Goal: Task Accomplishment & Management: Manage account settings

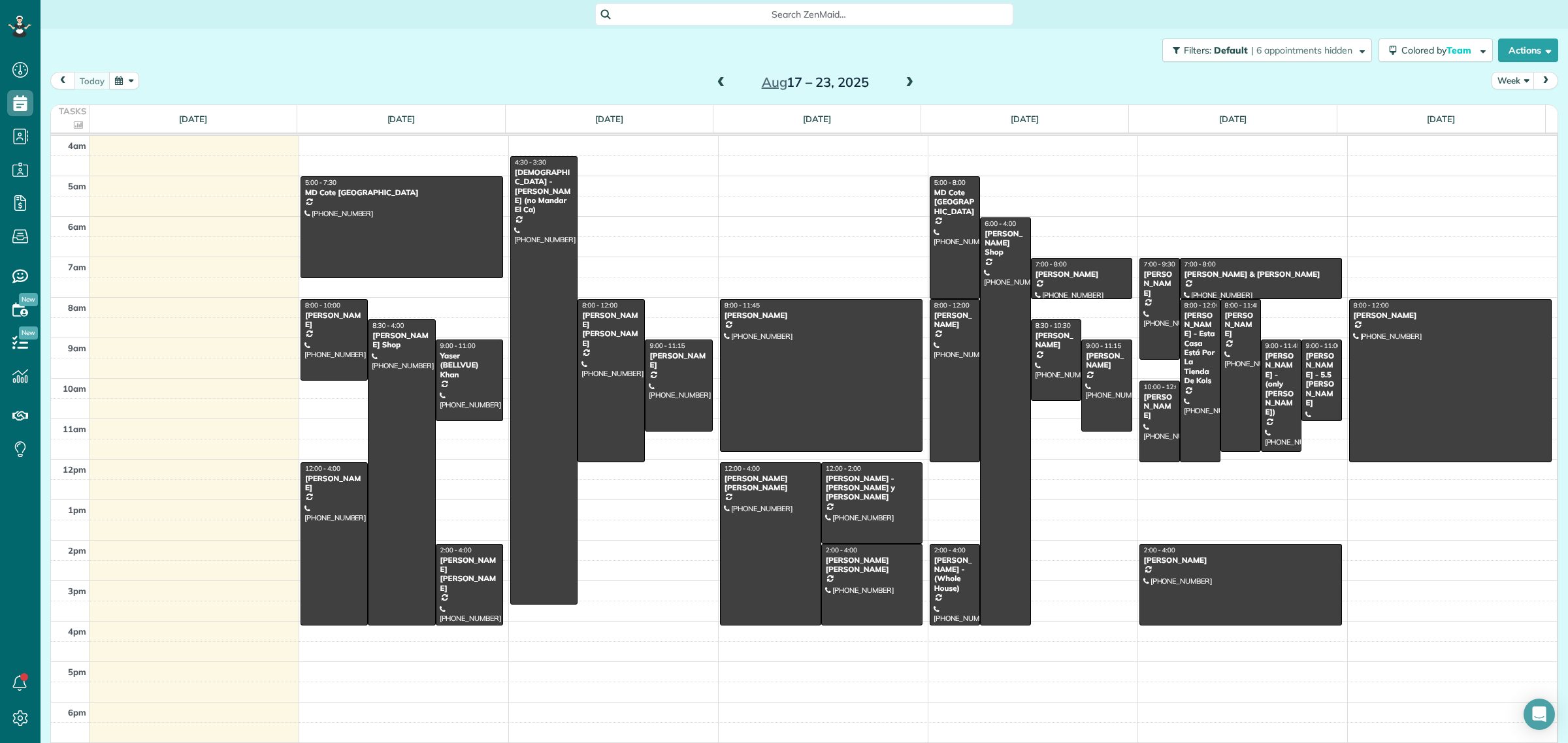
scroll to position [5, 5]
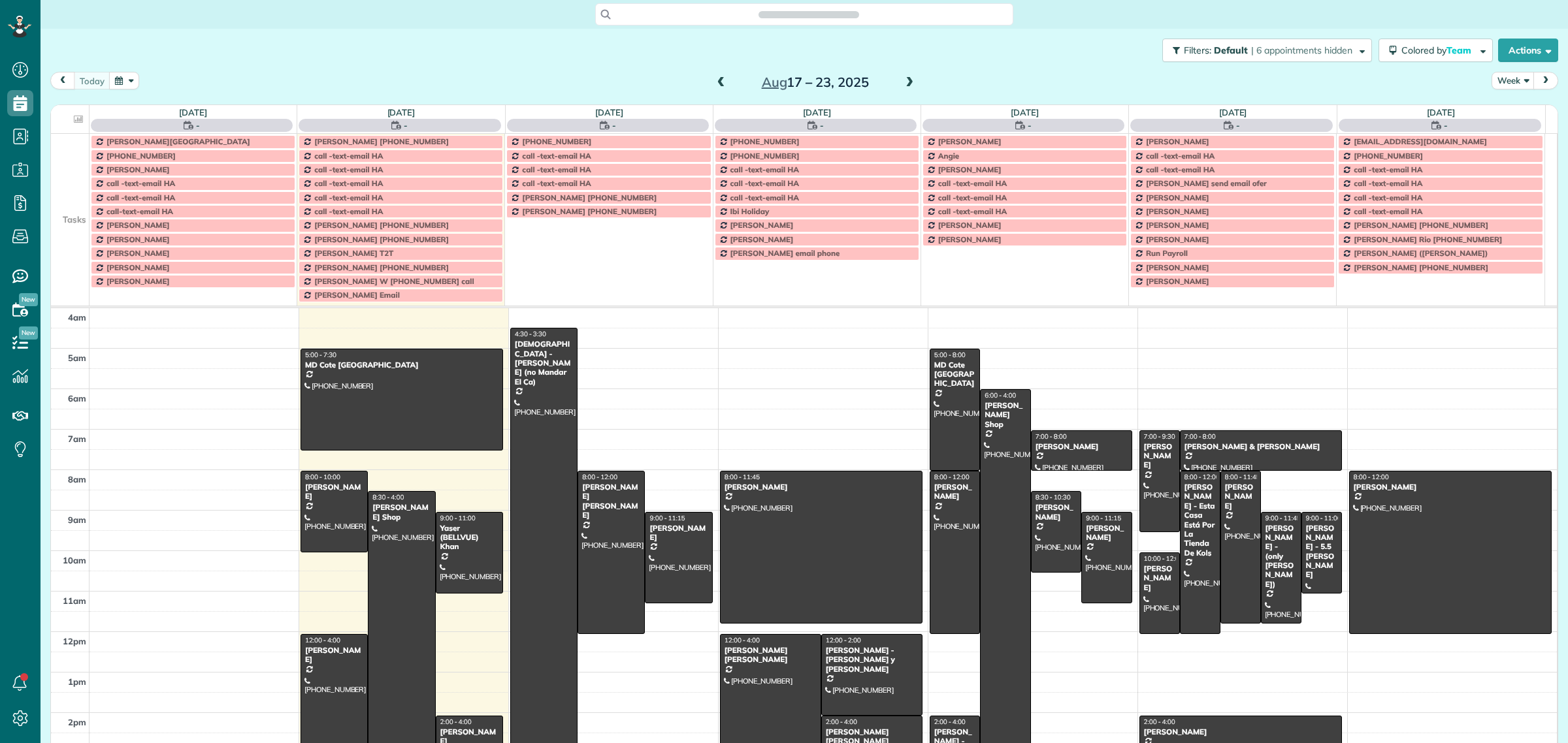
scroll to position [54, 0]
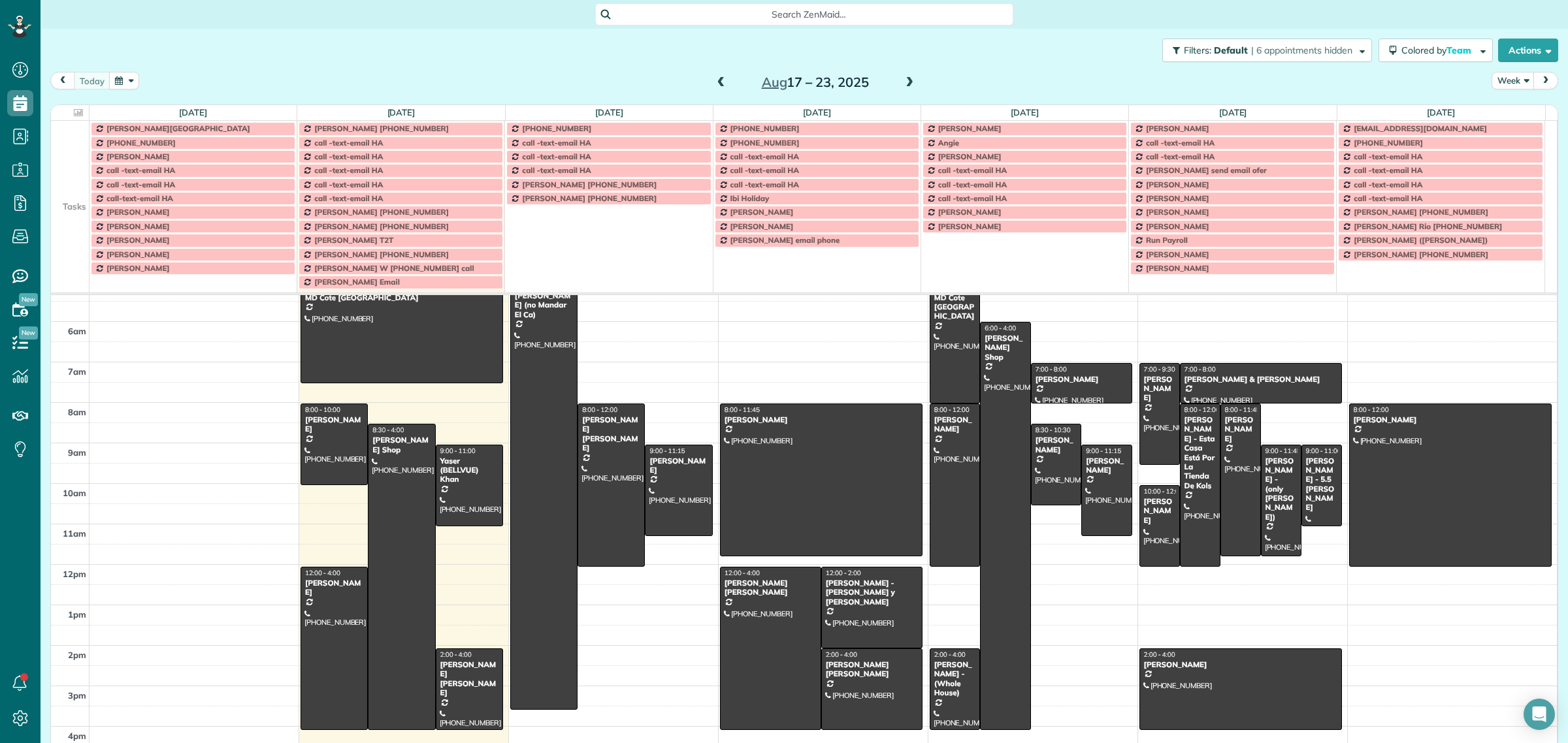
click at [70, 177] on td at bounding box center [70, 170] width 39 height 14
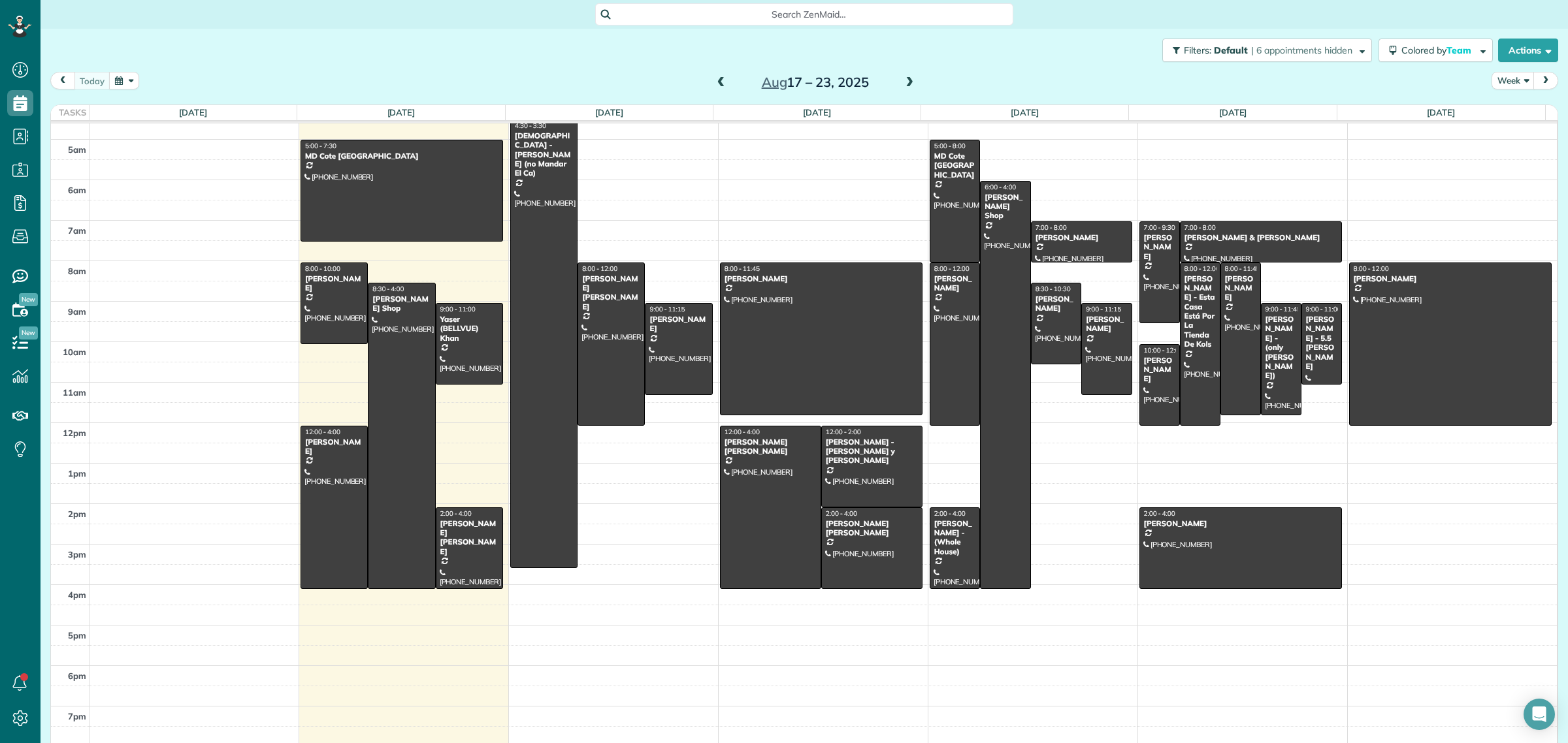
scroll to position [15, 0]
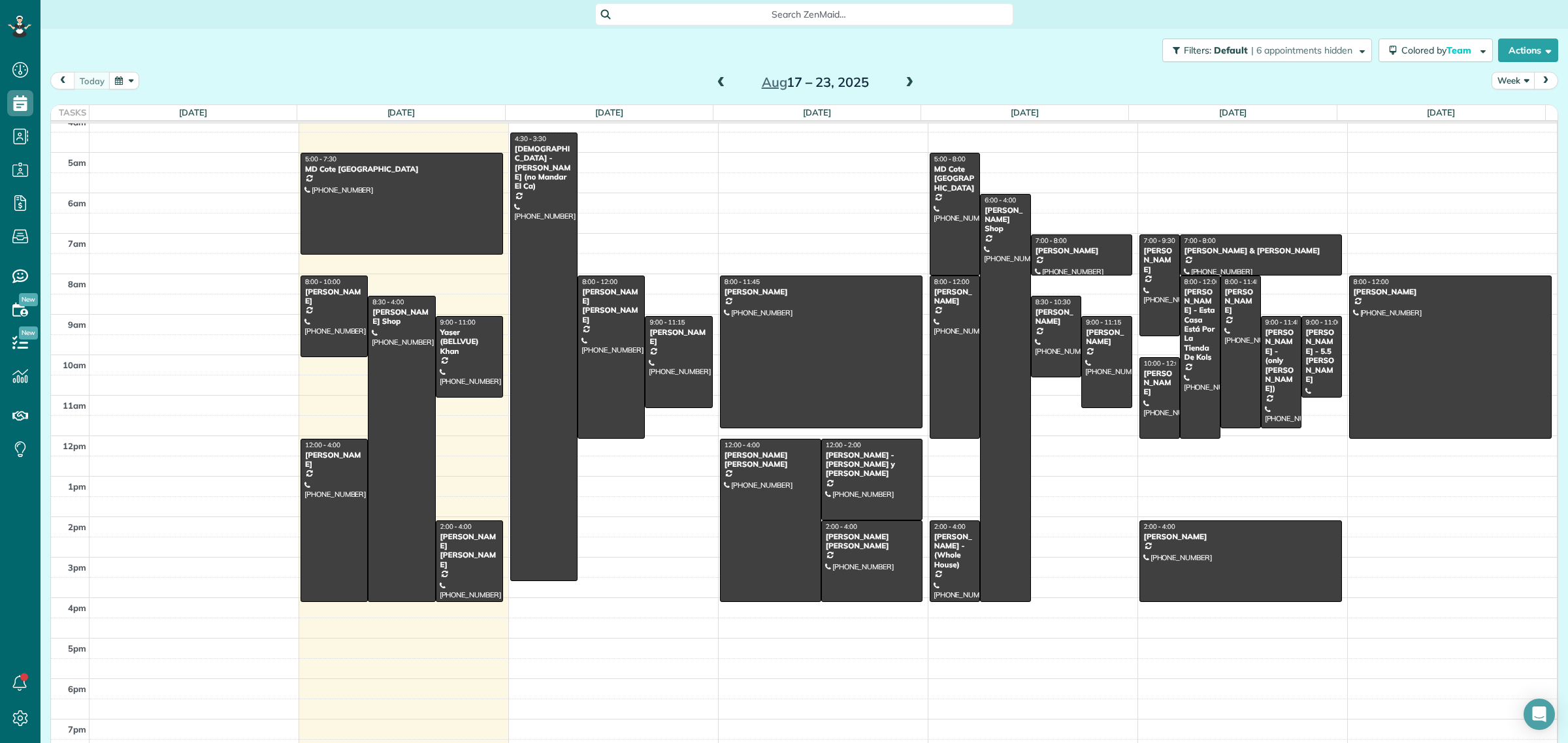
click at [1492, 75] on button "Week" at bounding box center [1514, 81] width 44 height 18
click at [1504, 117] on link "Day" at bounding box center [1544, 111] width 103 height 26
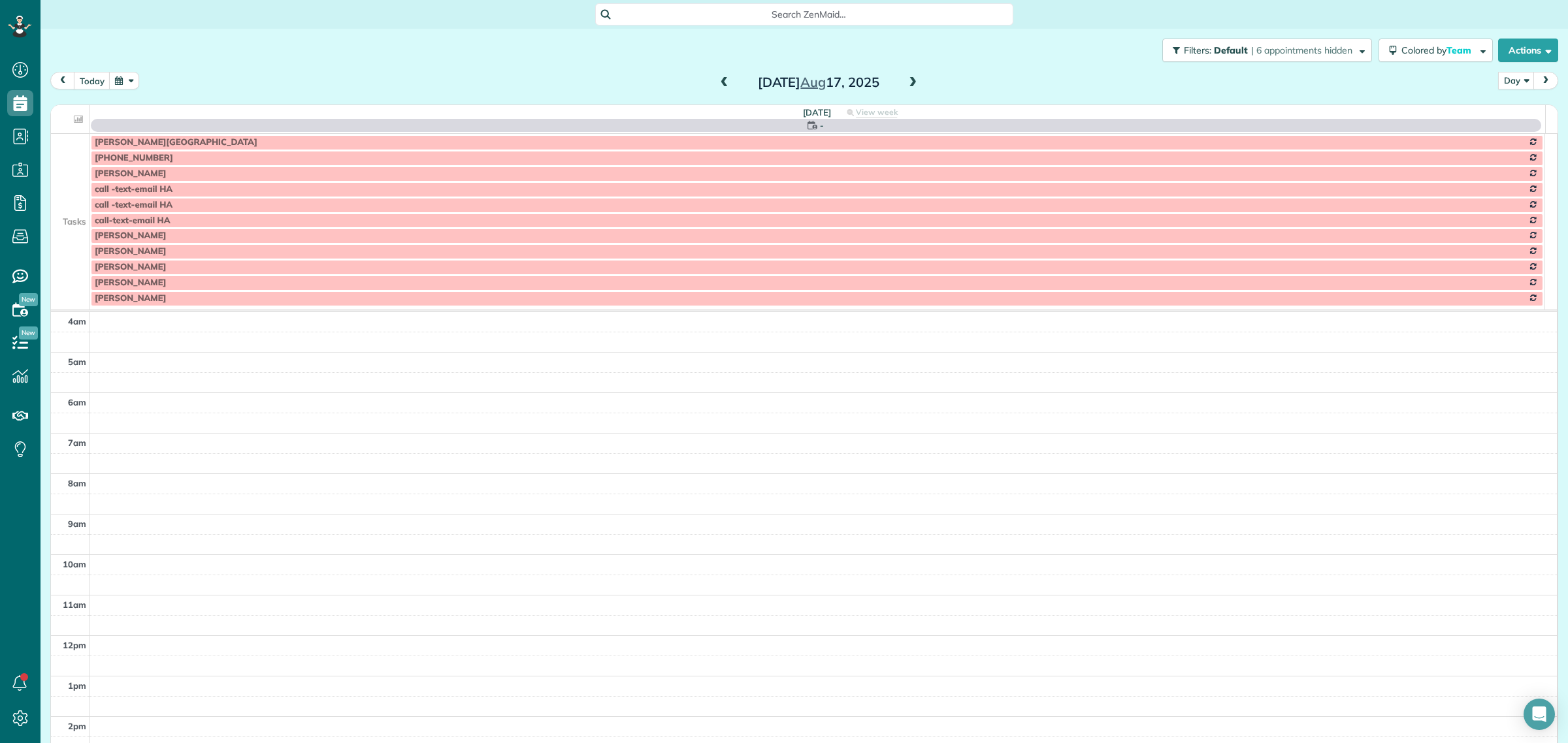
scroll to position [123, 0]
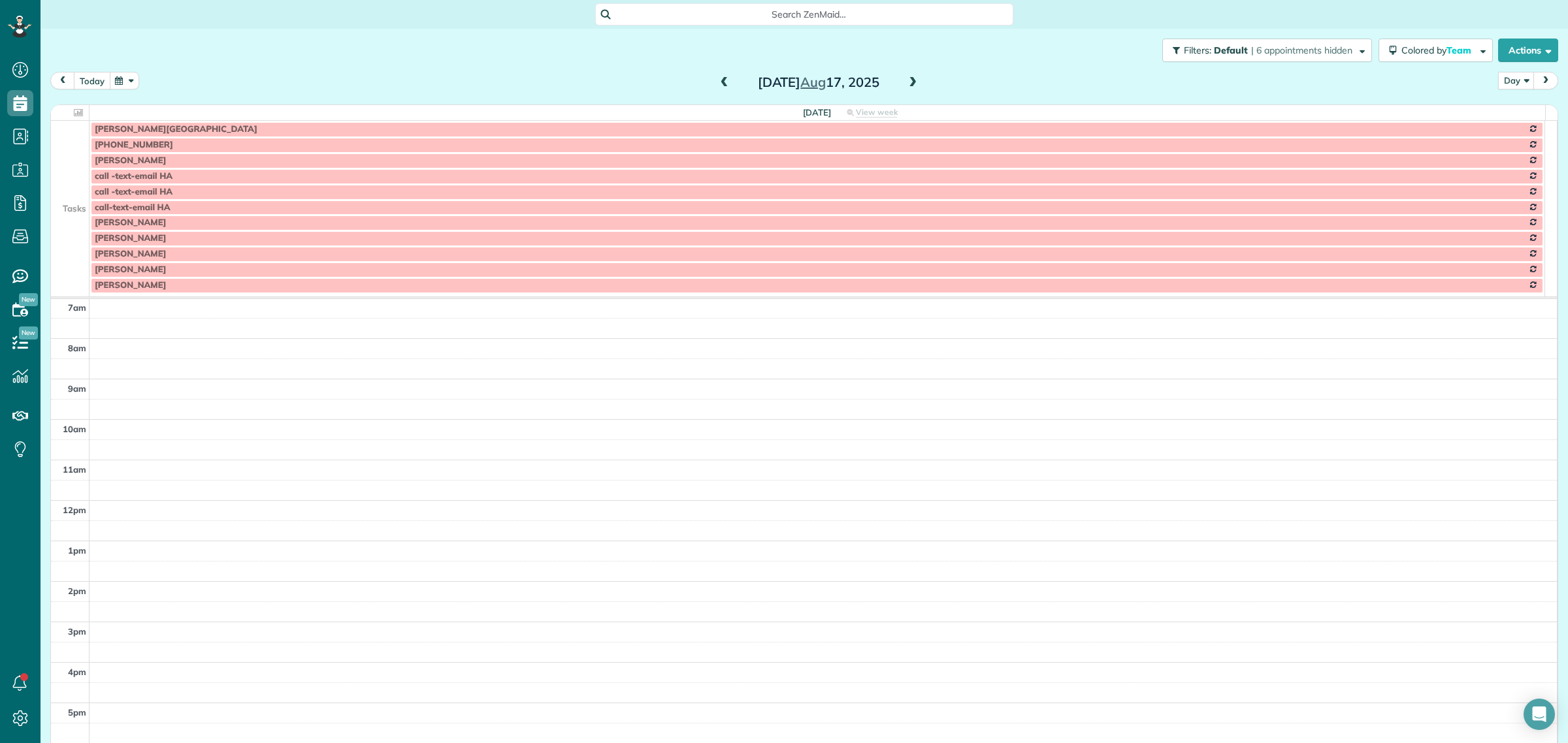
click at [80, 80] on button "today" at bounding box center [92, 81] width 37 height 18
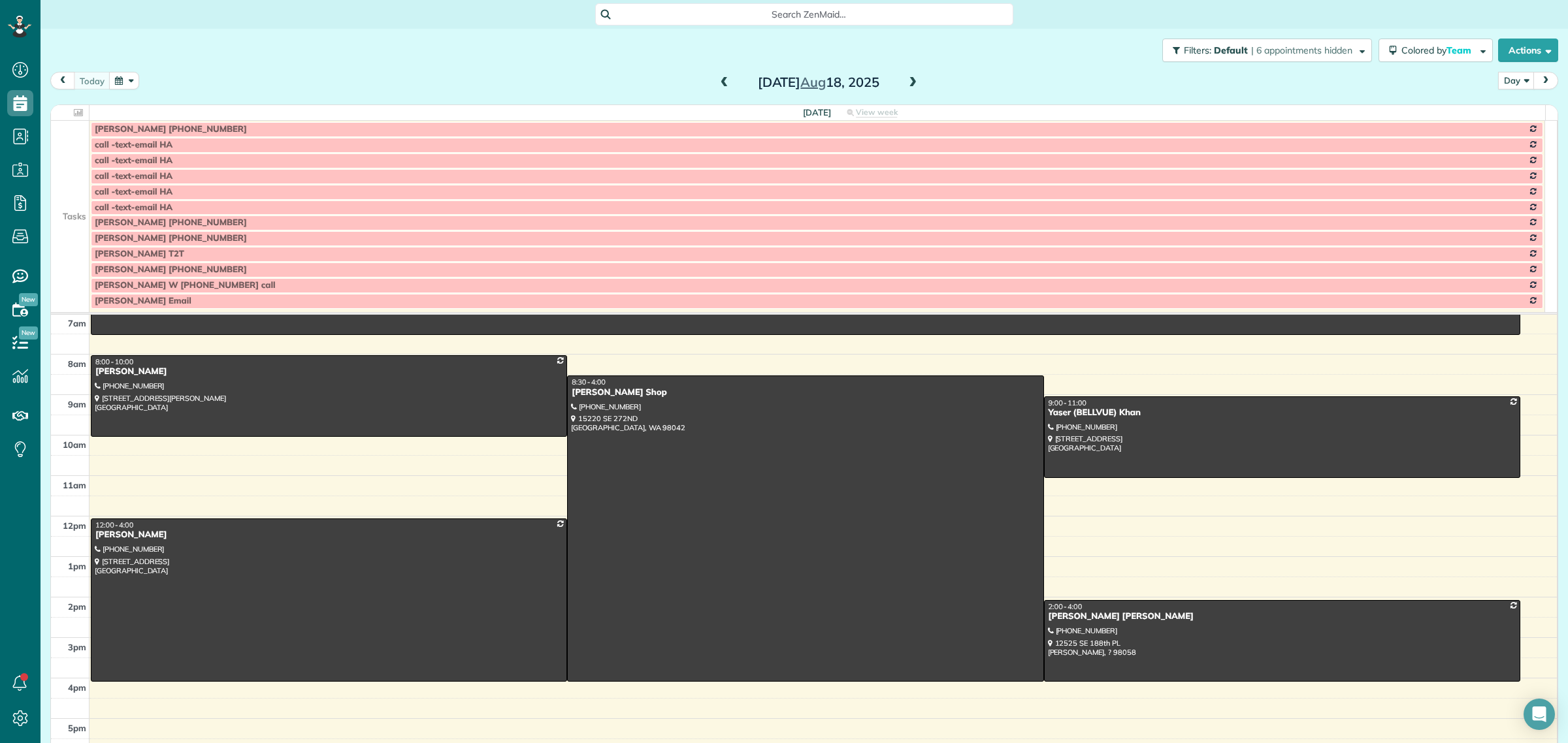
click at [62, 204] on td at bounding box center [70, 207] width 39 height 16
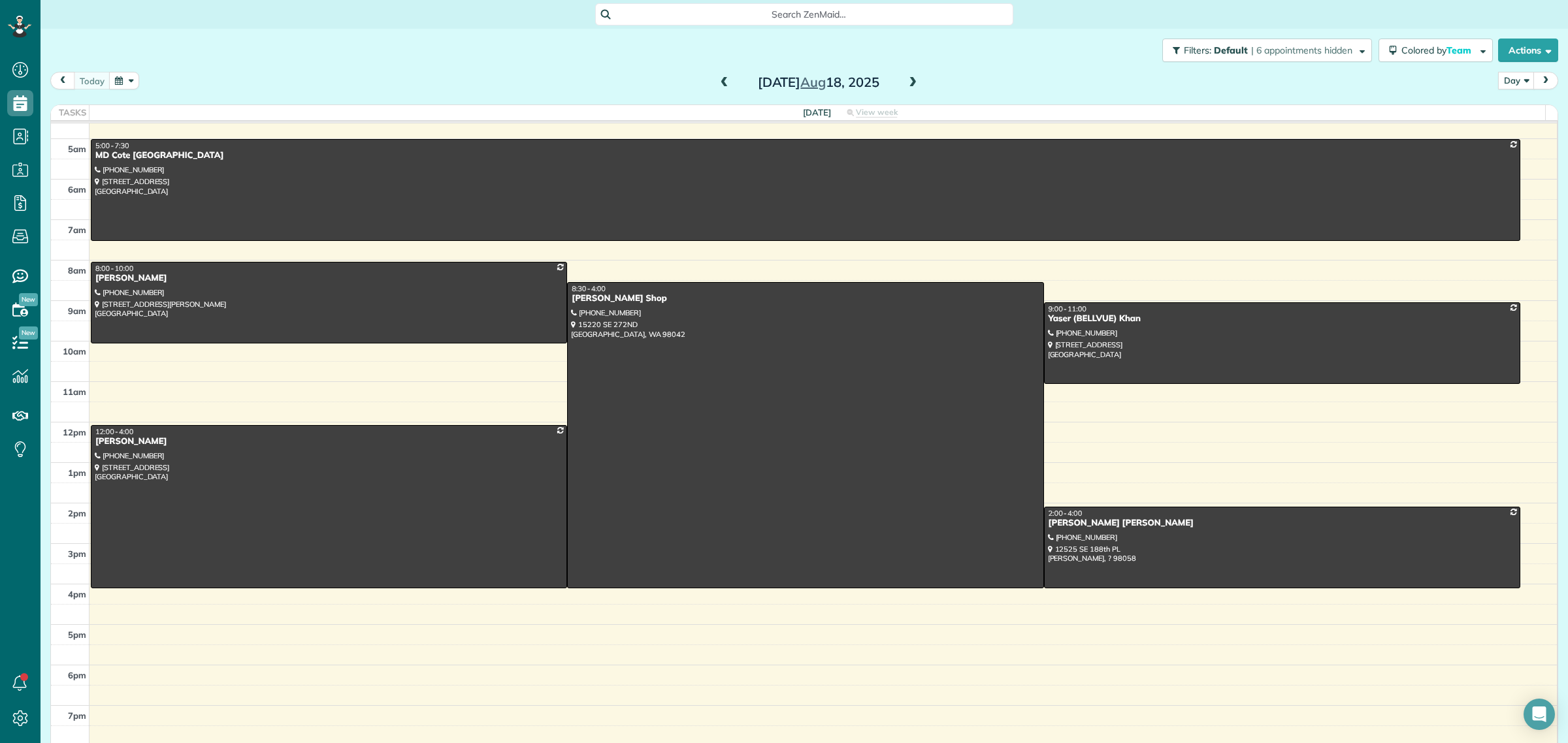
scroll to position [15, 0]
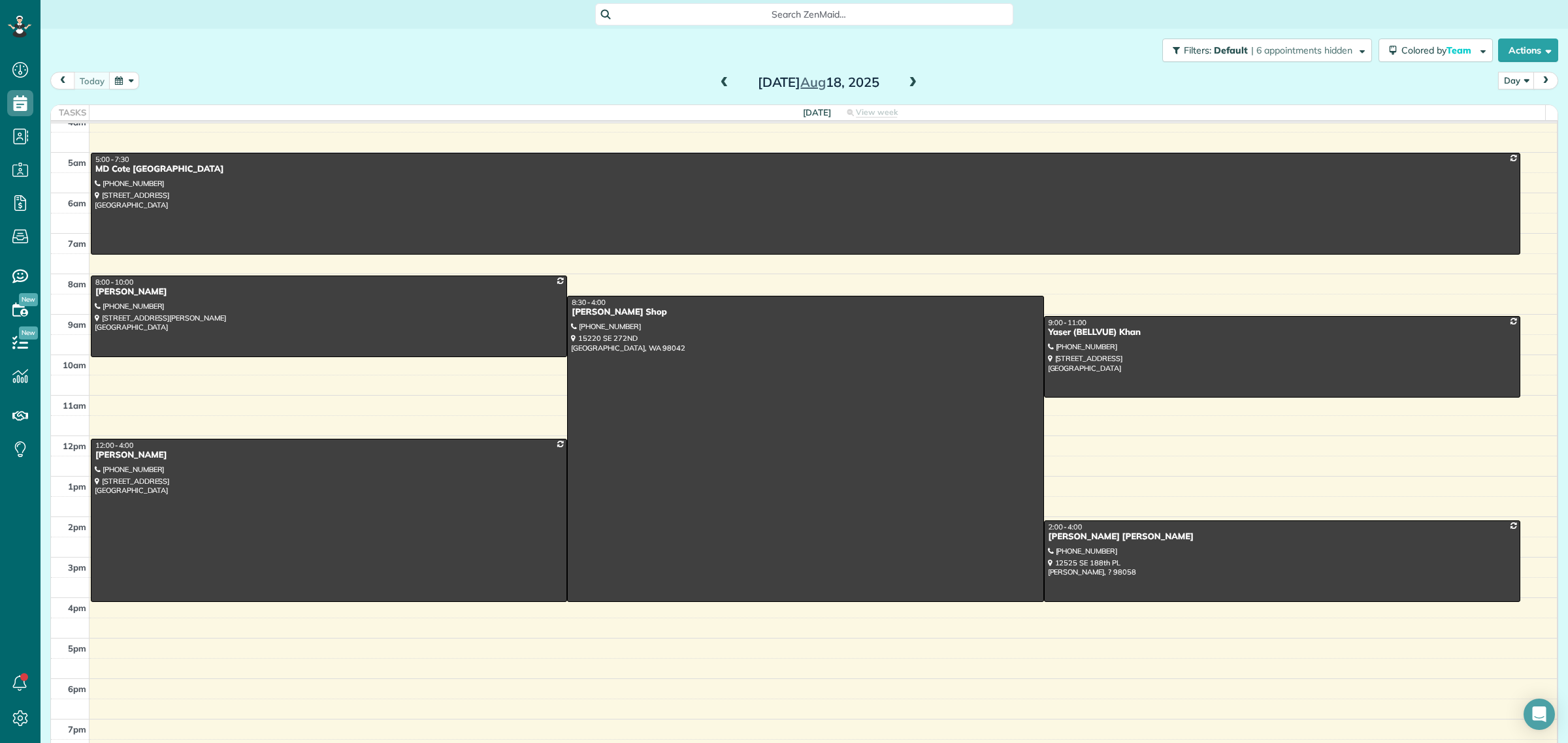
click at [909, 80] on span at bounding box center [913, 83] width 15 height 12
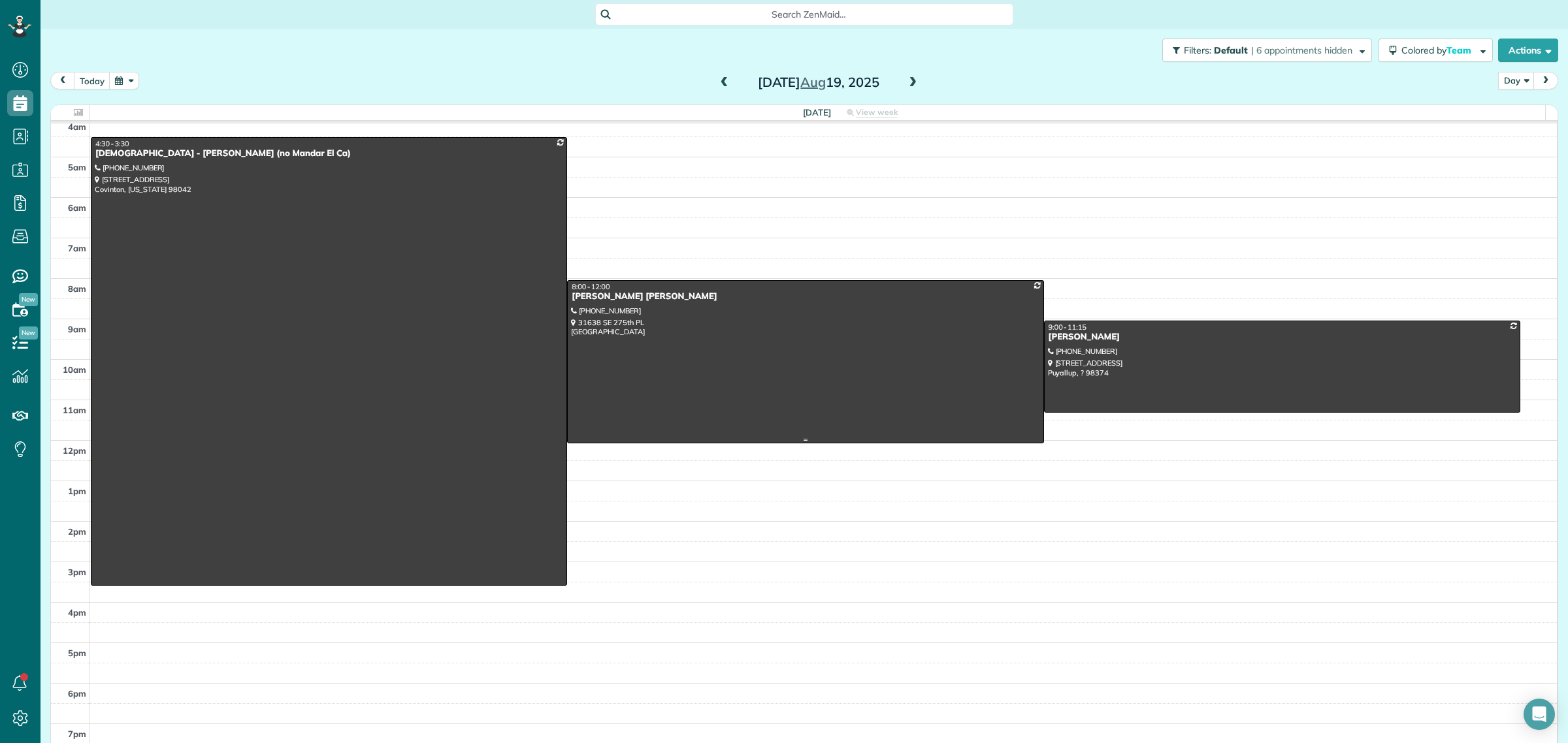
scroll to position [0, 0]
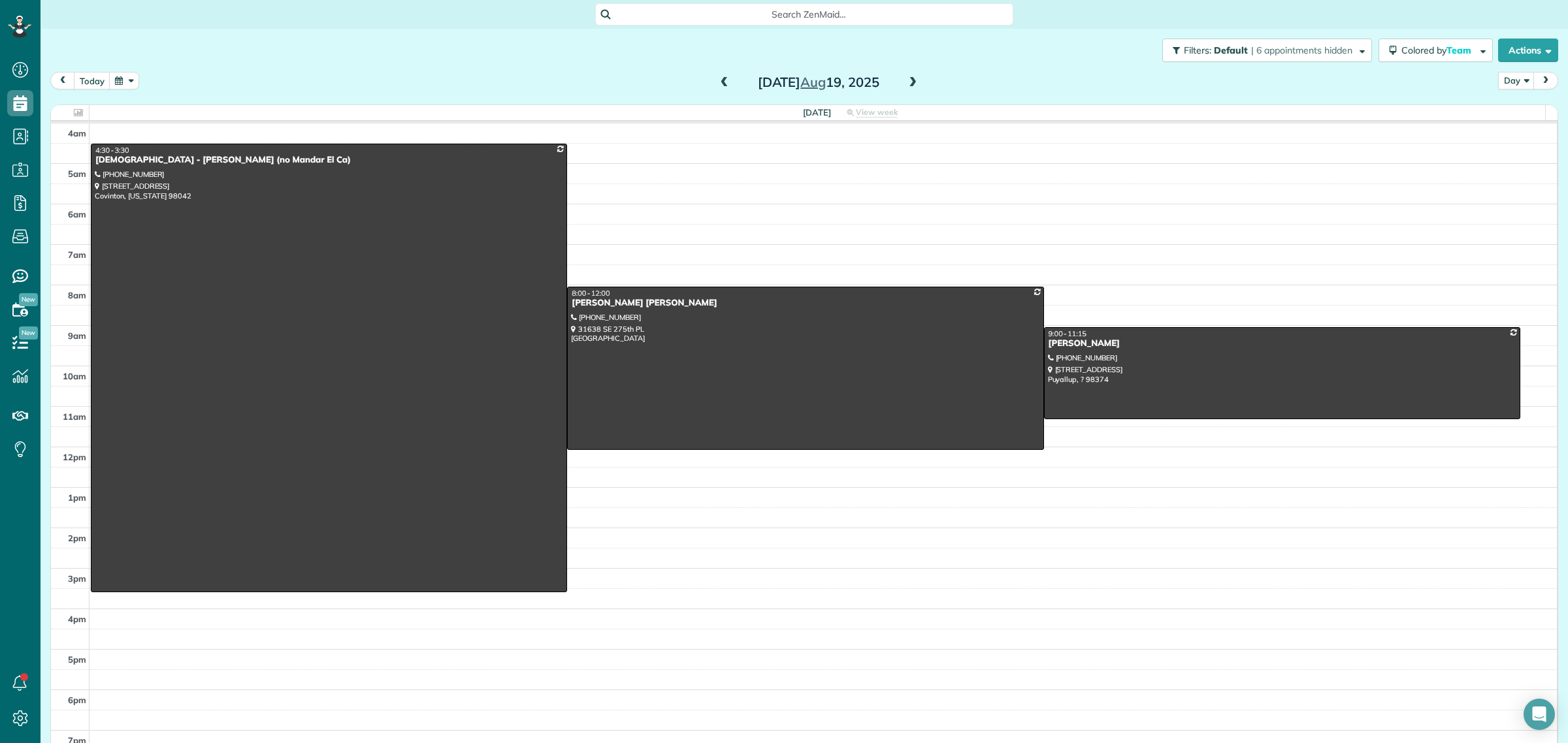
click at [906, 80] on span at bounding box center [913, 83] width 15 height 12
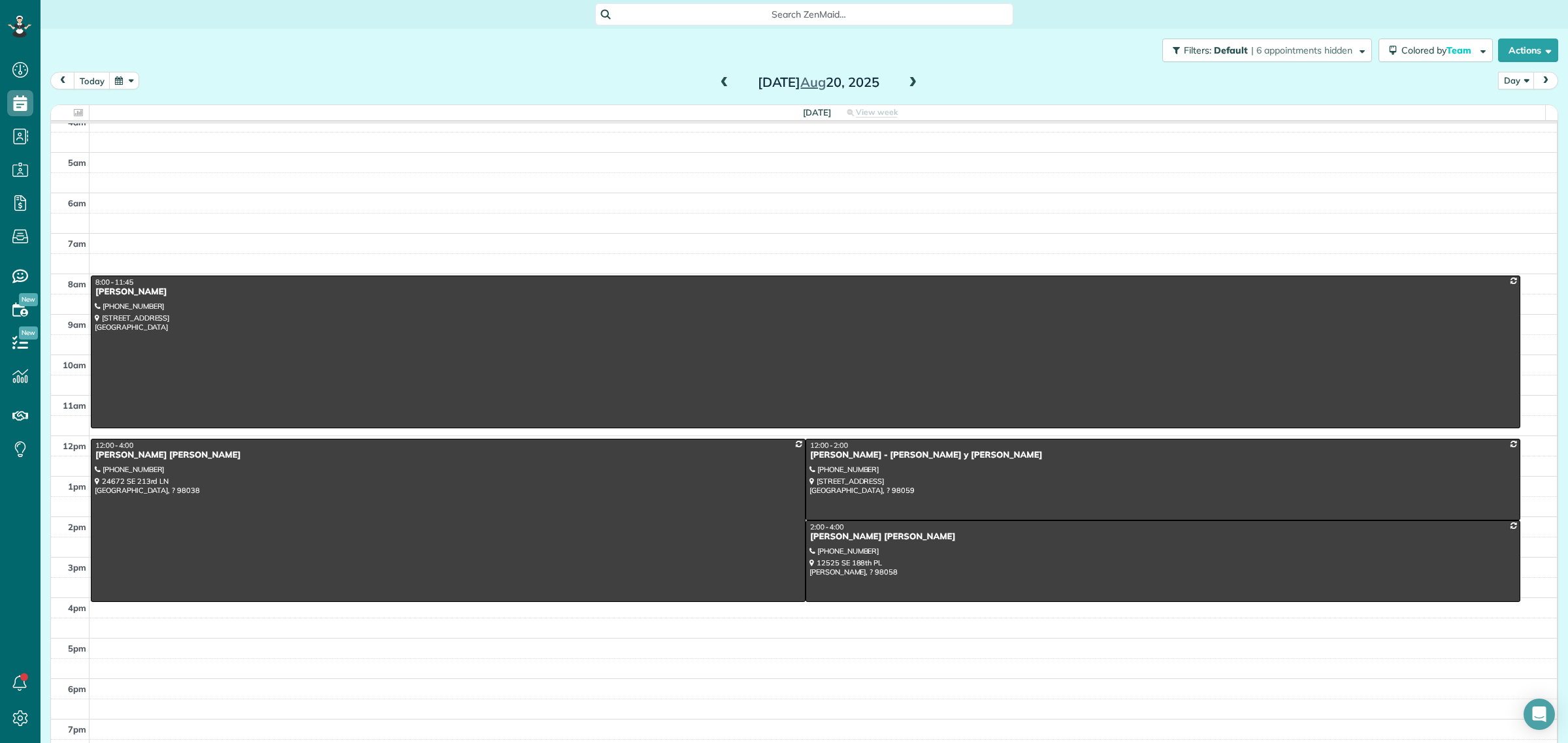
scroll to position [17, 0]
click at [1514, 78] on button "Day" at bounding box center [1516, 81] width 37 height 18
click at [1516, 135] on link "Week" at bounding box center [1550, 137] width 103 height 26
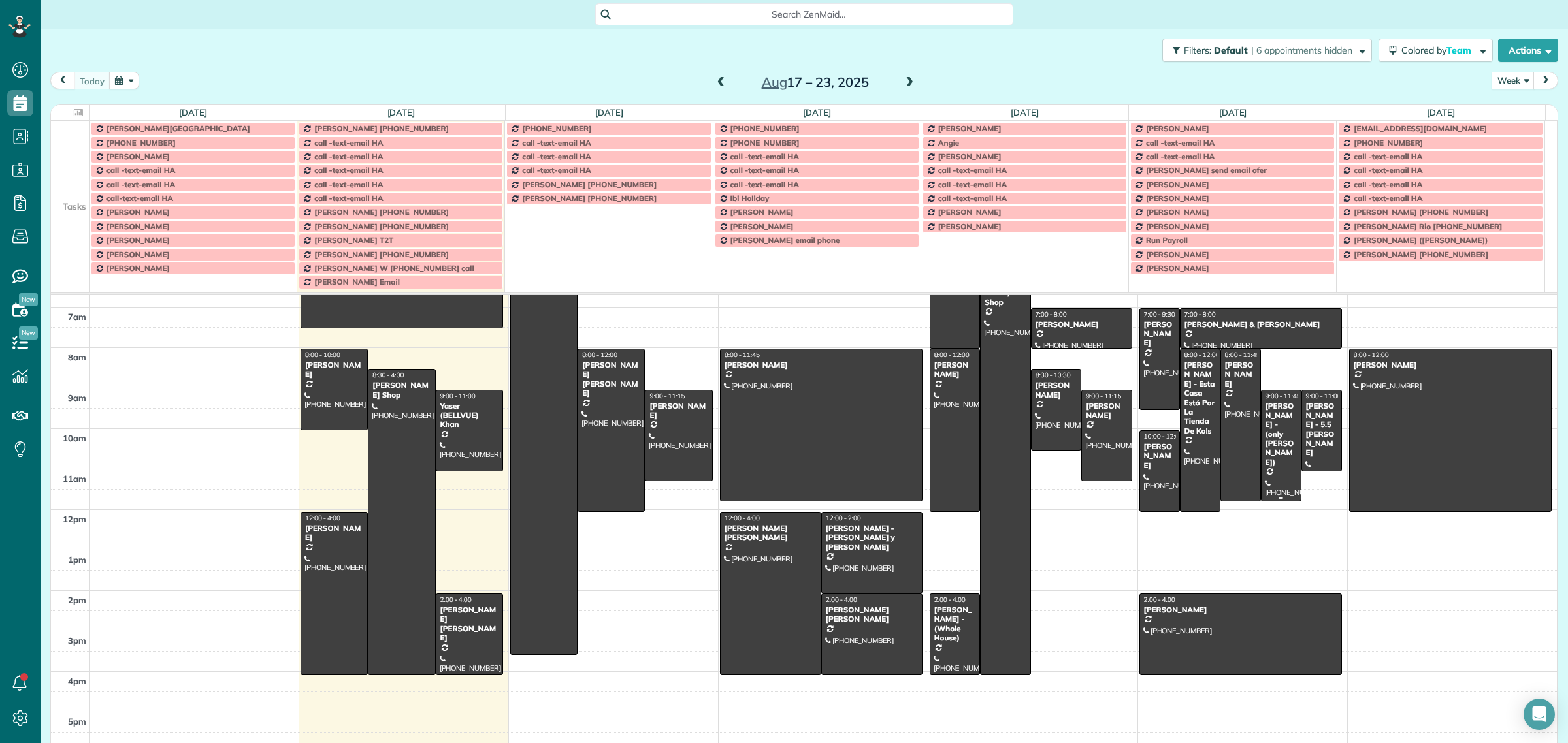
scroll to position [0, 0]
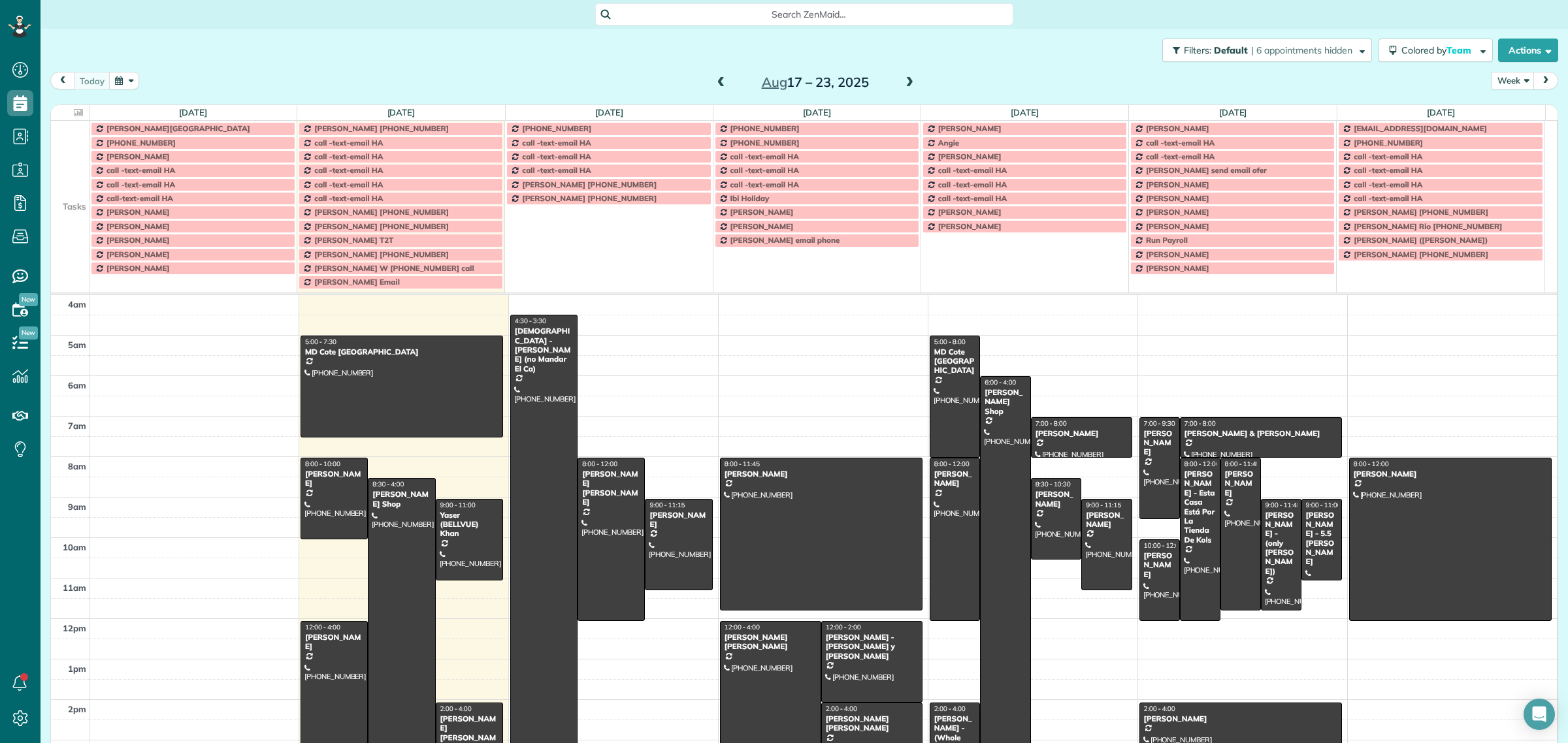
click at [72, 212] on td at bounding box center [70, 212] width 39 height 14
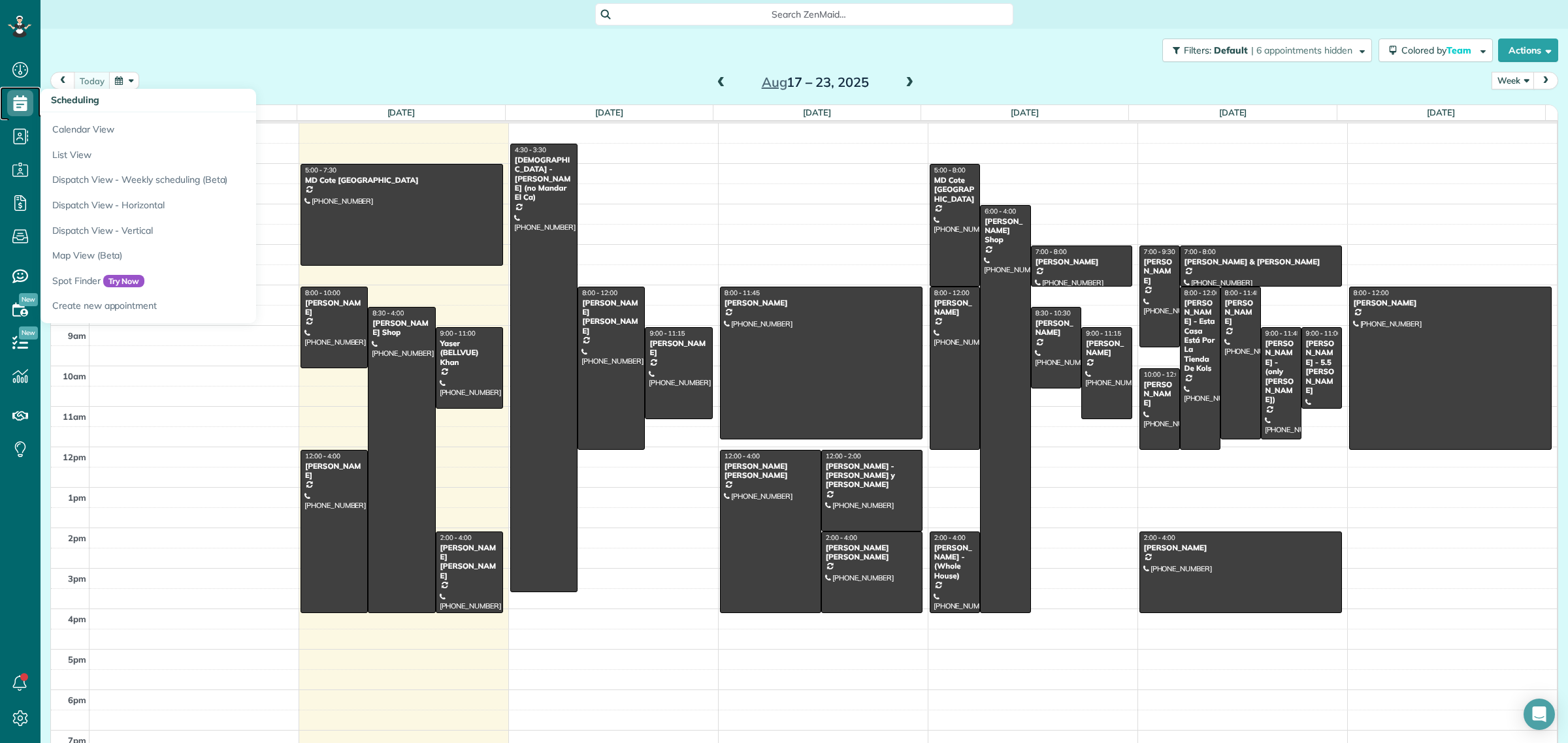
click at [24, 113] on icon at bounding box center [20, 103] width 26 height 26
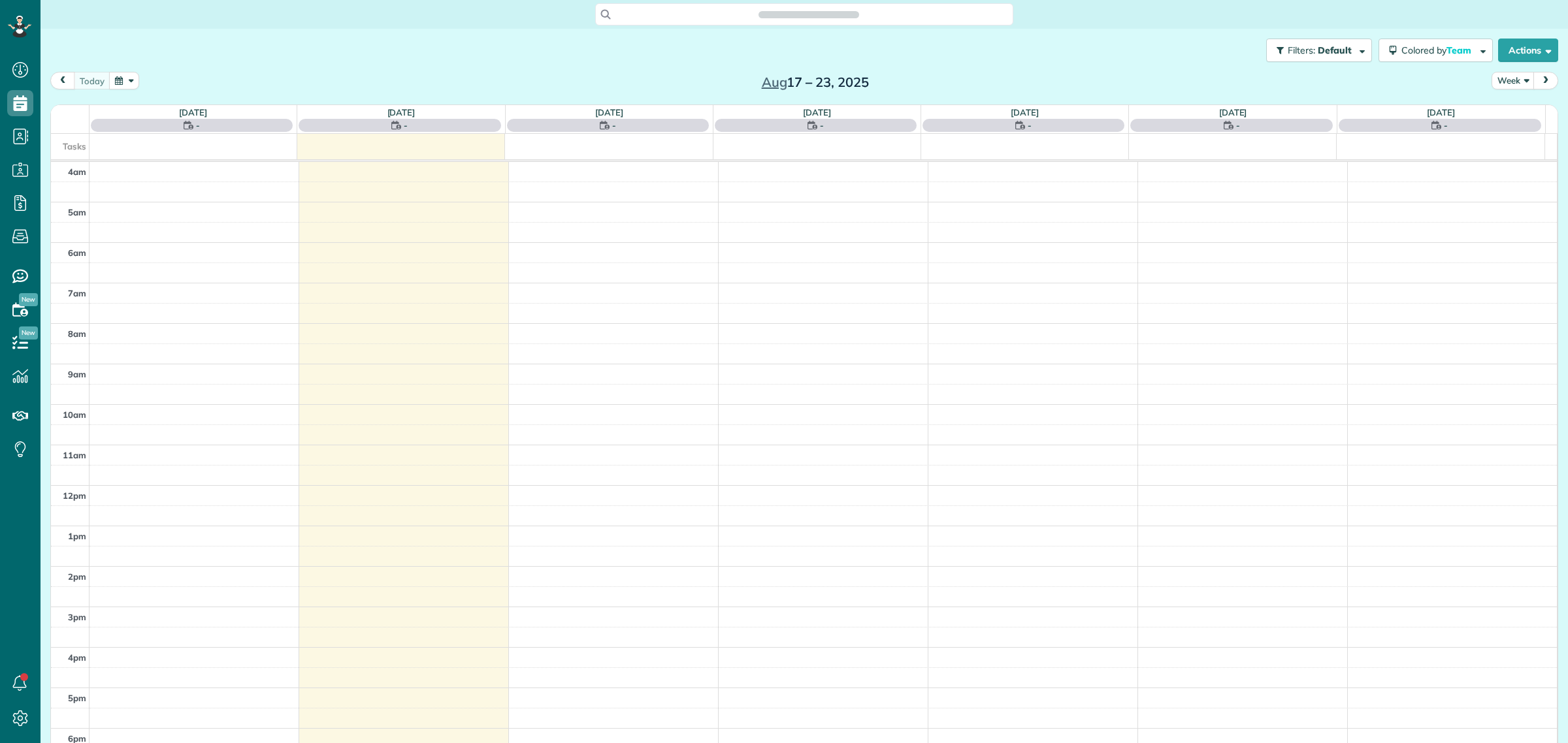
scroll to position [54, 0]
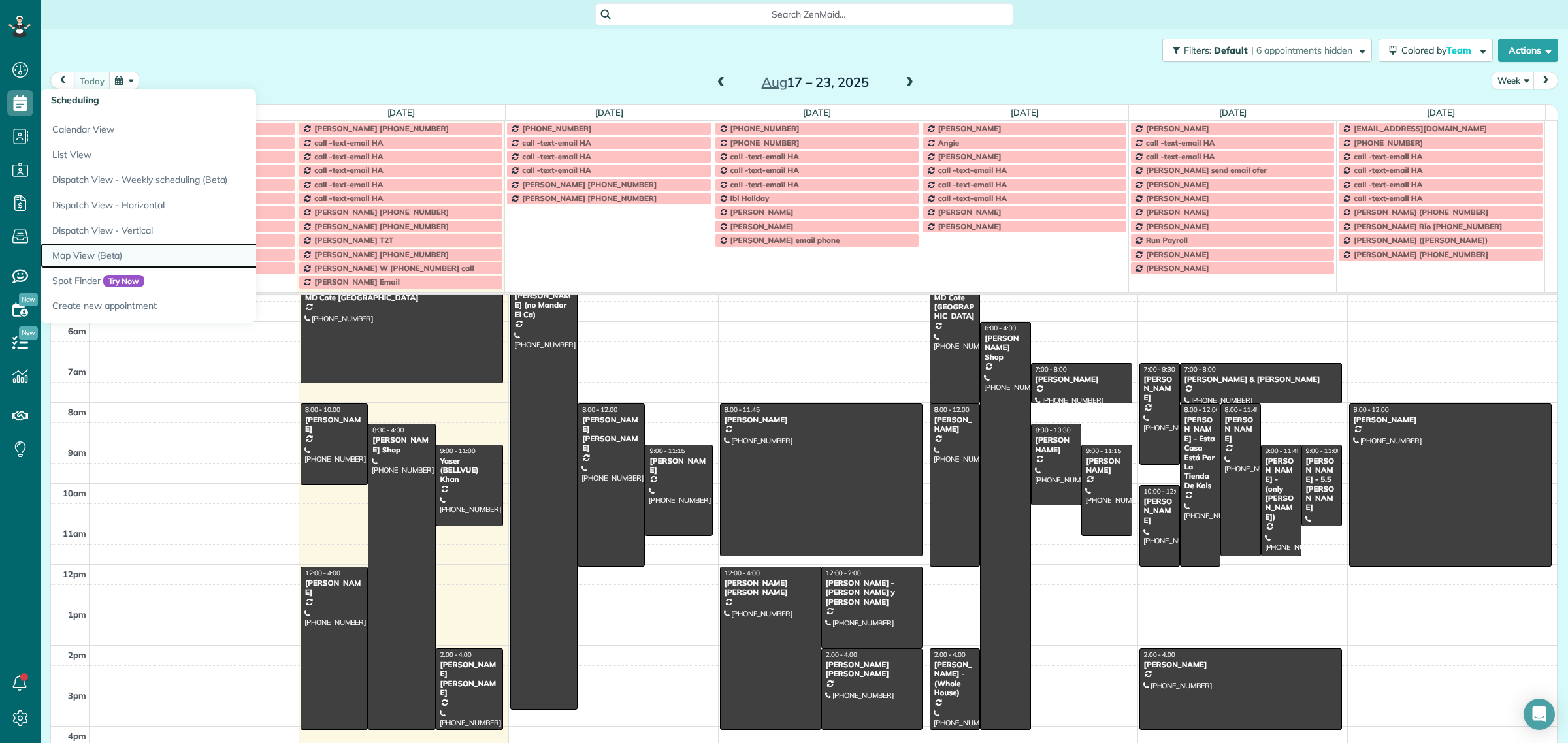
click at [86, 252] on link "Map View (Beta)" at bounding box center [204, 256] width 326 height 26
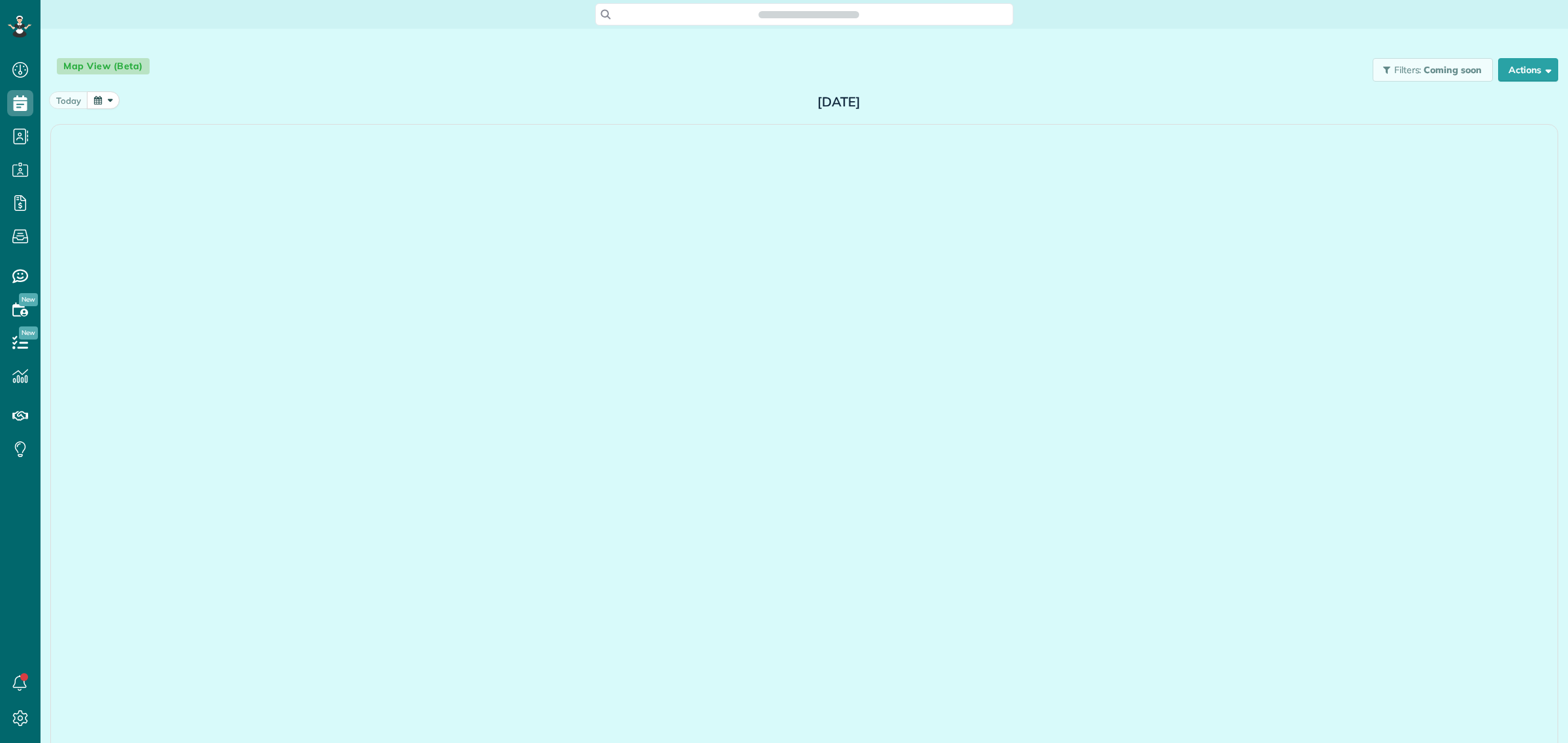
scroll to position [5, 5]
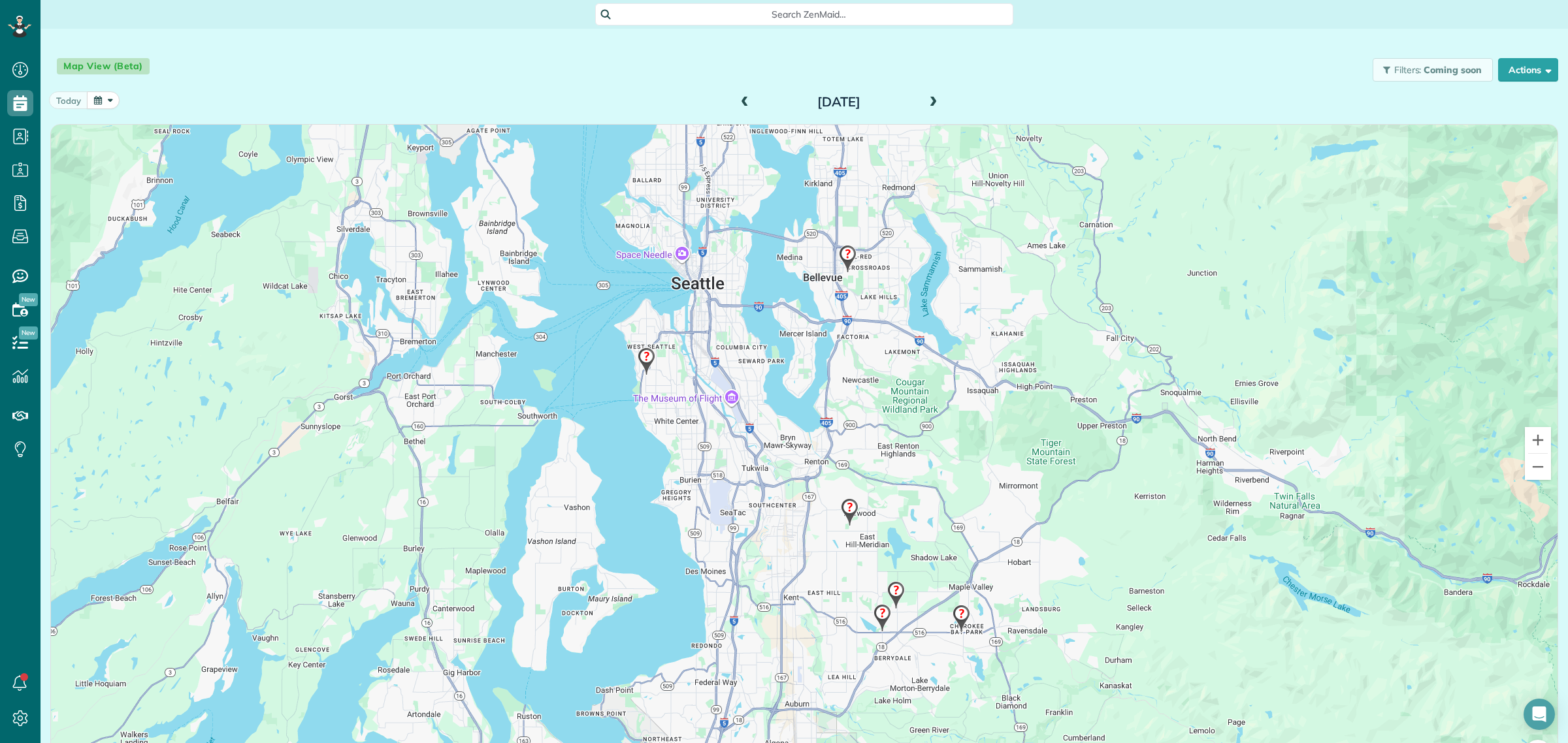
click at [926, 97] on span at bounding box center [933, 103] width 15 height 12
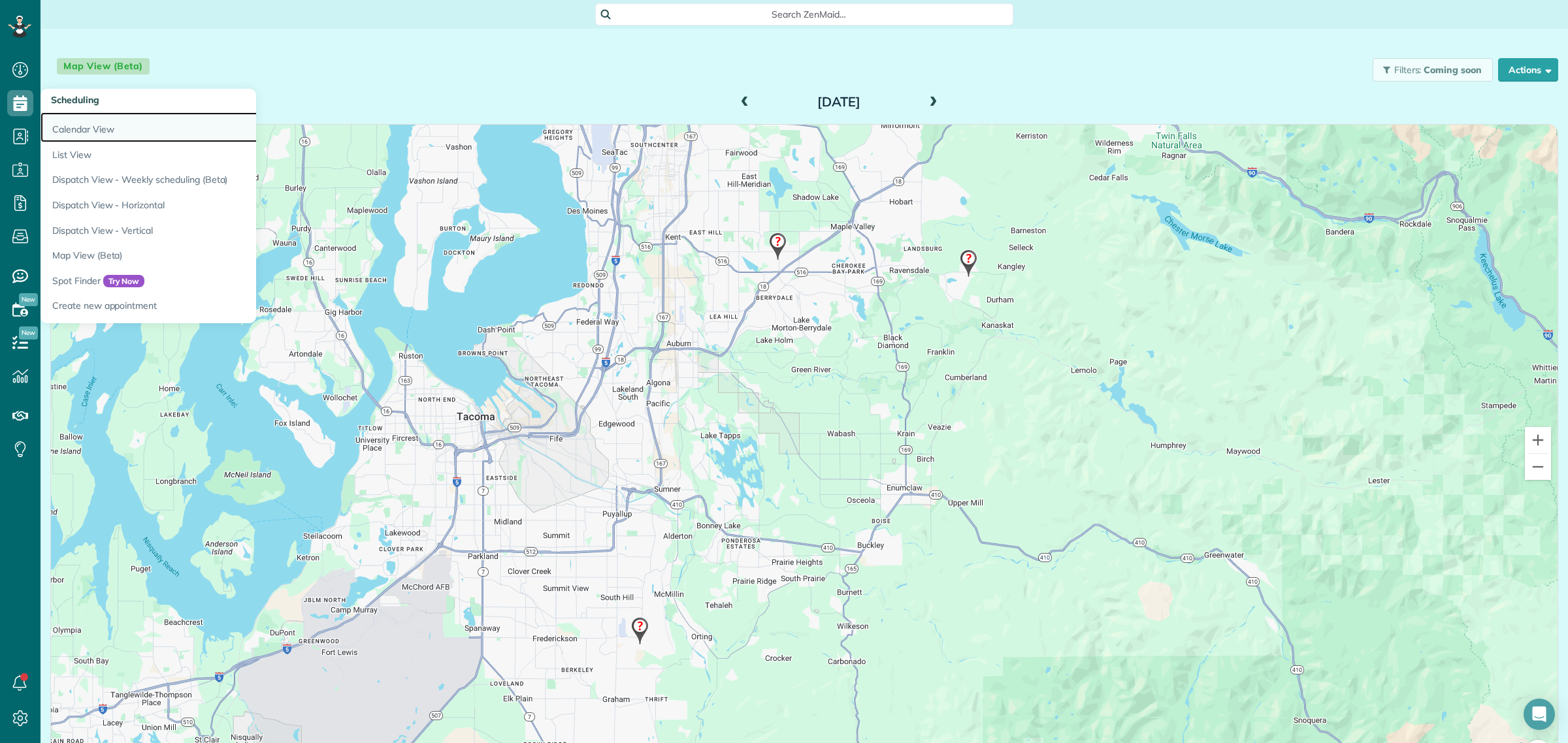
click at [84, 123] on link "Calendar View" at bounding box center [204, 127] width 326 height 30
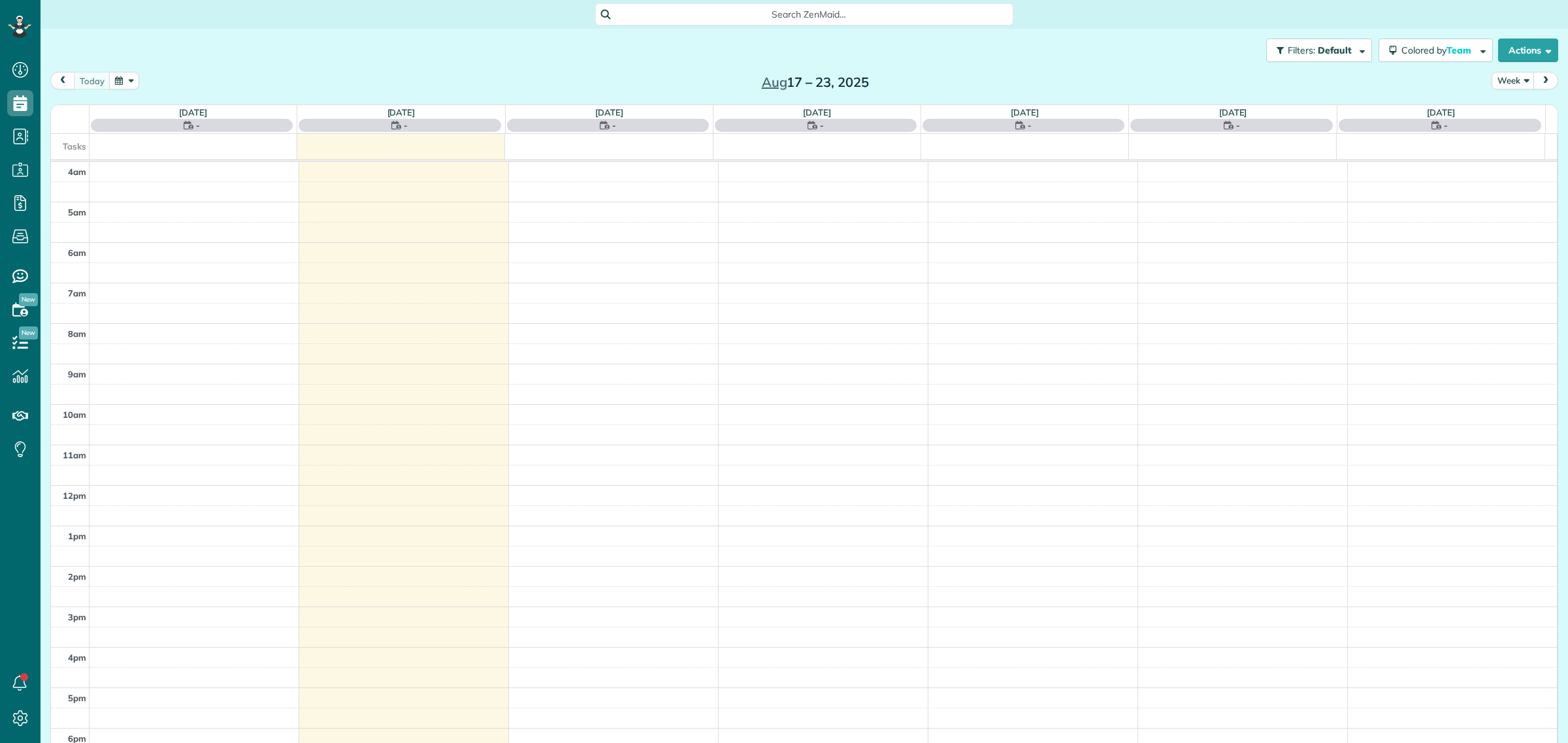
scroll to position [54, 0]
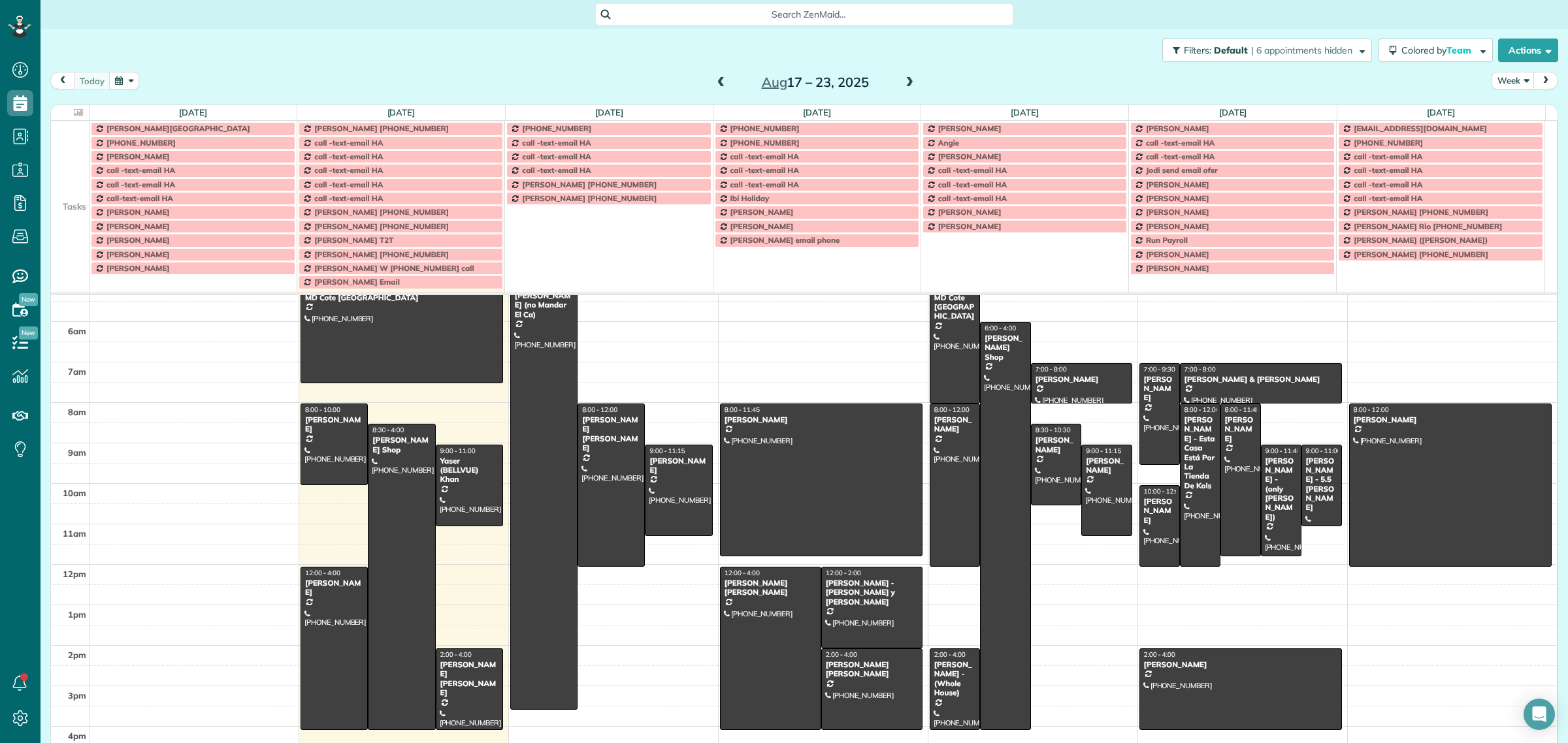
click at [903, 79] on span at bounding box center [910, 83] width 15 height 12
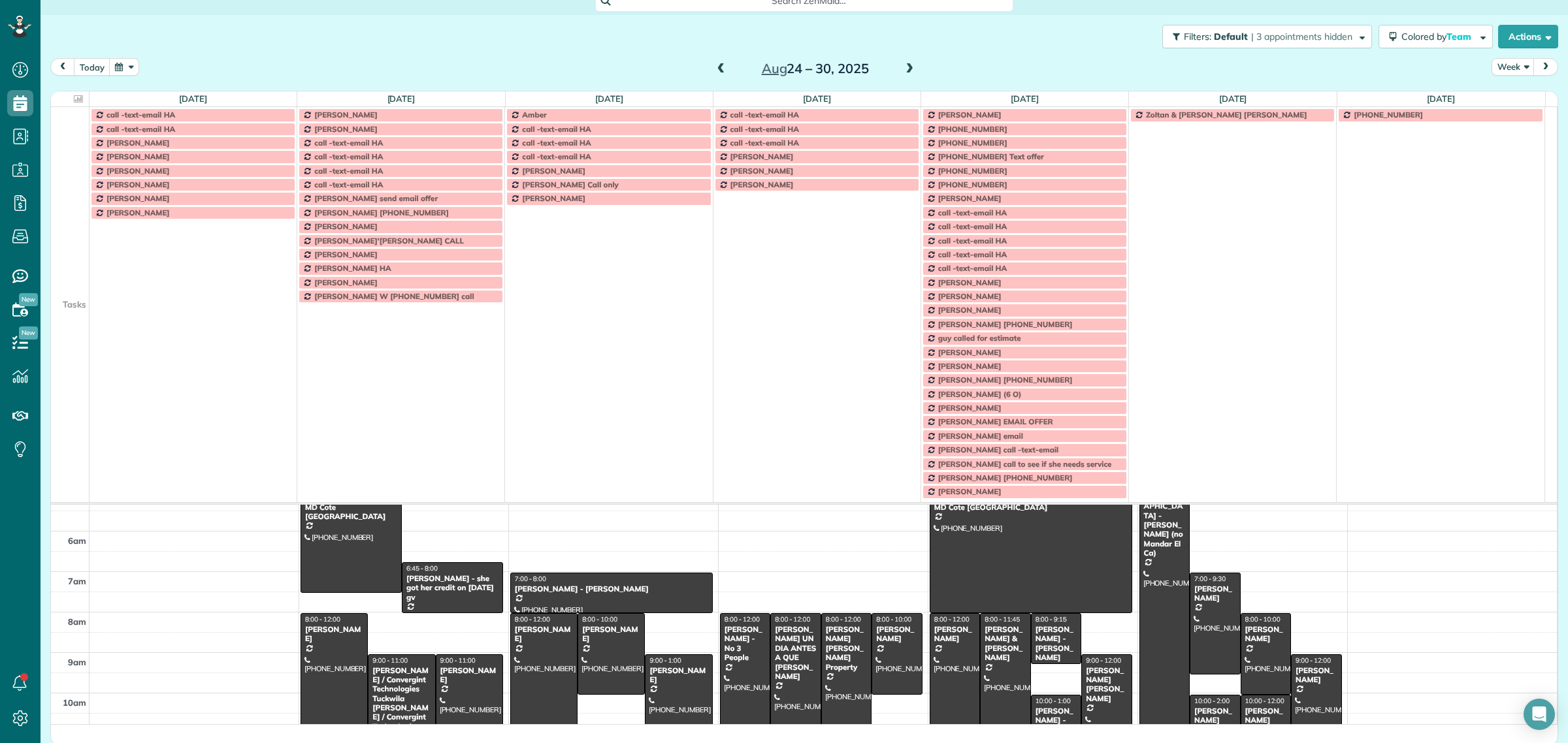
scroll to position [17, 0]
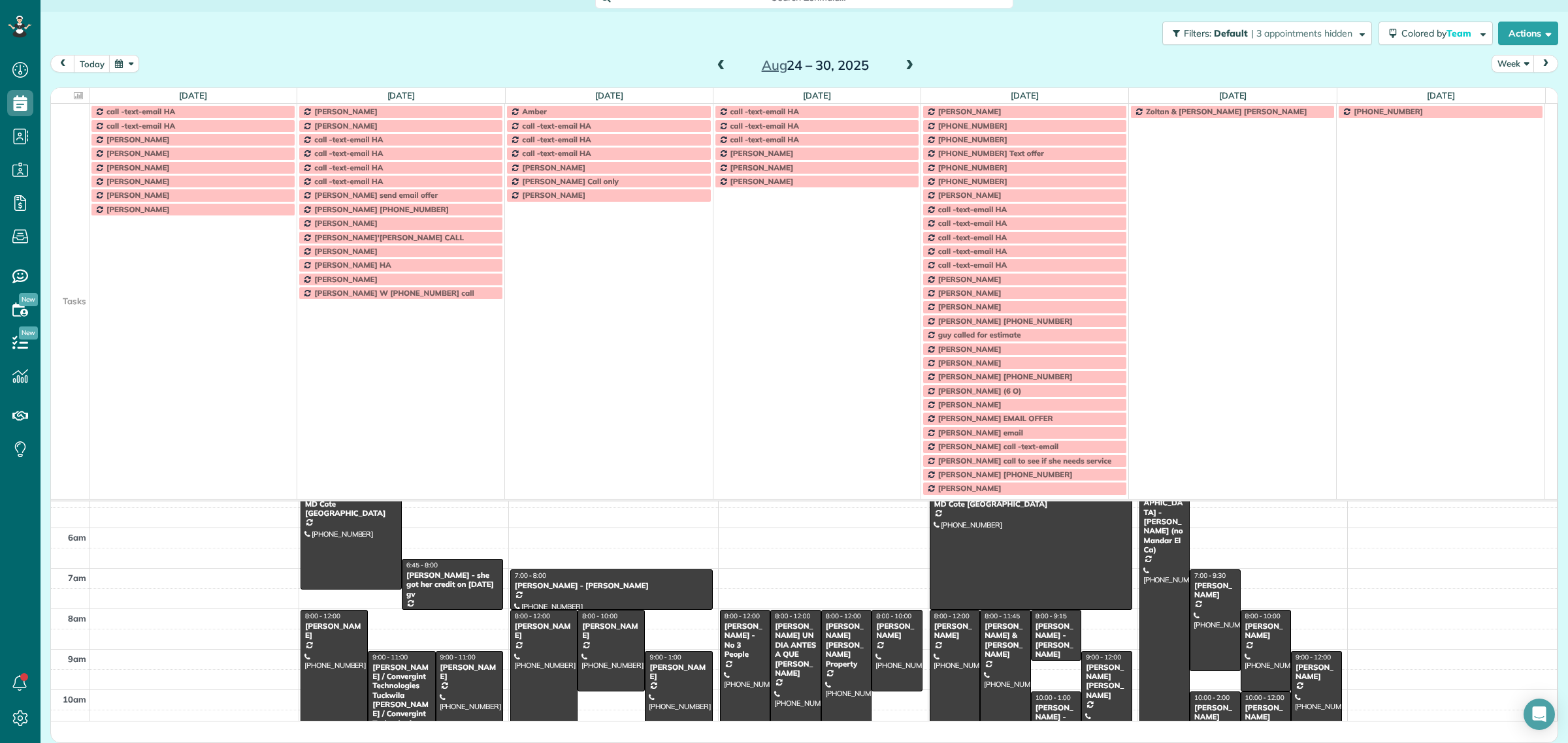
click at [72, 244] on td at bounding box center [70, 237] width 39 height 14
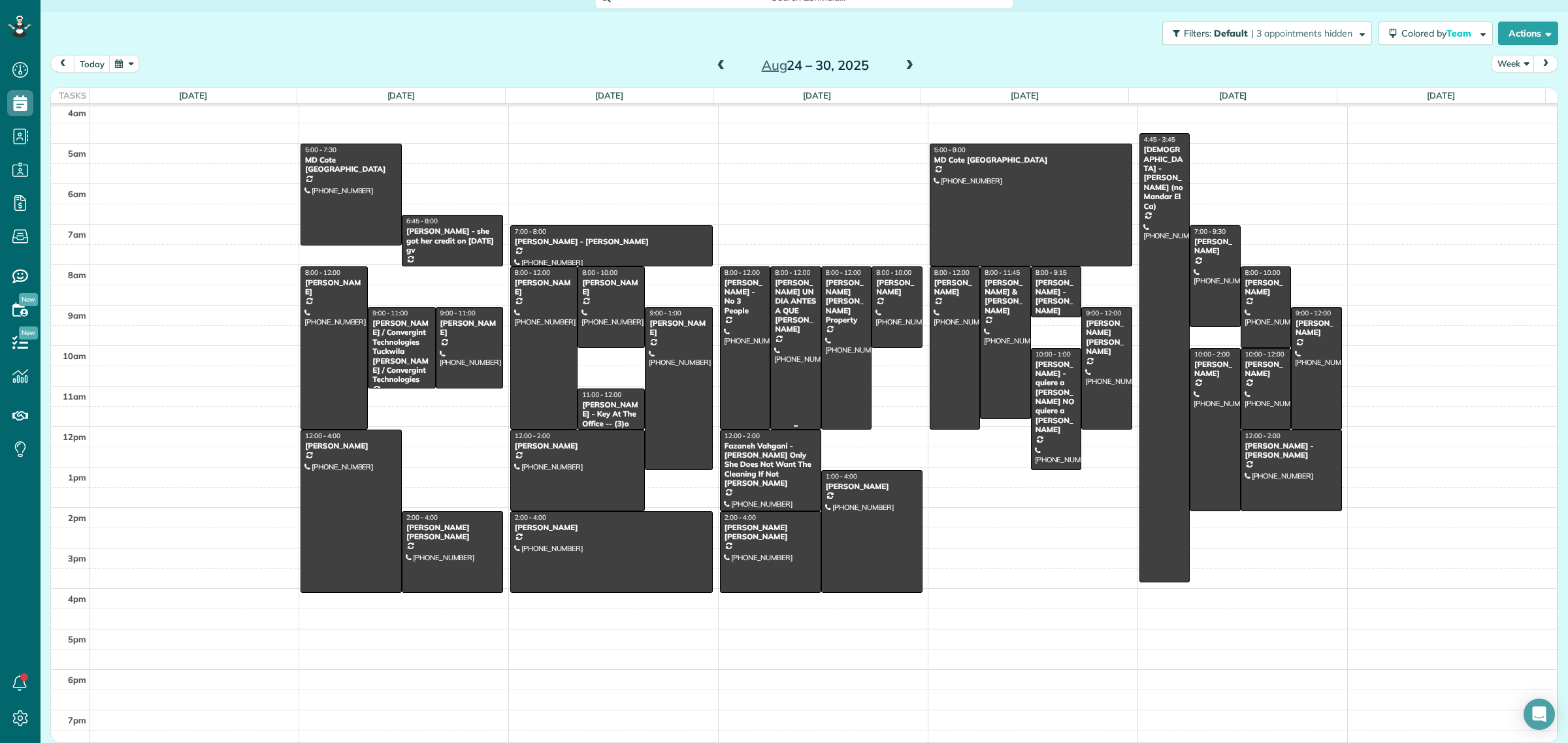
scroll to position [0, 0]
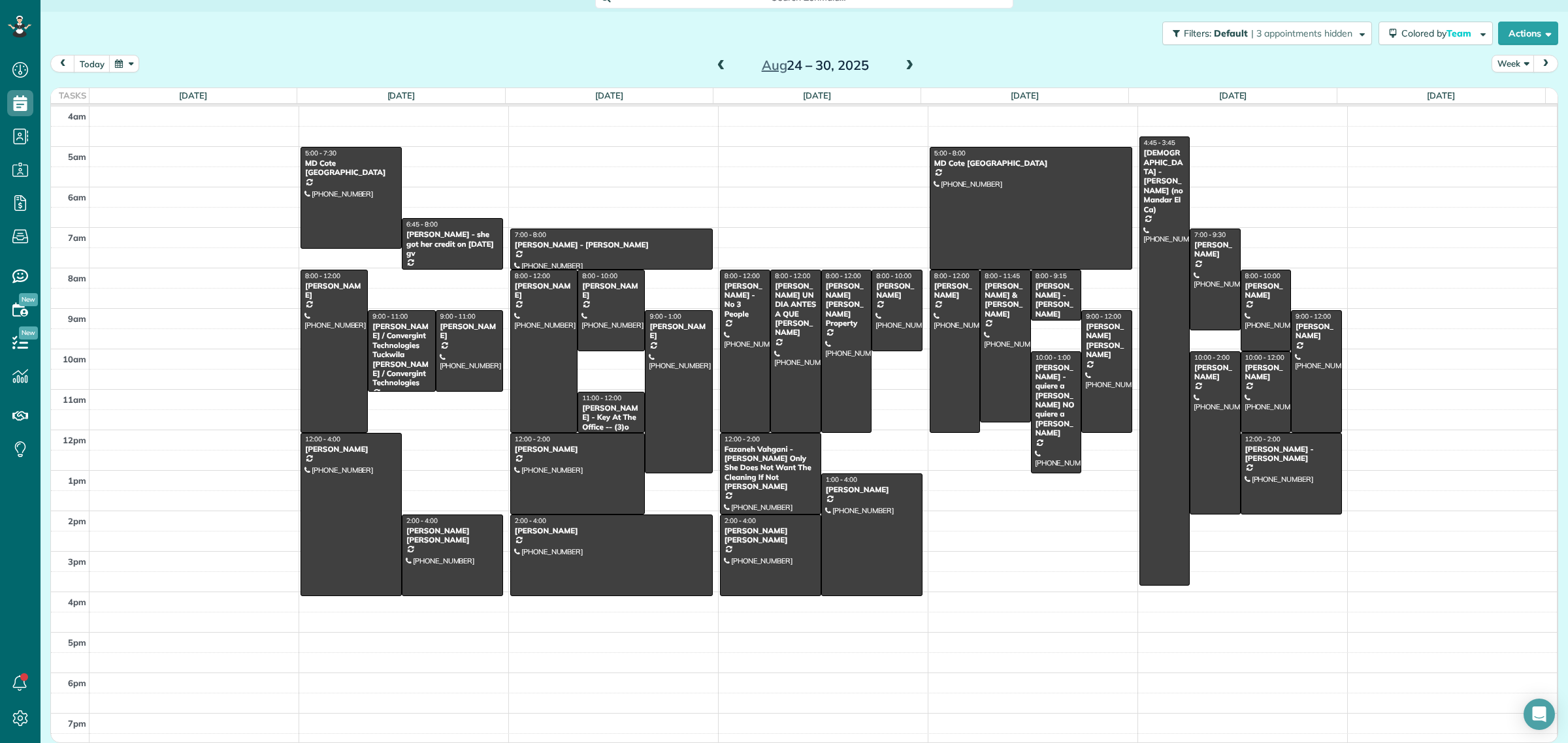
click at [714, 66] on span at bounding box center [721, 66] width 15 height 12
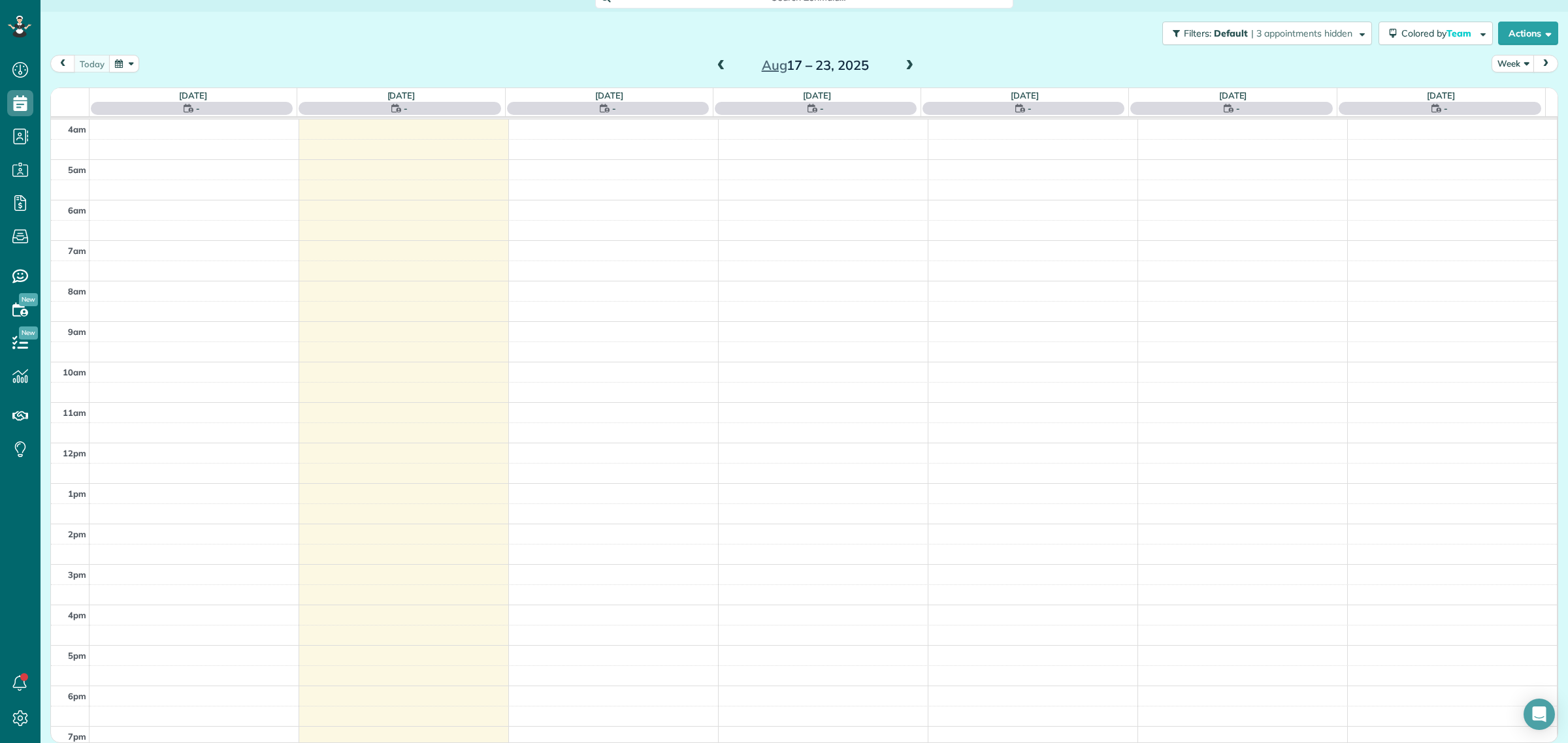
scroll to position [15, 0]
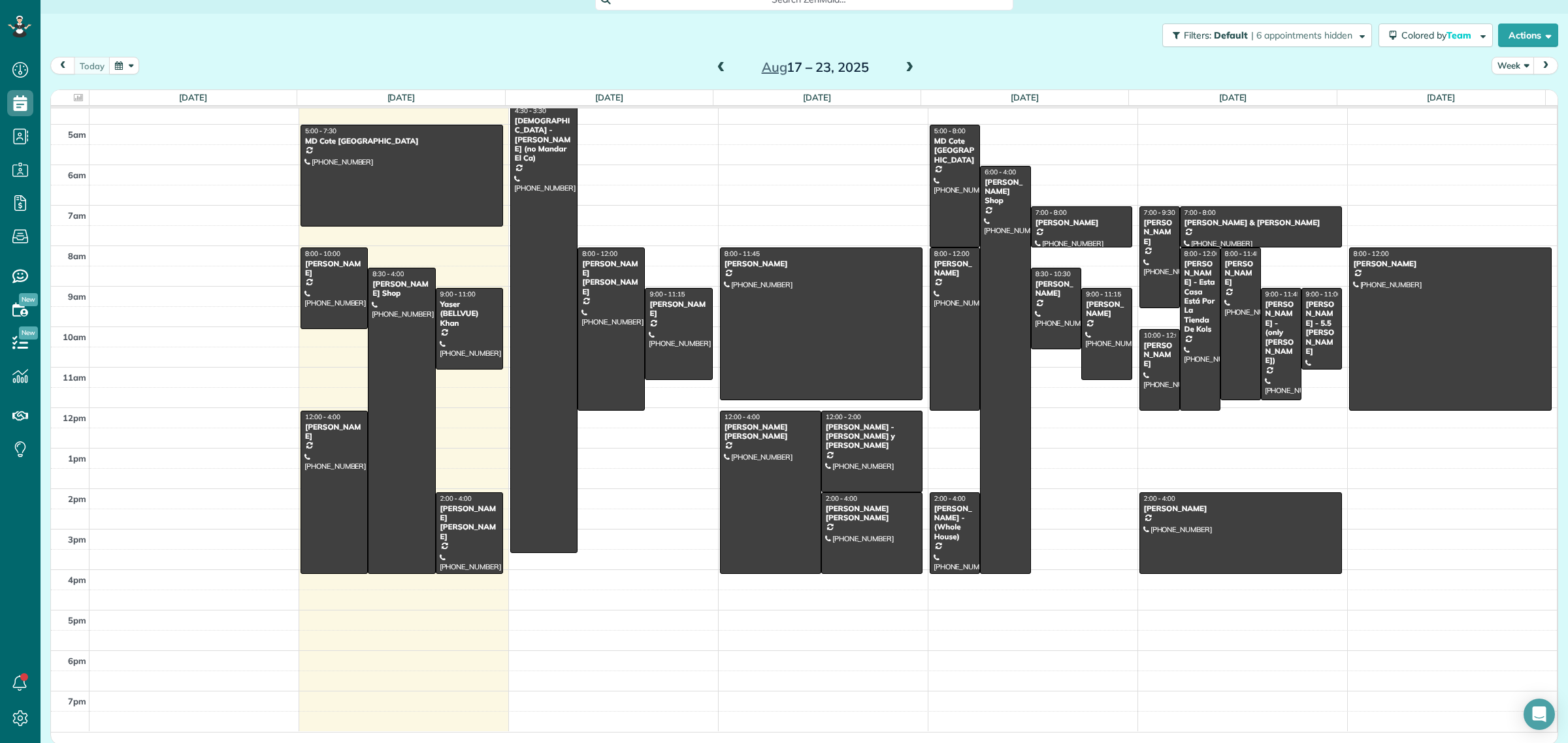
click at [904, 63] on span at bounding box center [910, 68] width 15 height 12
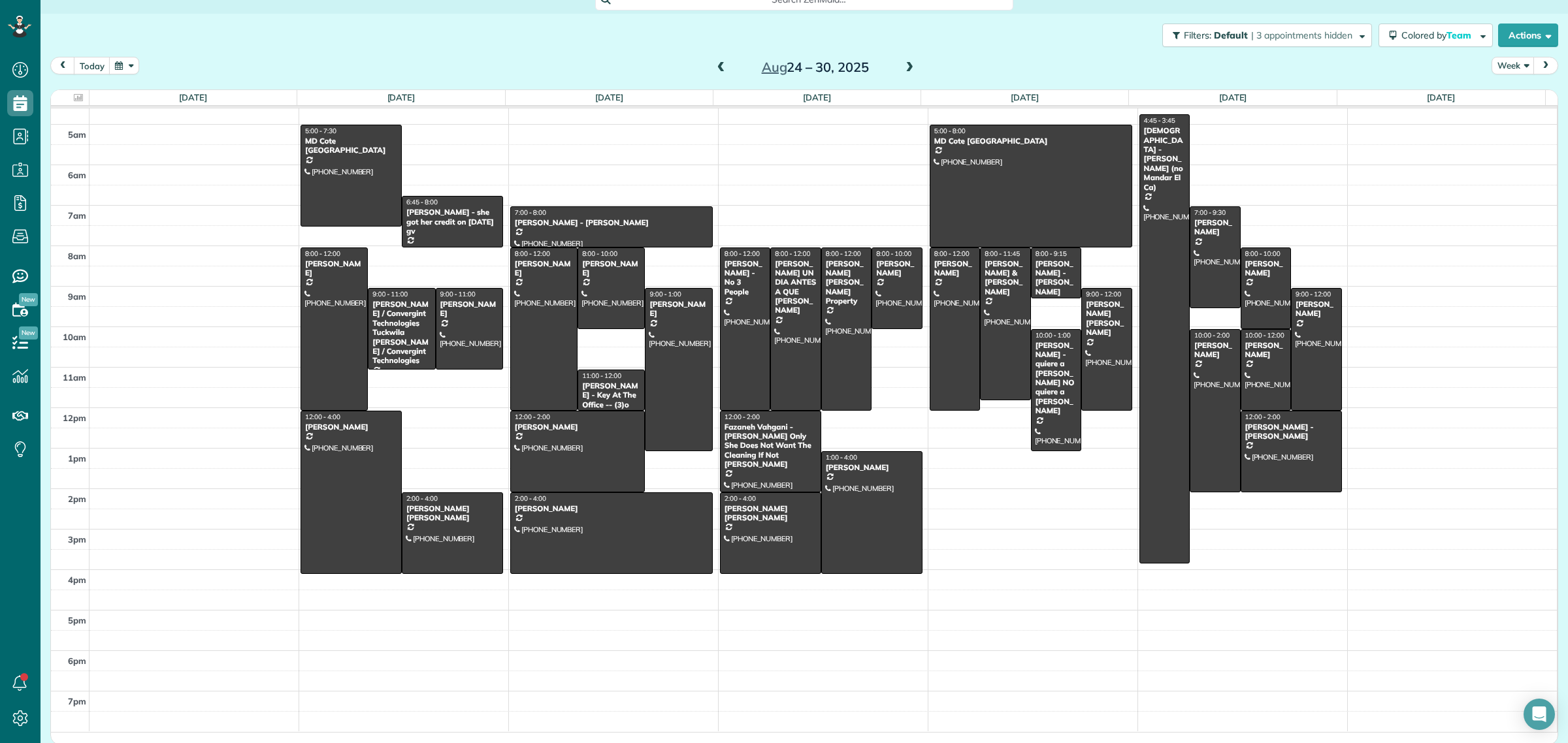
click at [714, 64] on span at bounding box center [721, 68] width 15 height 12
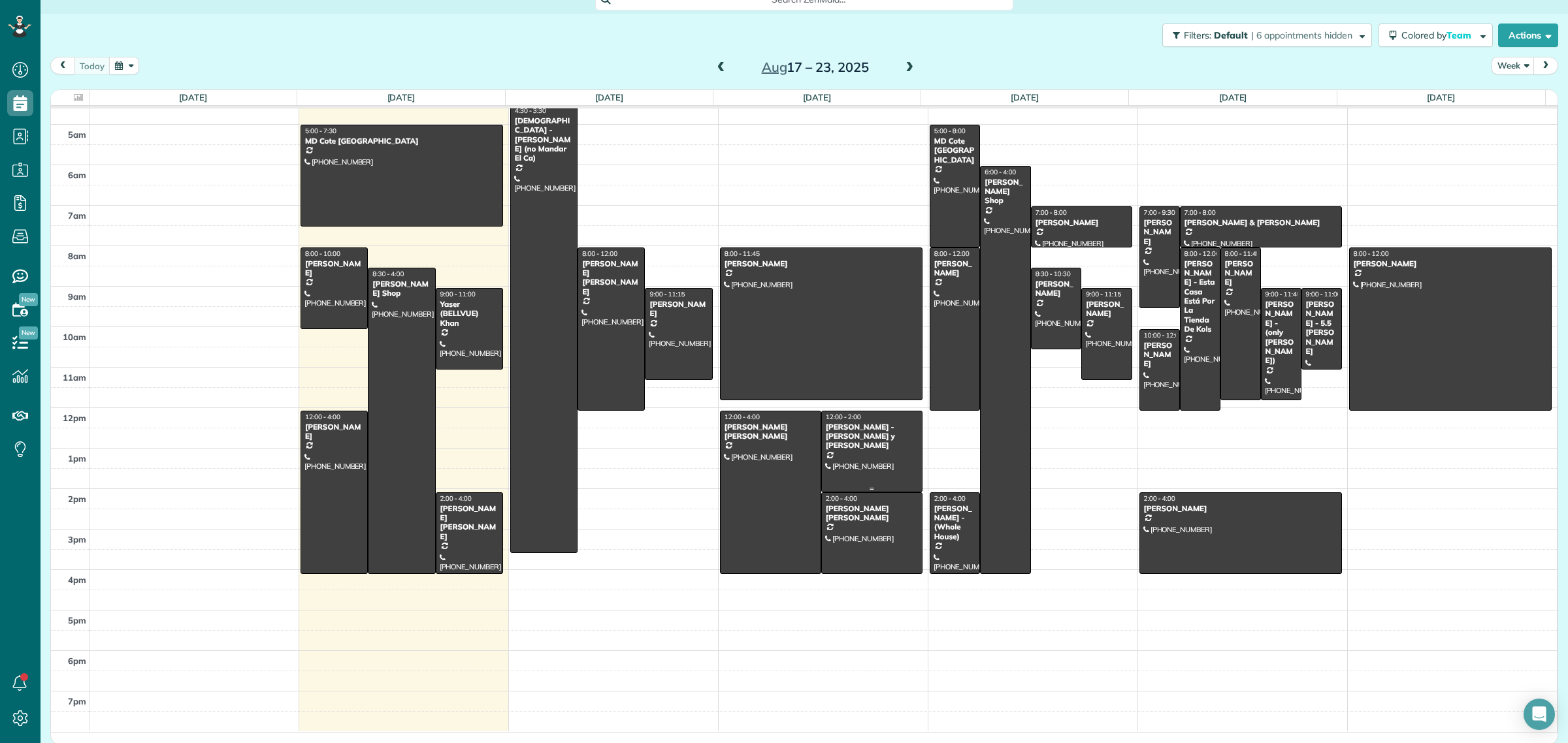
click at [854, 462] on div at bounding box center [871, 451] width 100 height 80
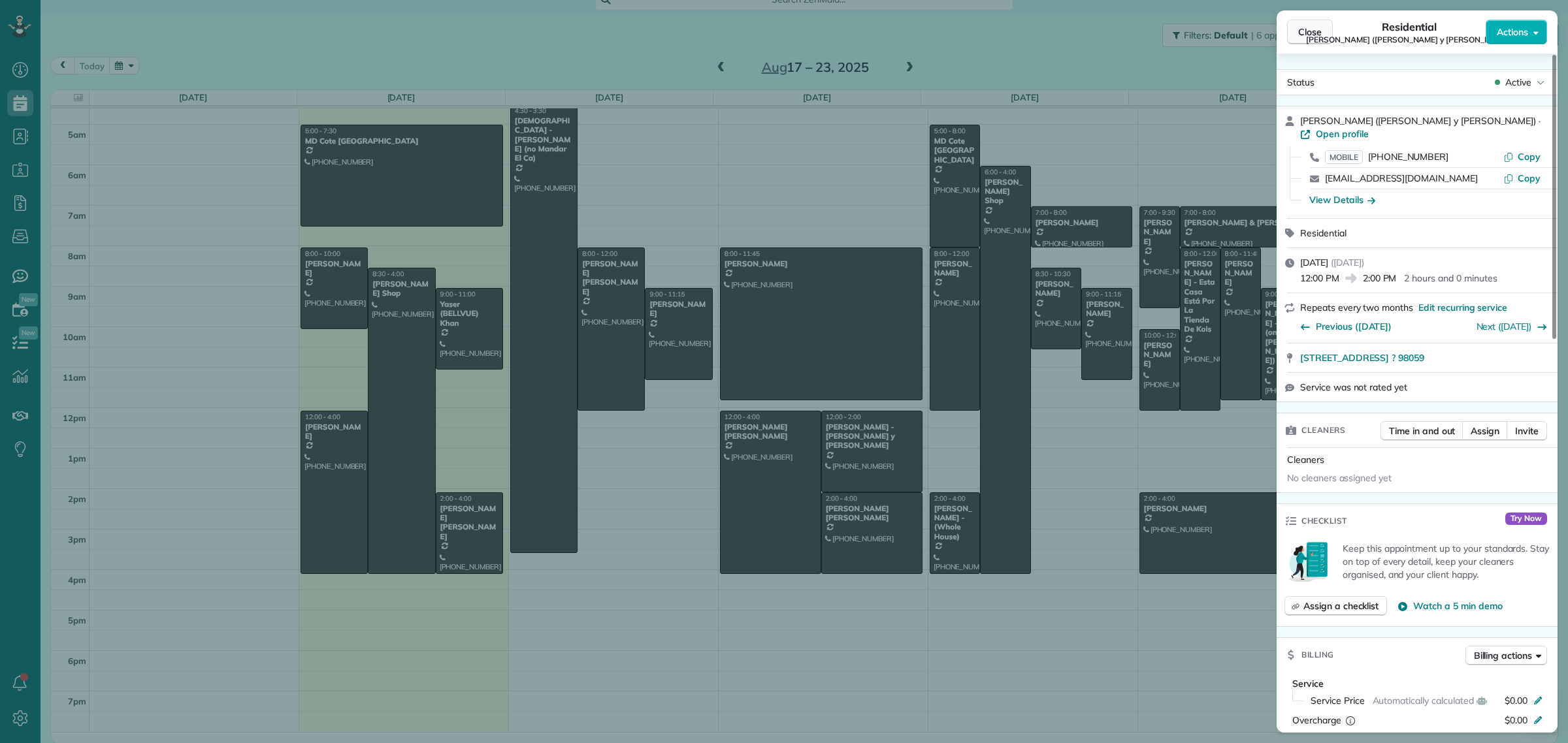
click at [1321, 30] on span "Close" at bounding box center [1310, 32] width 24 height 13
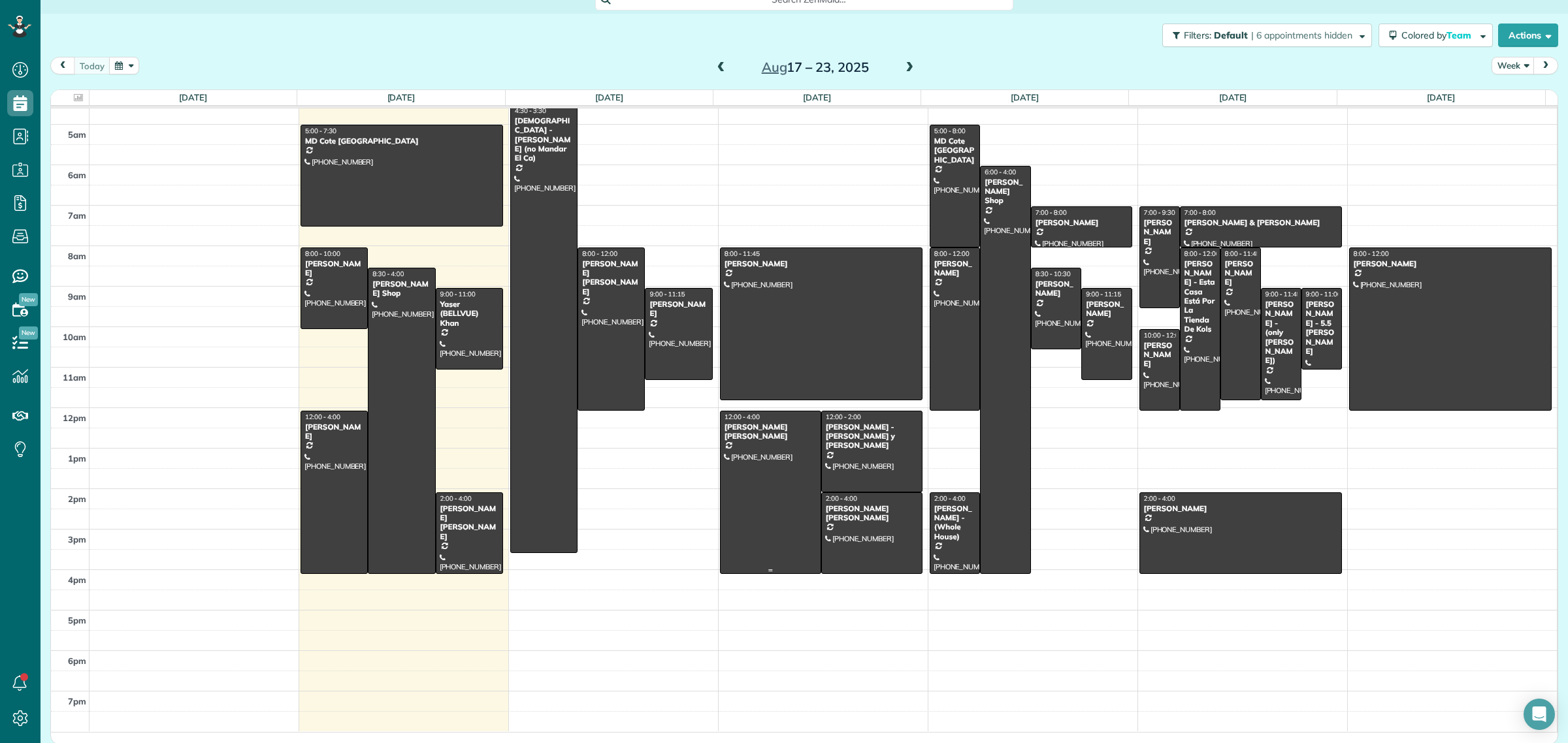
click at [779, 475] on div at bounding box center [770, 492] width 100 height 162
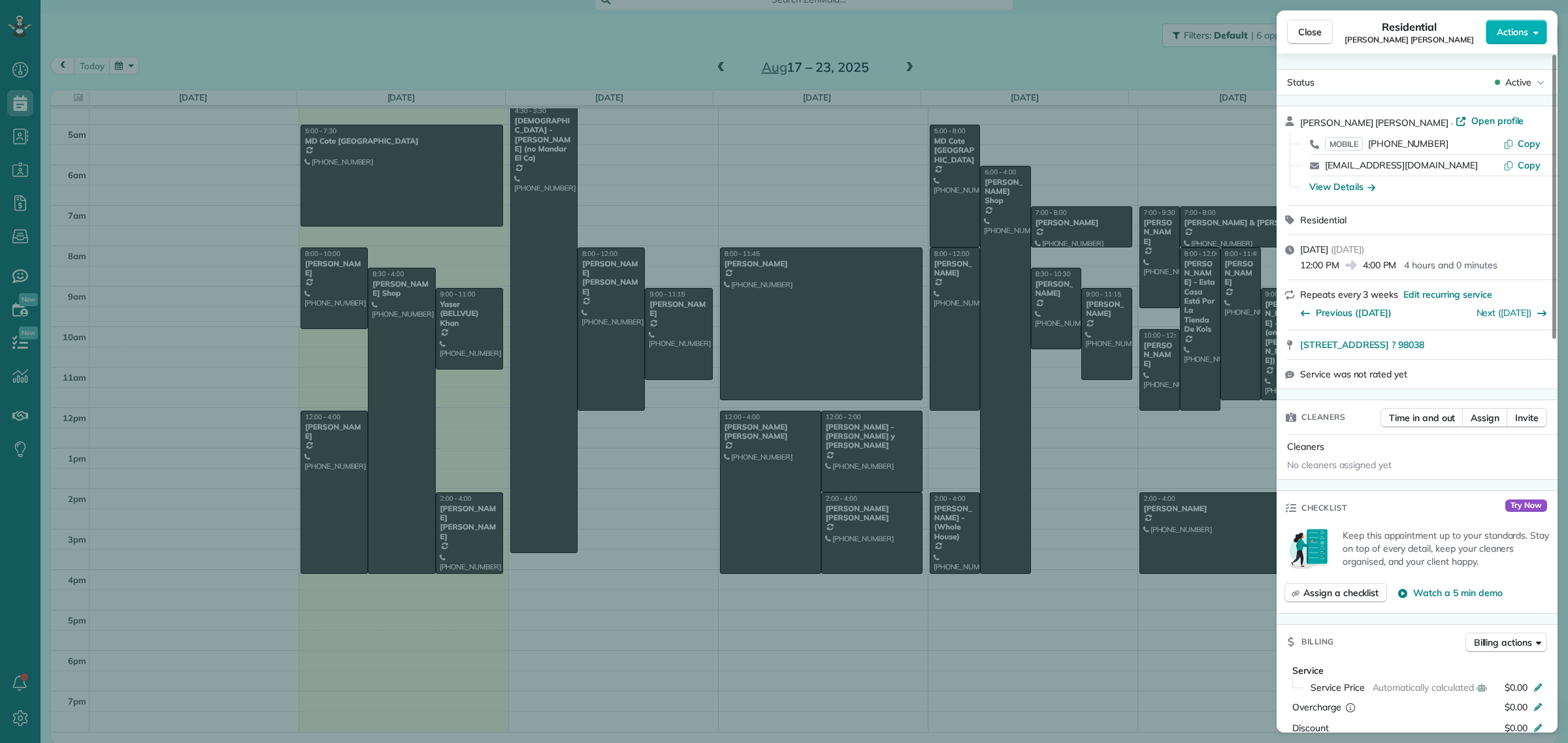
click at [1320, 14] on div "Close Residential Laura MV Keller Actions" at bounding box center [1417, 33] width 281 height 43
click at [1305, 30] on span "Close" at bounding box center [1310, 32] width 24 height 13
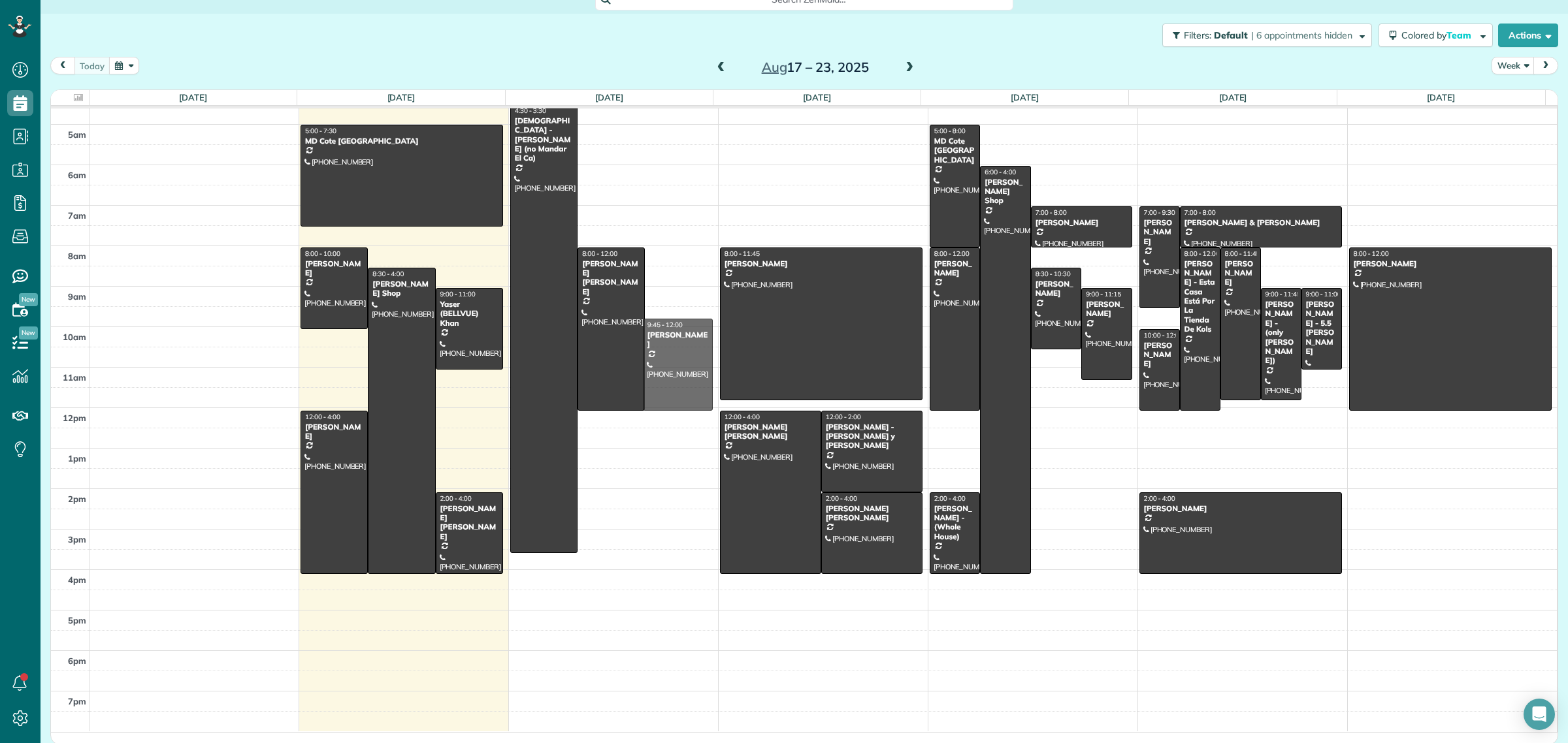
drag, startPoint x: 667, startPoint y: 332, endPoint x: 683, endPoint y: 367, distance: 38.5
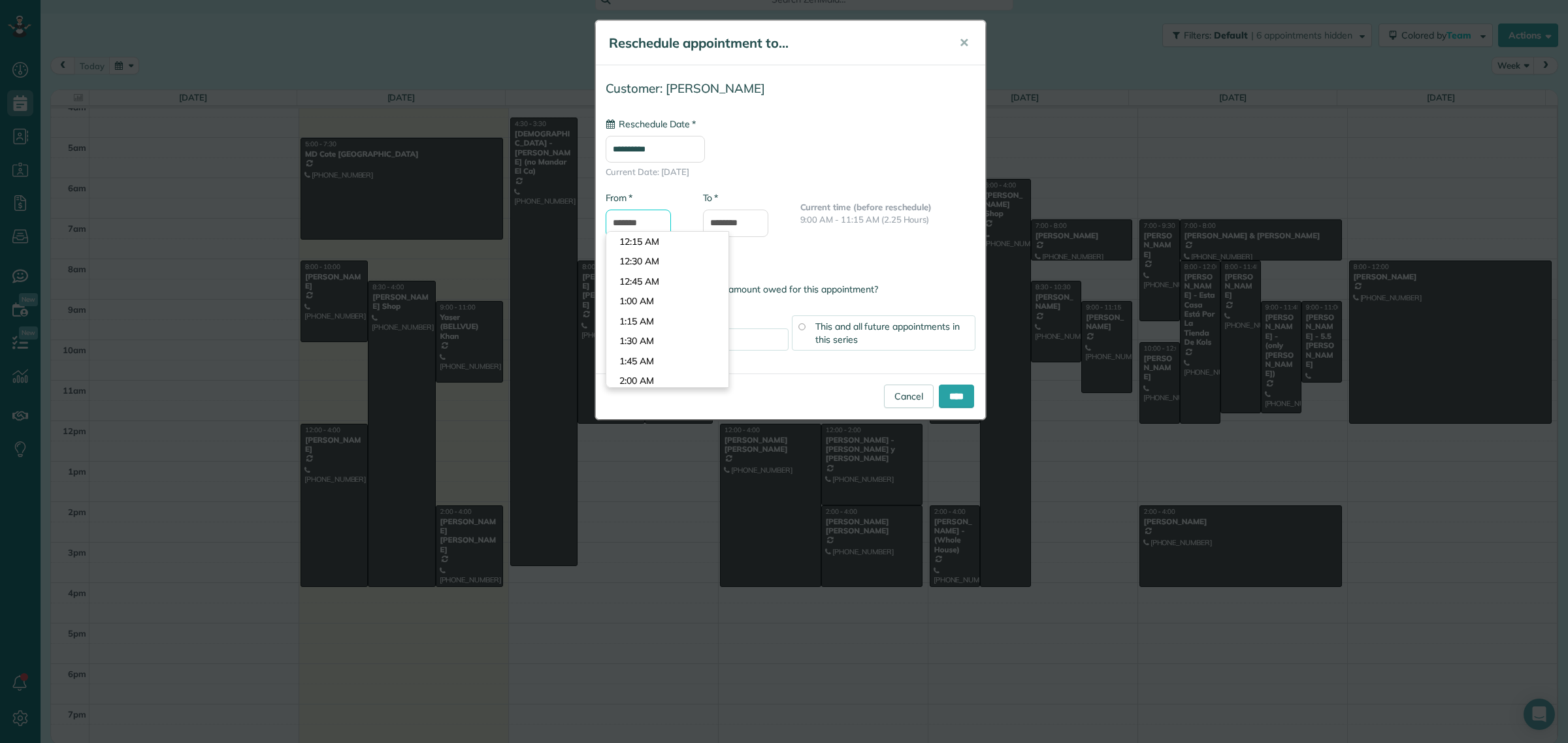
click at [629, 222] on input "*******" at bounding box center [639, 223] width 65 height 28
click at [636, 151] on input "**********" at bounding box center [655, 148] width 99 height 27
click at [668, 301] on link "26" at bounding box center [666, 301] width 21 height 21
type input "**********"
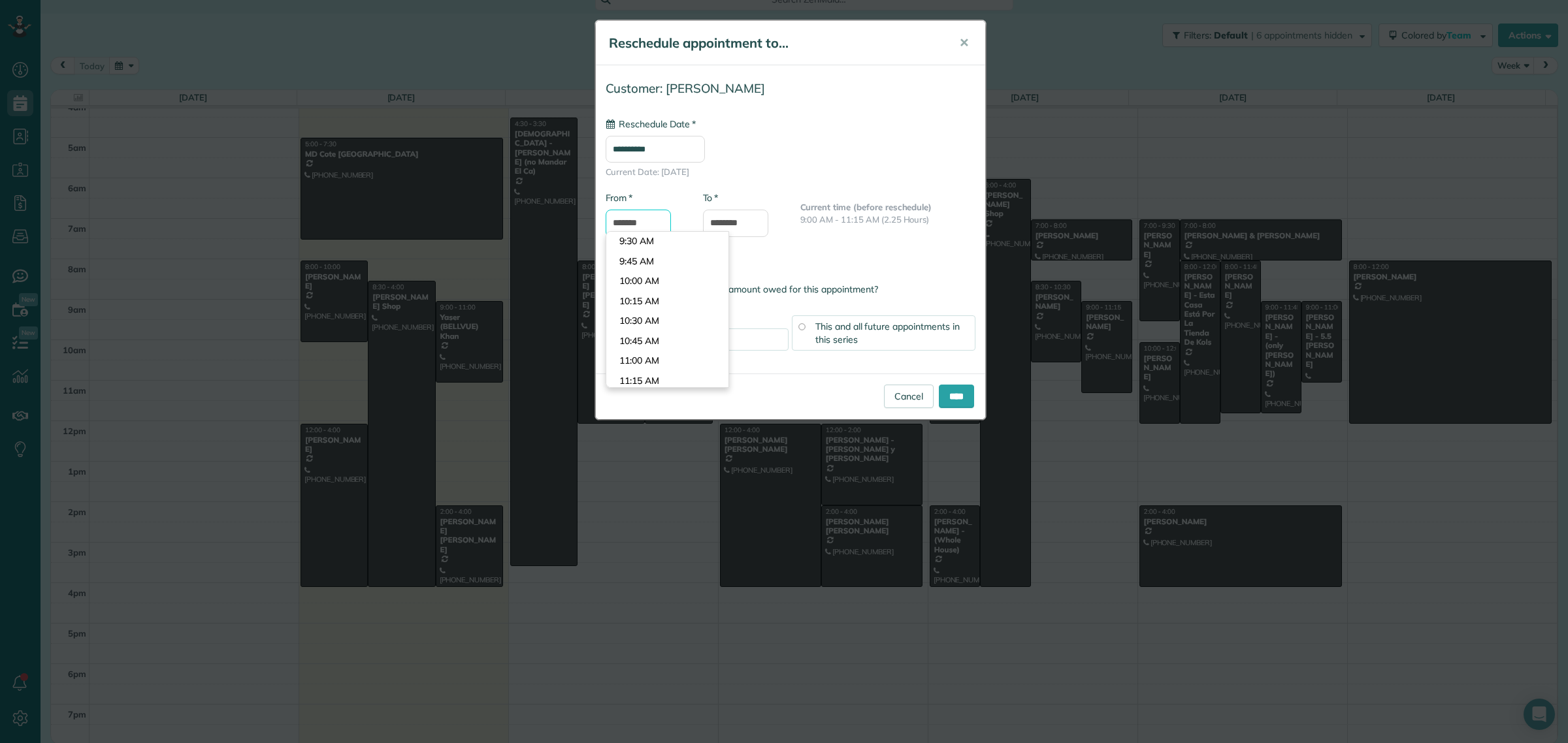
click at [635, 226] on input "*******" at bounding box center [639, 223] width 65 height 28
type input "*******"
click at [642, 285] on body "Dashboard Scheduling Calendar View List View Dispatch View - Weekly scheduling …" at bounding box center [784, 372] width 1568 height 743
click at [944, 392] on input "****" at bounding box center [957, 396] width 36 height 24
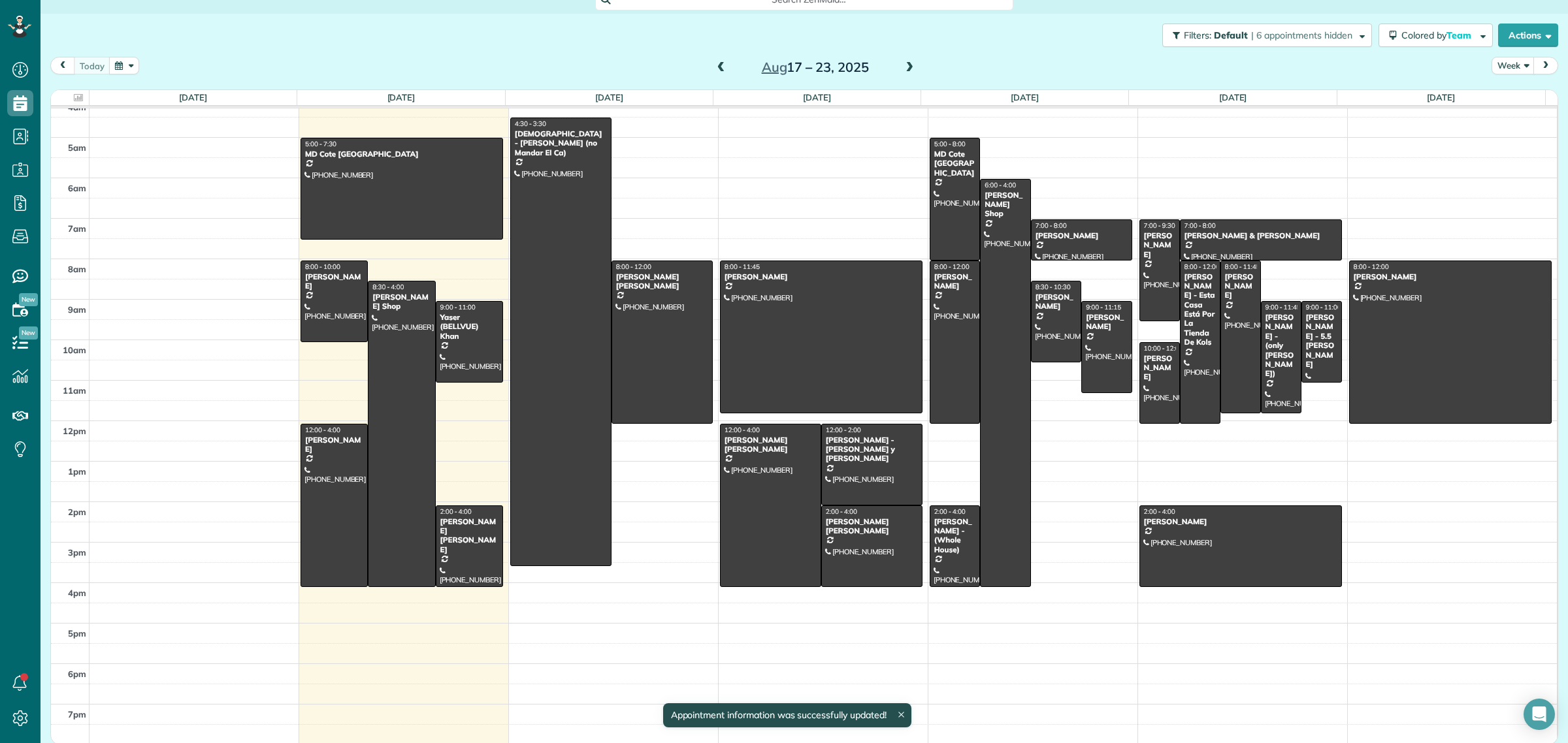
click at [906, 69] on span at bounding box center [910, 68] width 15 height 12
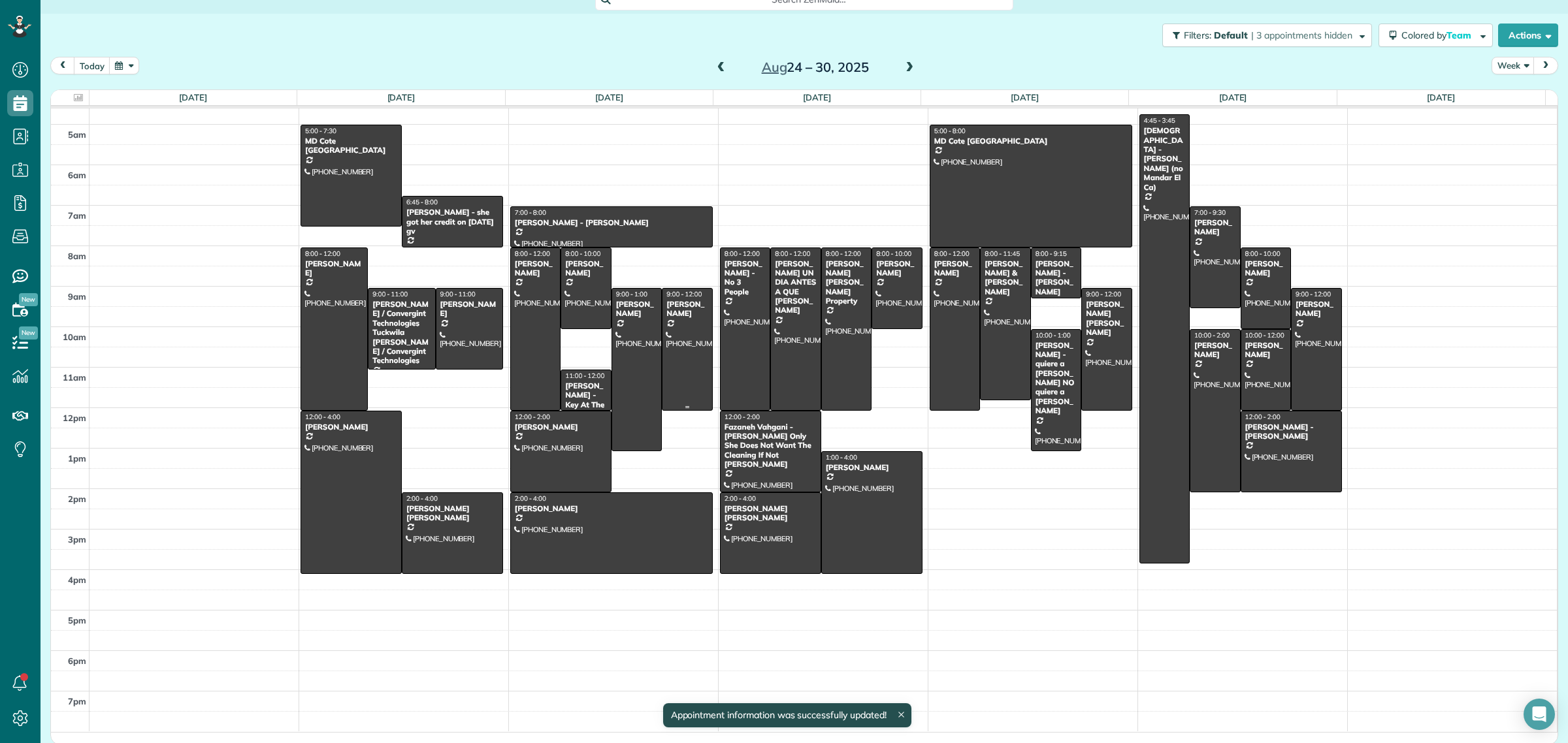
click at [683, 334] on div at bounding box center [687, 349] width 49 height 122
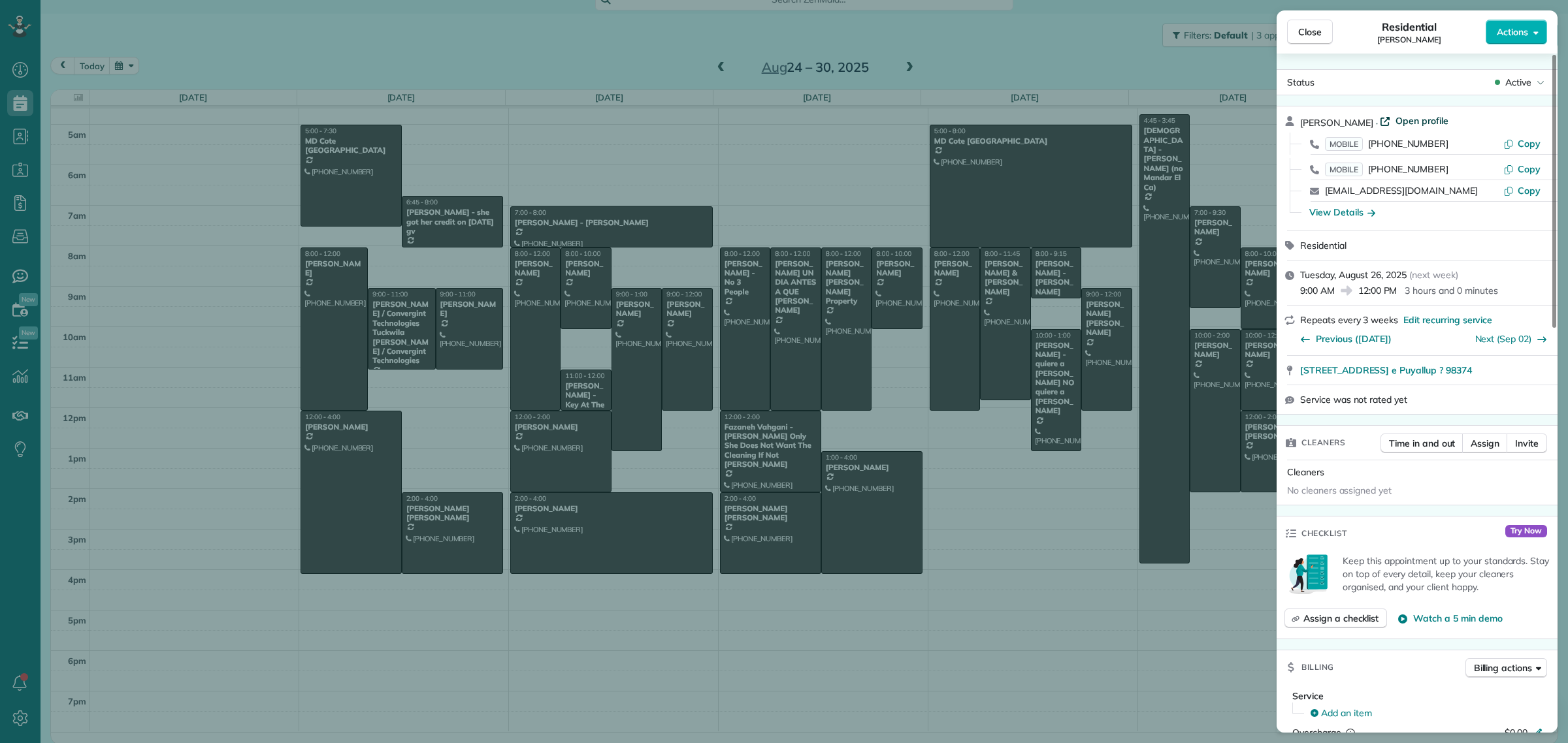
click at [1410, 120] on span "Open profile" at bounding box center [1423, 121] width 53 height 13
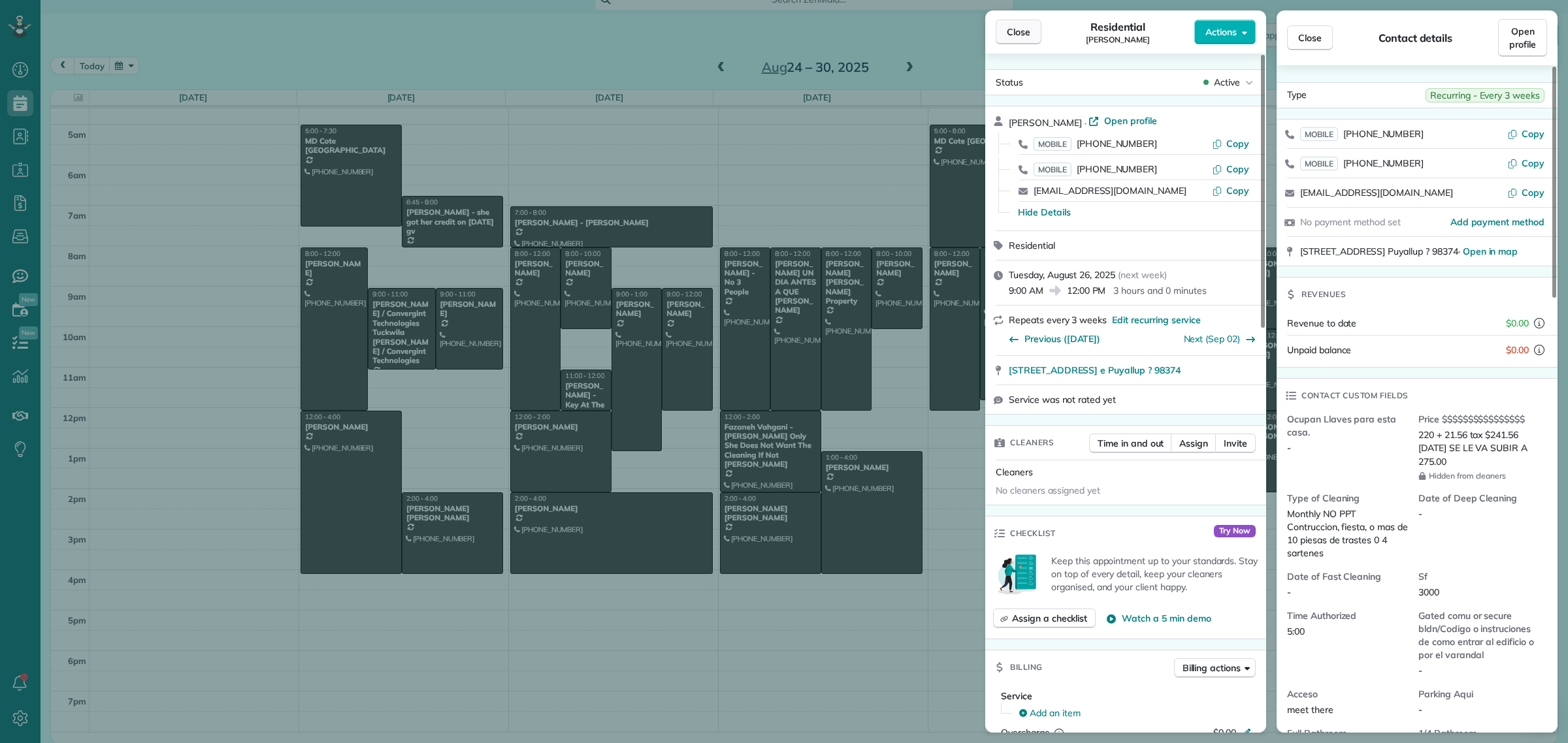
click at [1022, 32] on span "Close" at bounding box center [1018, 32] width 24 height 13
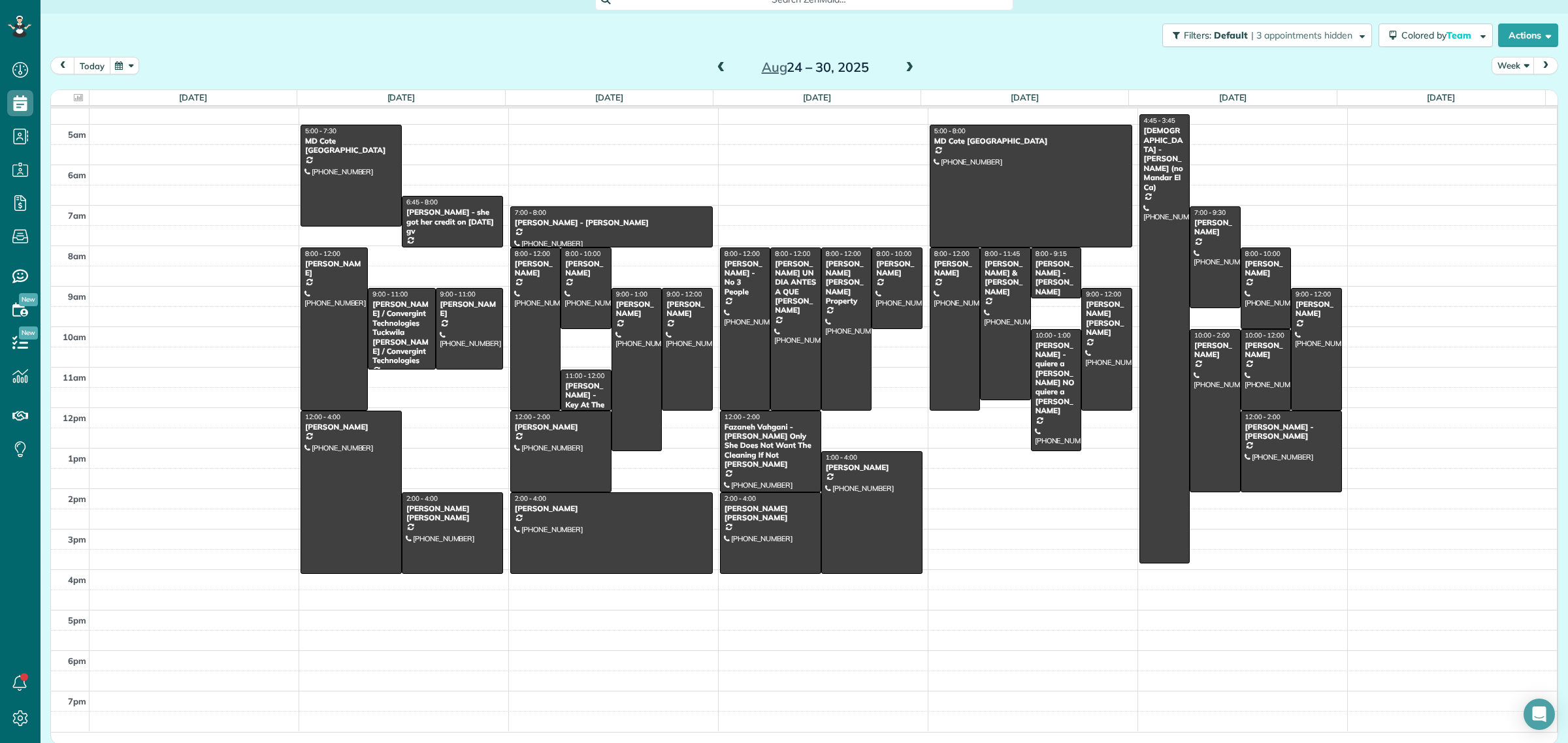
click at [86, 62] on button "today" at bounding box center [92, 66] width 37 height 18
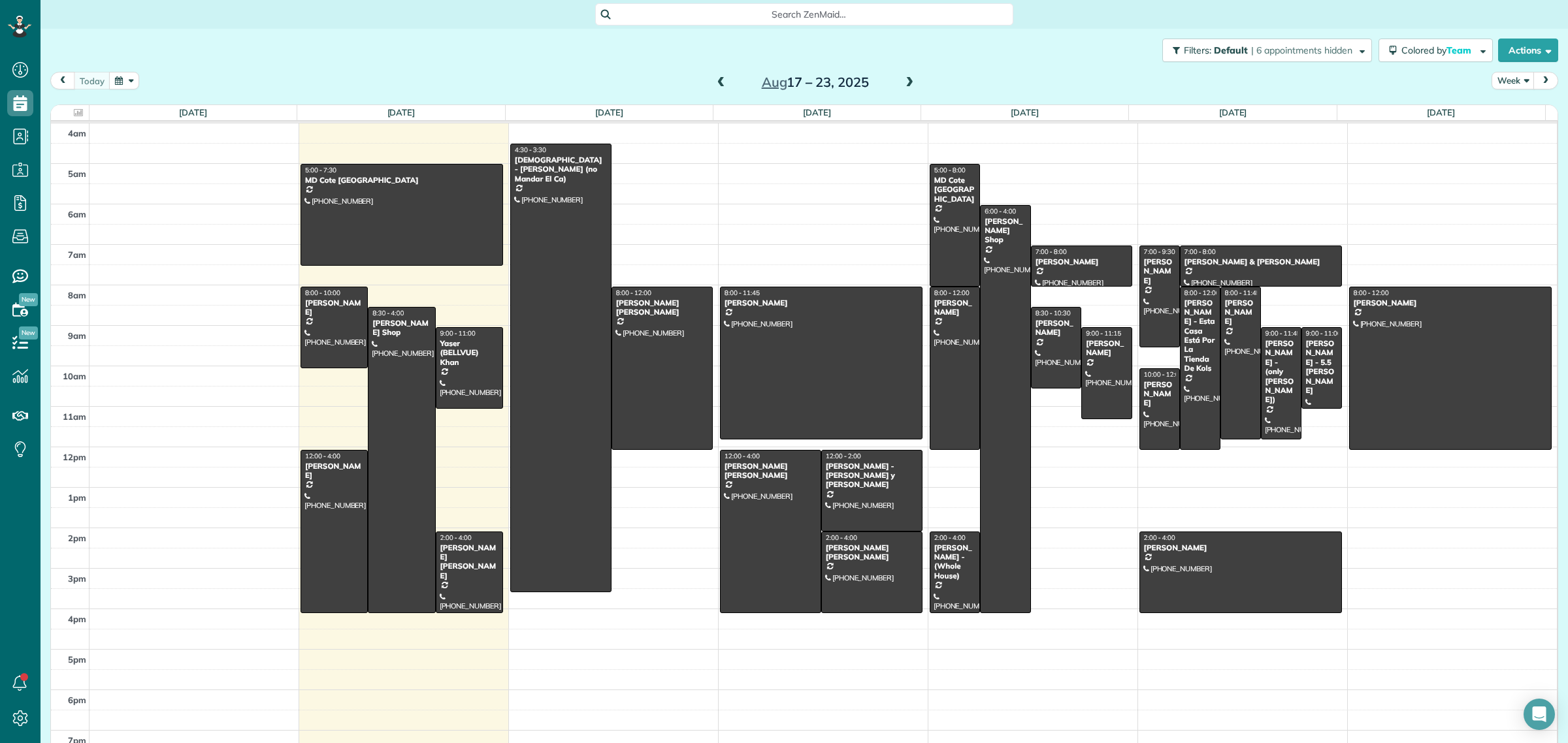
click at [743, 9] on span "Search ZenMaid…" at bounding box center [809, 14] width 397 height 13
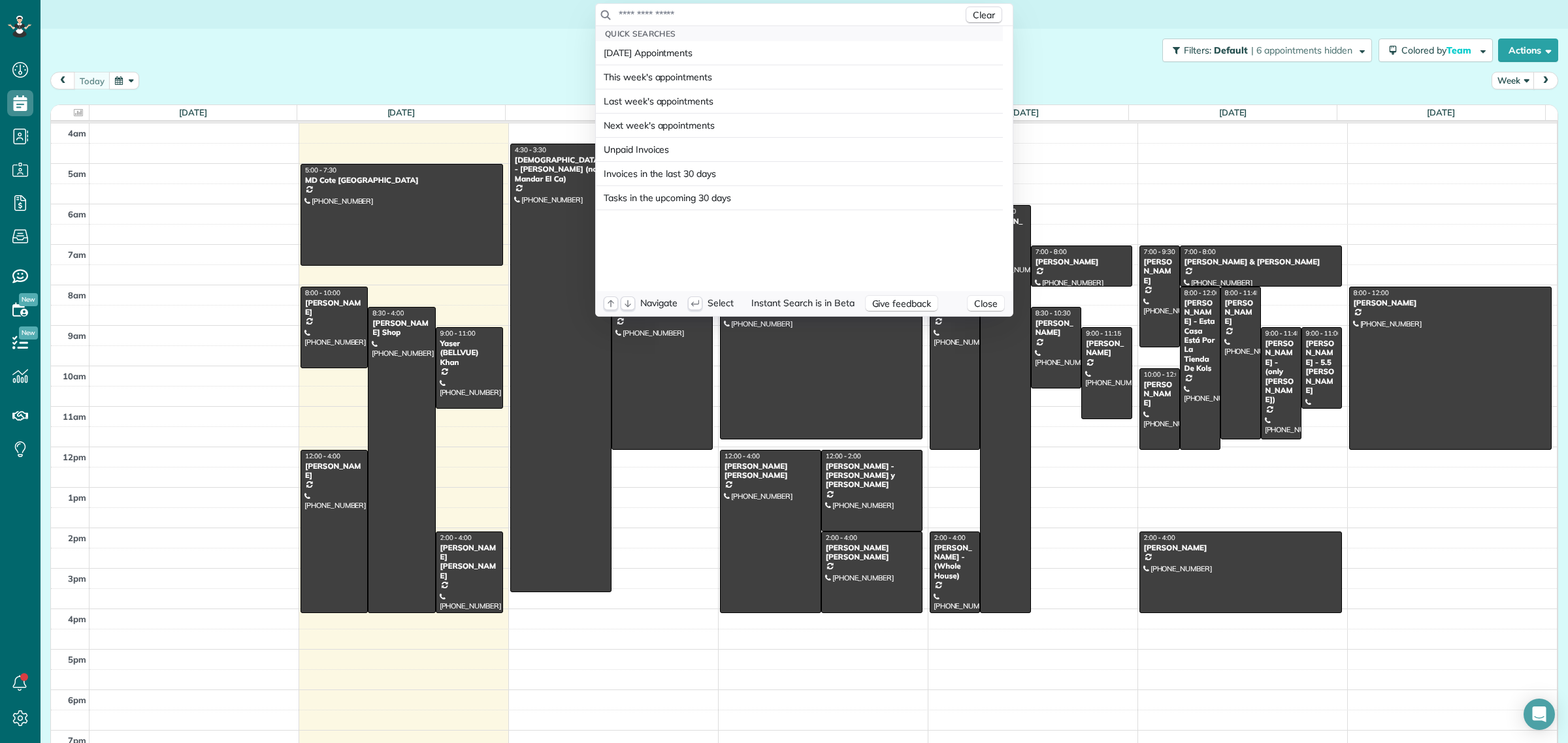
click at [743, 8] on input "text" at bounding box center [790, 14] width 345 height 13
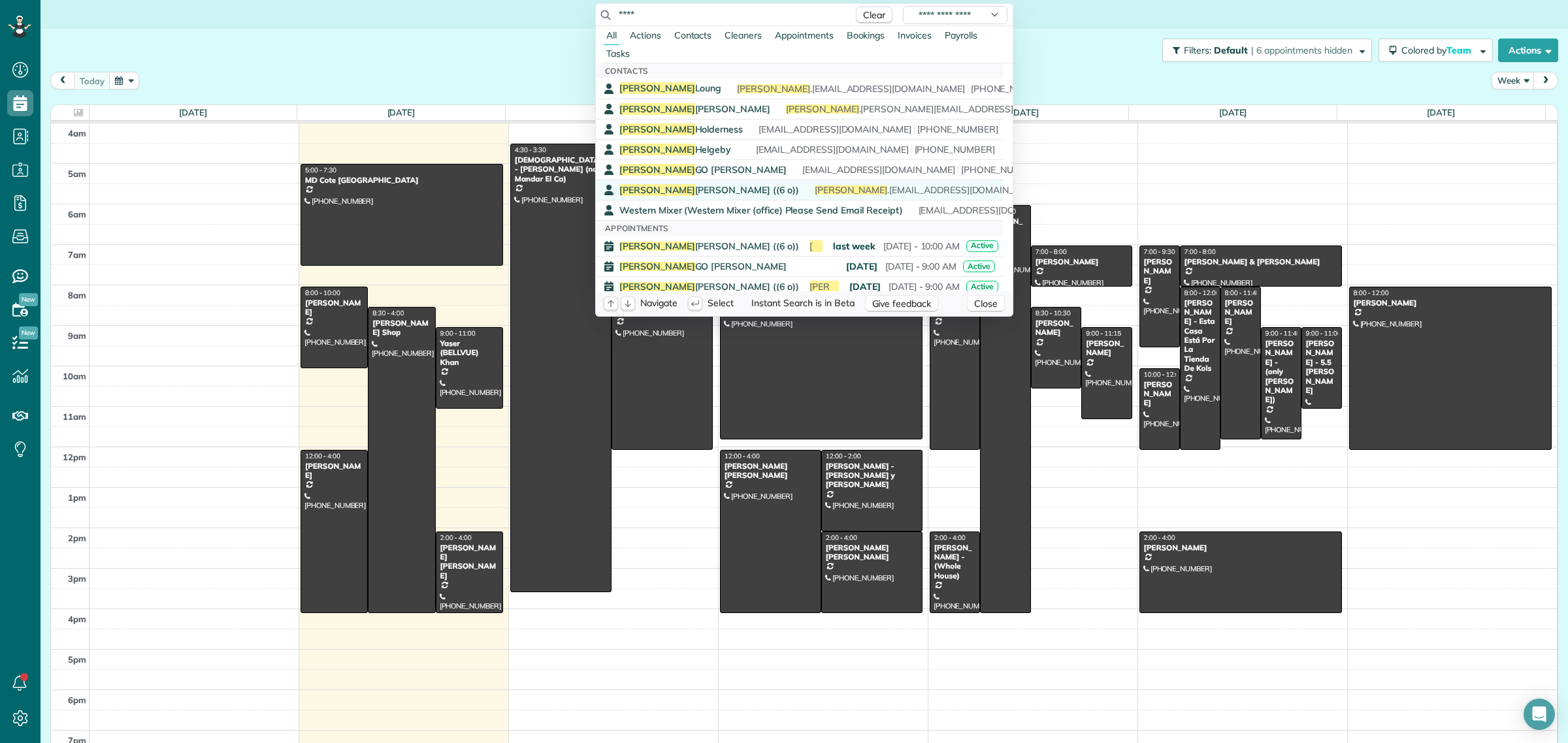
type input "****"
click at [651, 190] on span "Andy Tran ((6 o))" at bounding box center [710, 190] width 180 height 12
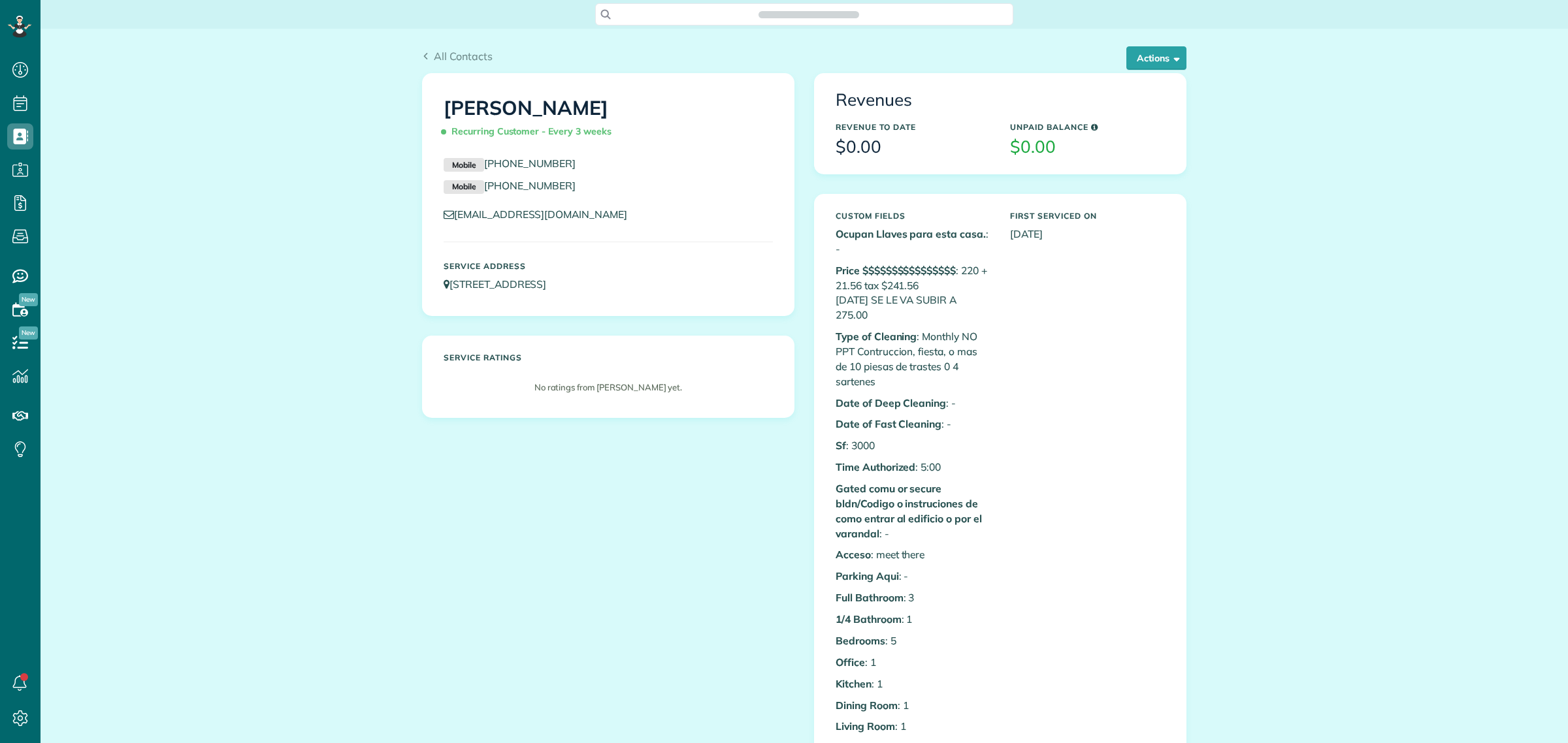
scroll to position [5, 5]
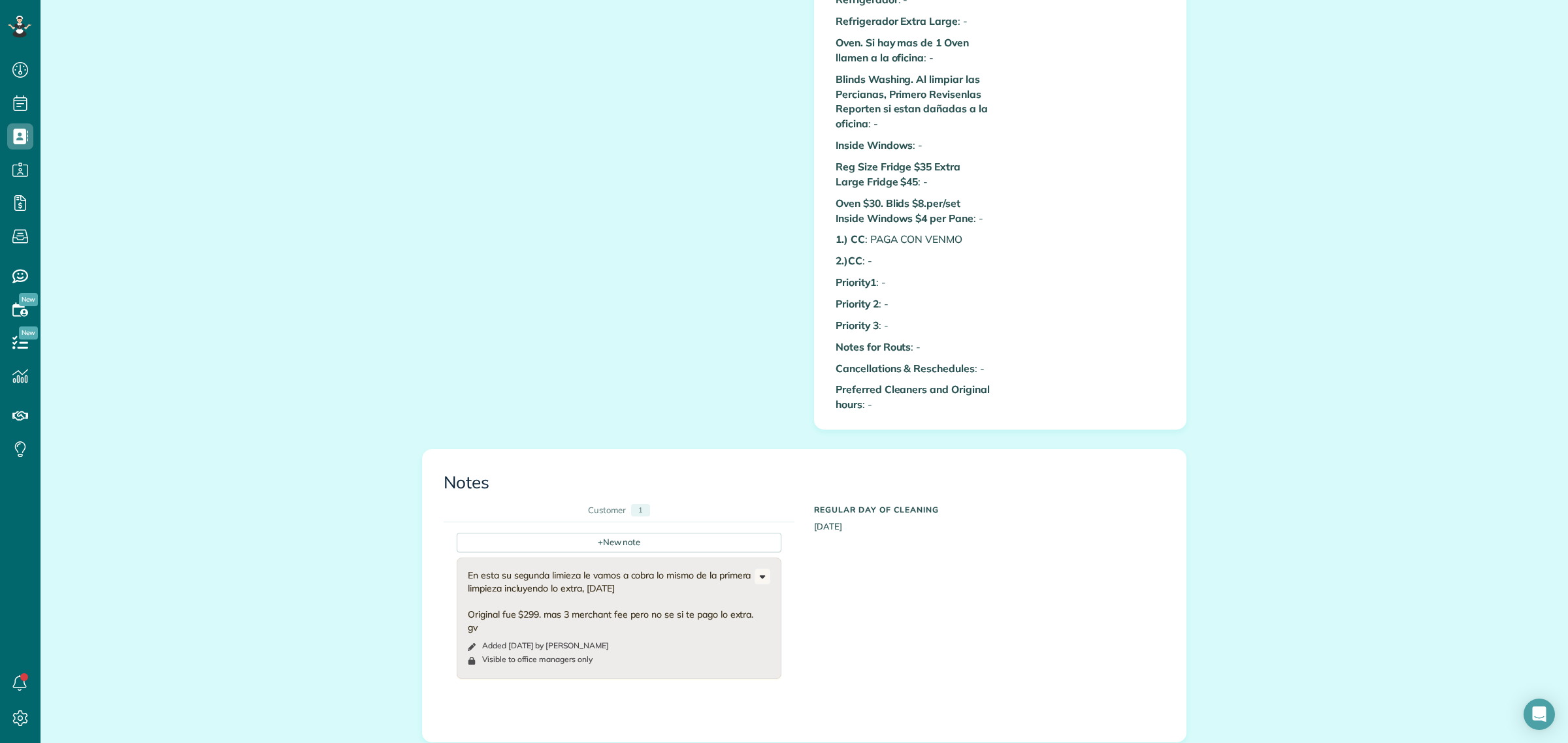
scroll to position [1224, 0]
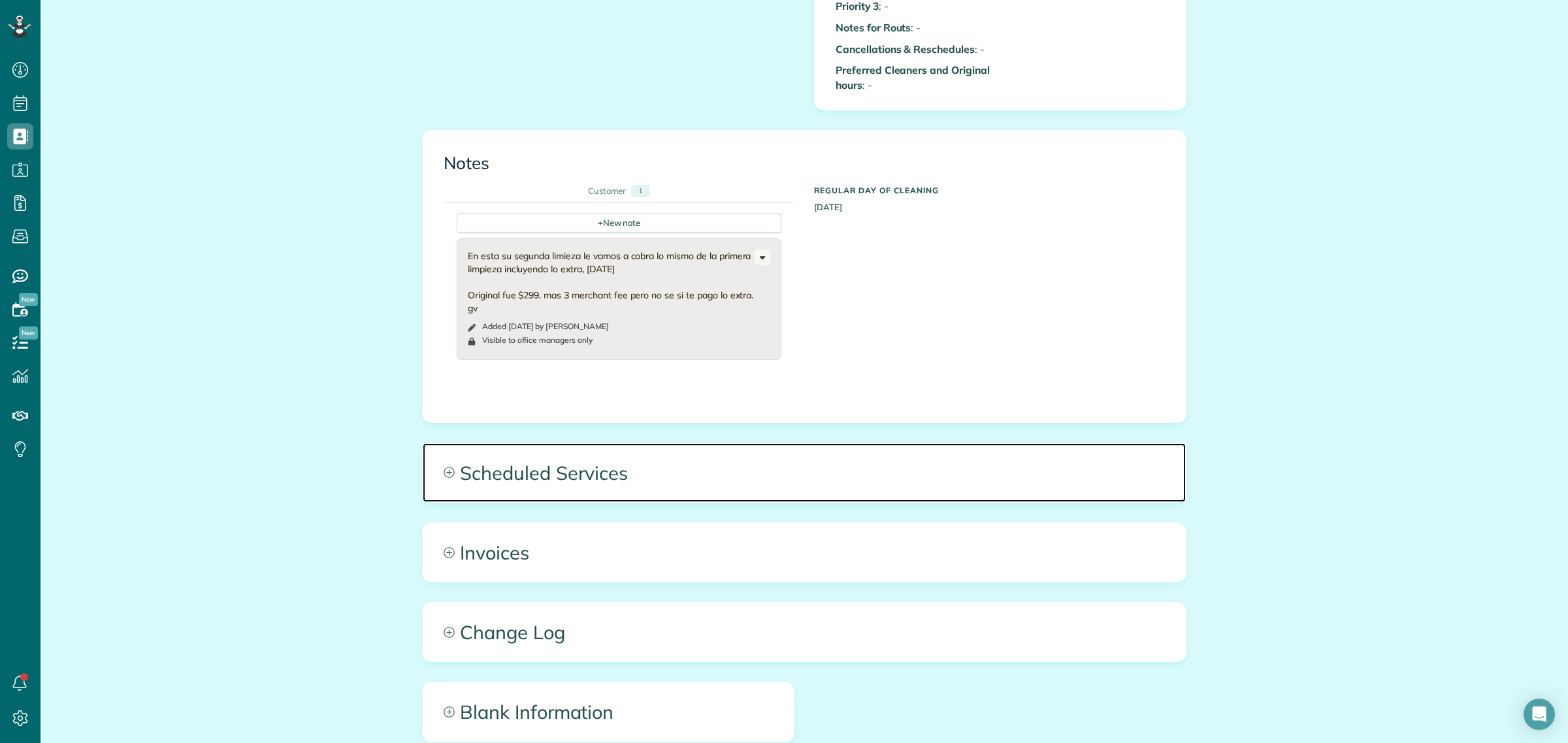
click at [578, 467] on span "Scheduled Services" at bounding box center [805, 472] width 763 height 58
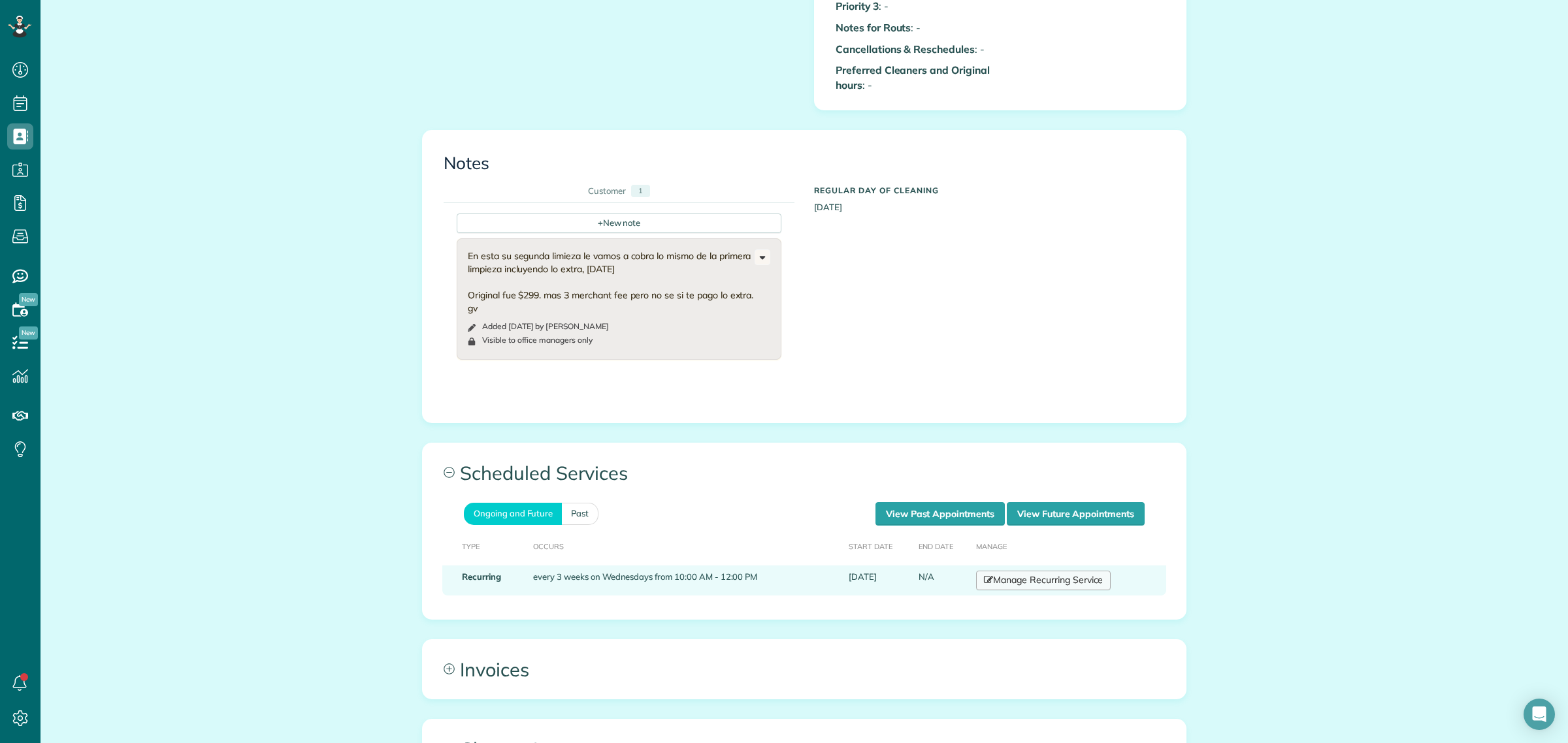
click at [1043, 585] on link "Manage Recurring Service" at bounding box center [1043, 581] width 134 height 20
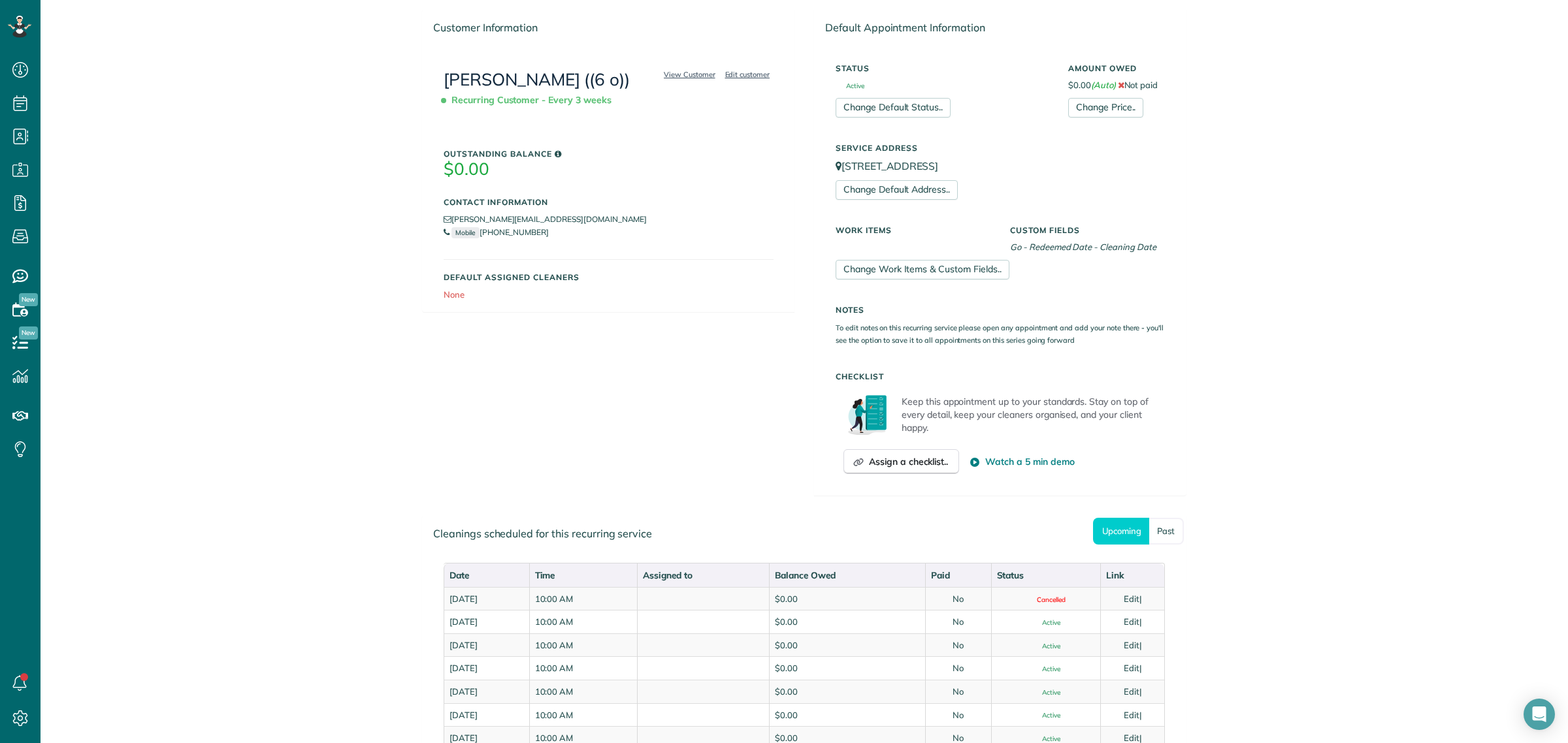
scroll to position [245, 0]
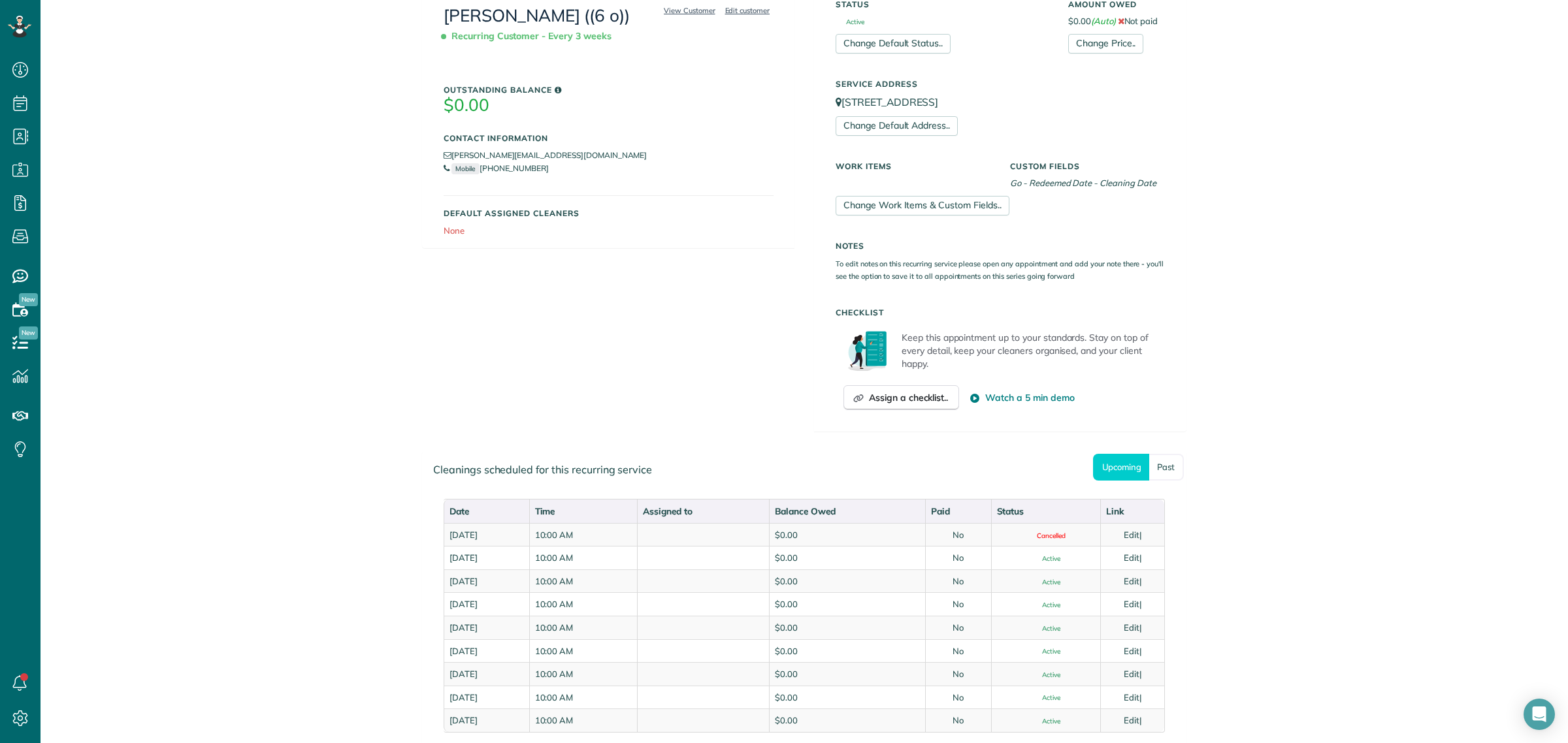
click at [732, 301] on div "Customer Information View Customer Edit customer [PERSON_NAME] ((6 o)) Recurrin…" at bounding box center [804, 198] width 784 height 506
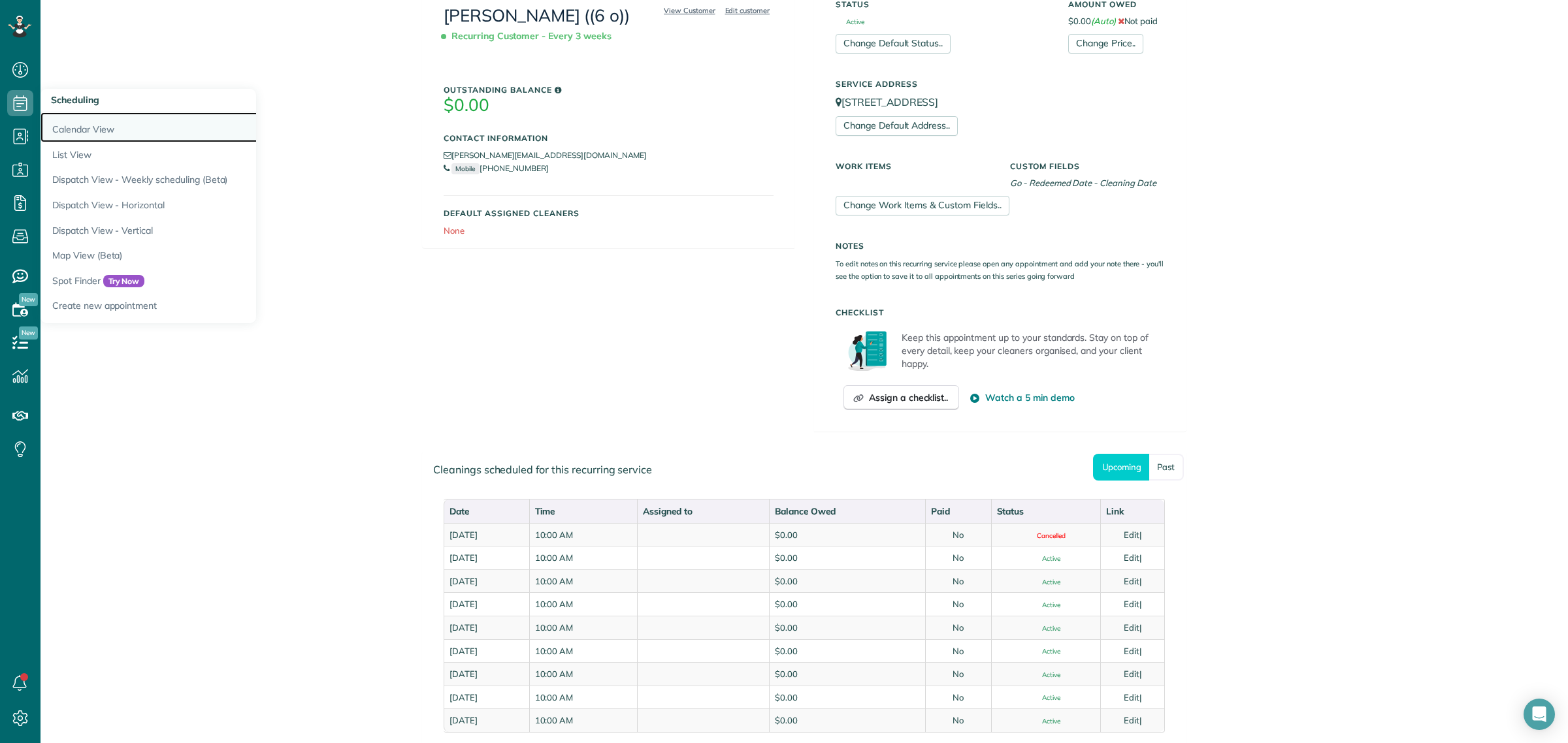
click at [94, 127] on link "Calendar View" at bounding box center [204, 127] width 326 height 30
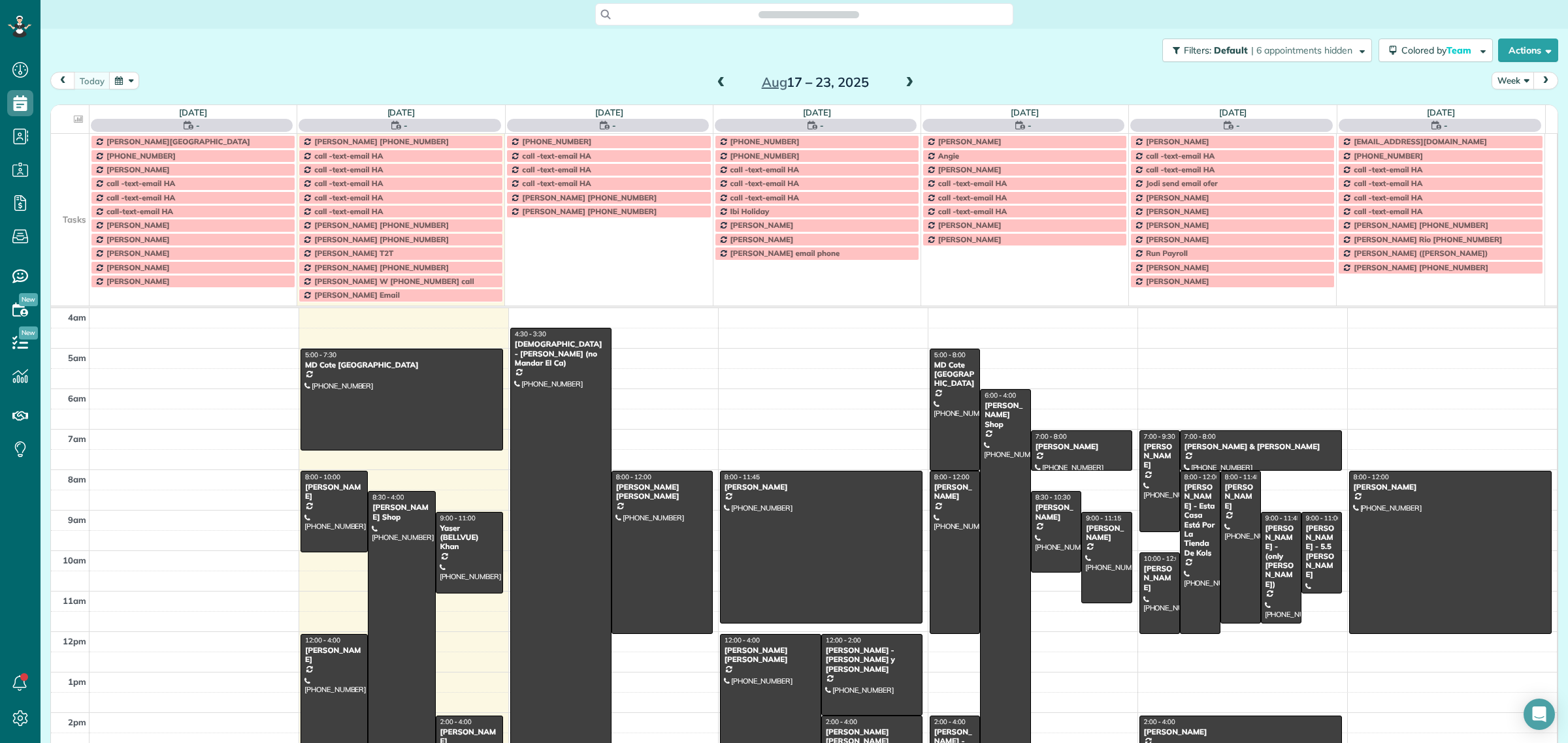
scroll to position [54, 0]
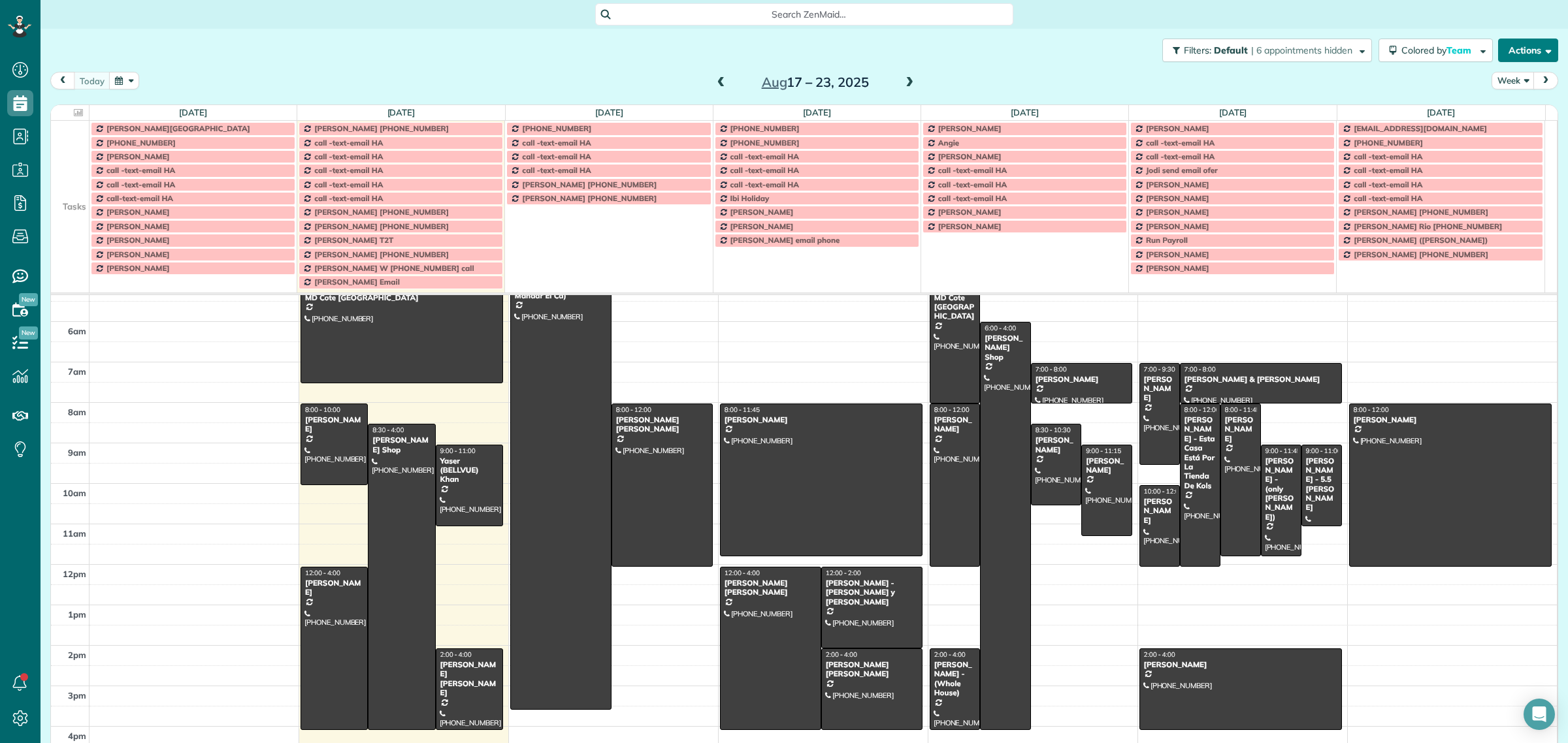
click at [1541, 54] on span "button" at bounding box center [1546, 50] width 10 height 10
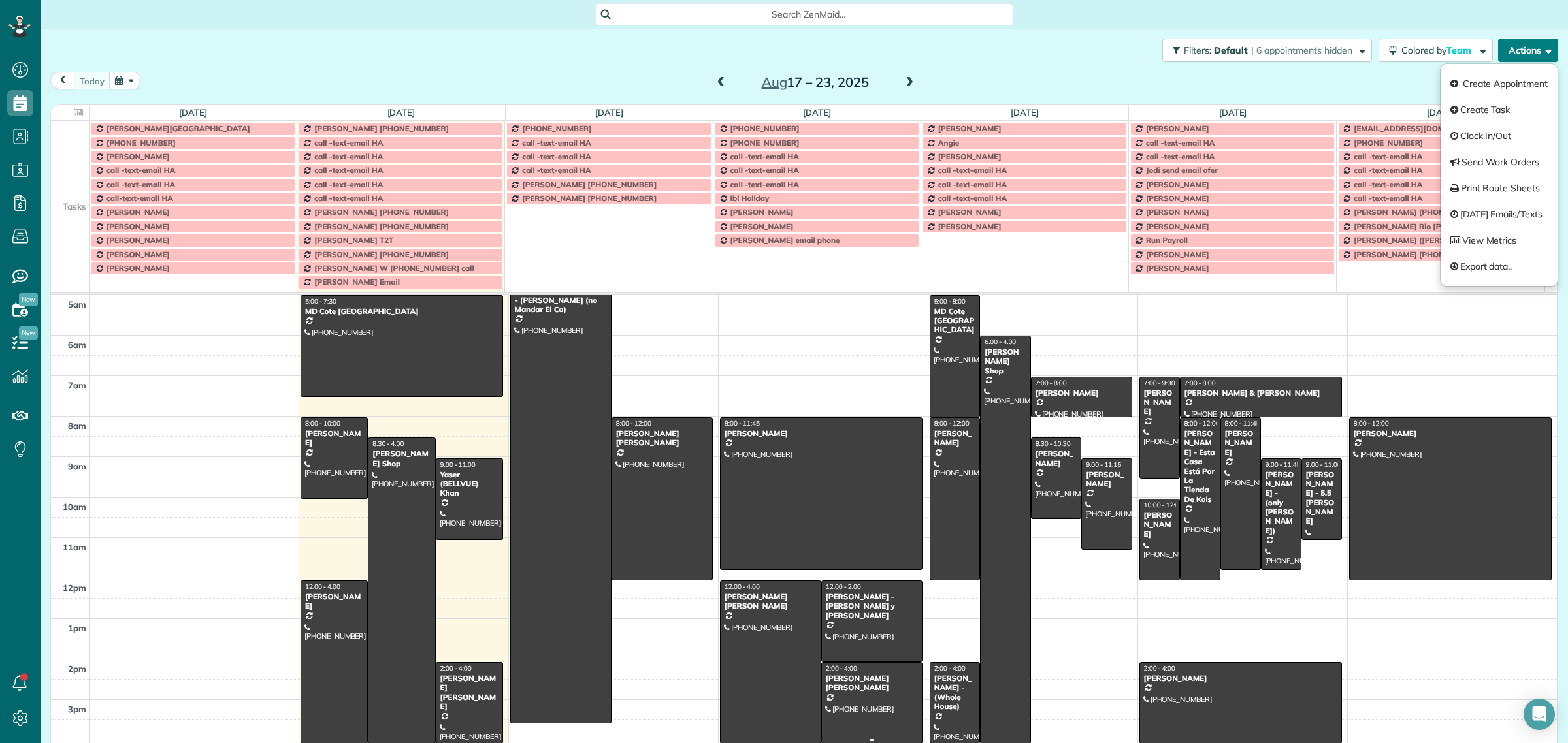
scroll to position [0, 0]
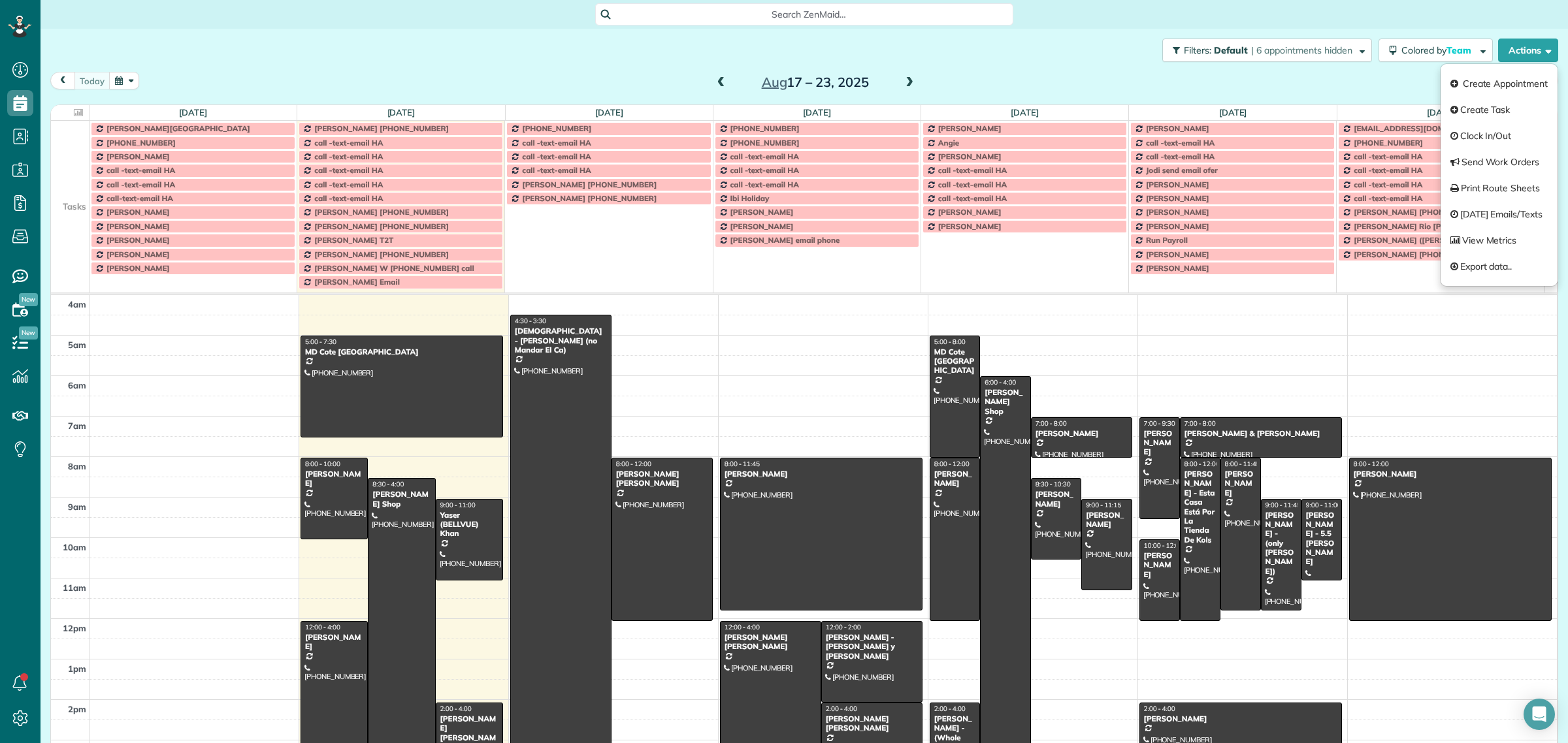
click at [758, 4] on div "Search ZenMaid…" at bounding box center [804, 14] width 418 height 22
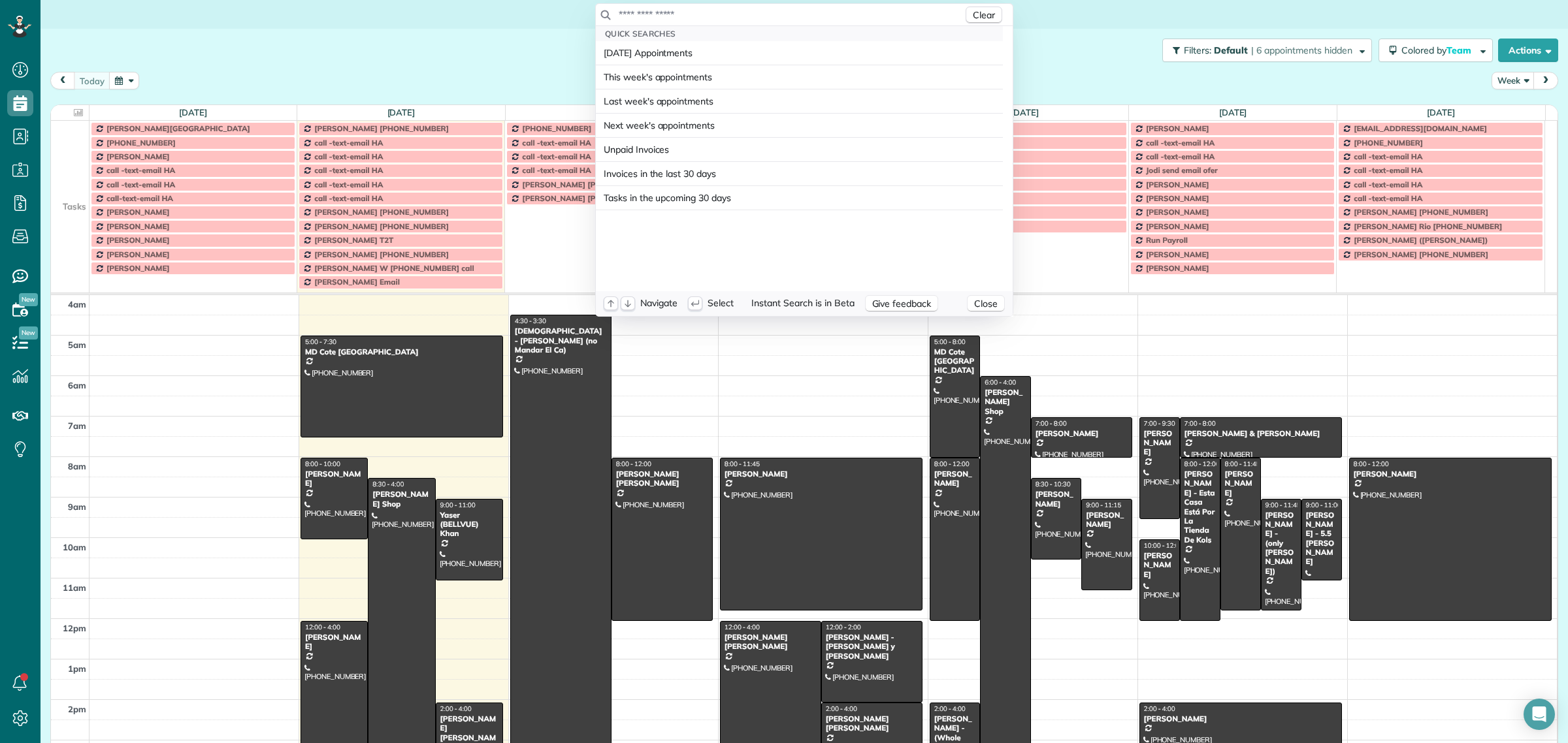
click at [762, 13] on input "text" at bounding box center [790, 14] width 345 height 13
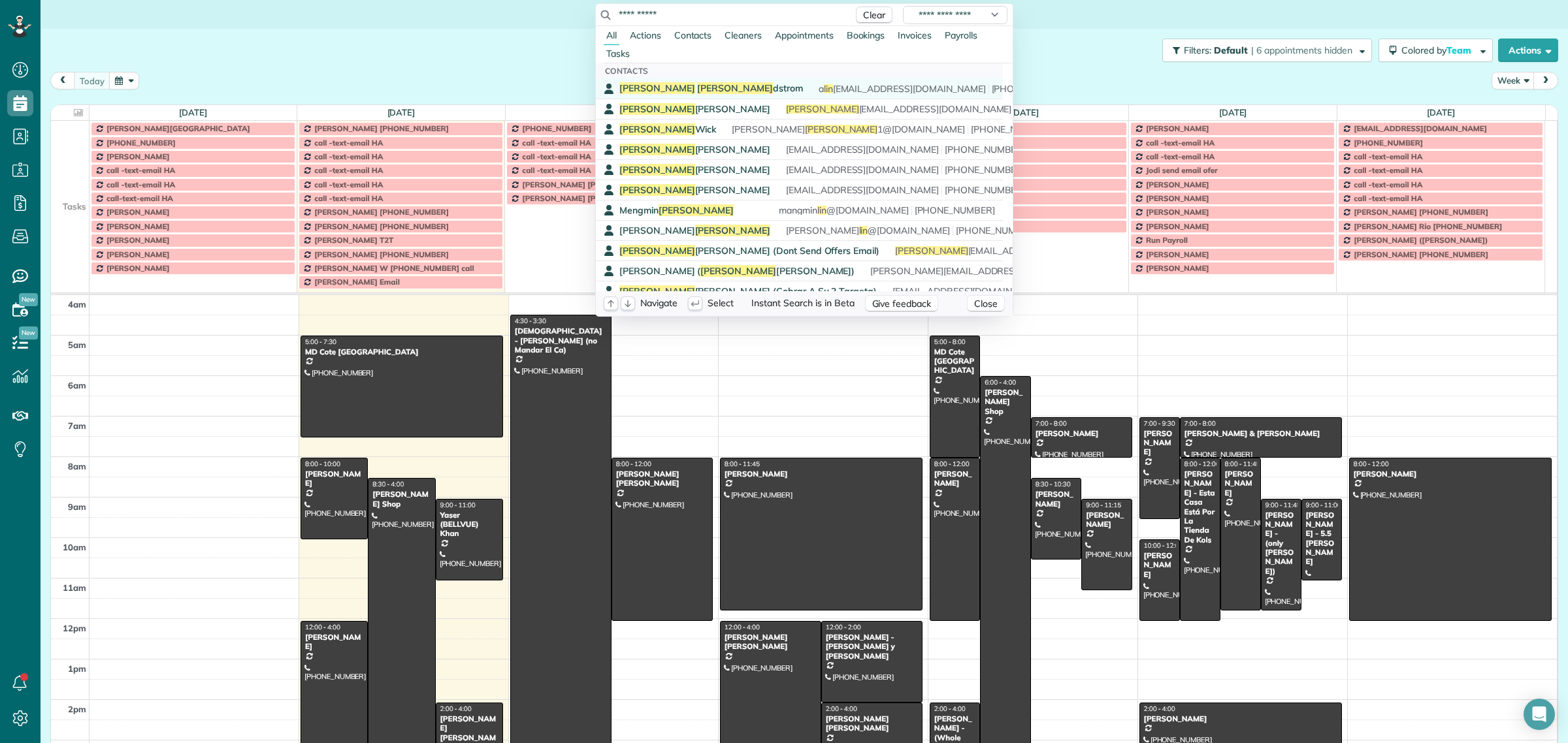
type input "**********"
click at [679, 89] on span "Angela Lin dstrom" at bounding box center [712, 88] width 184 height 12
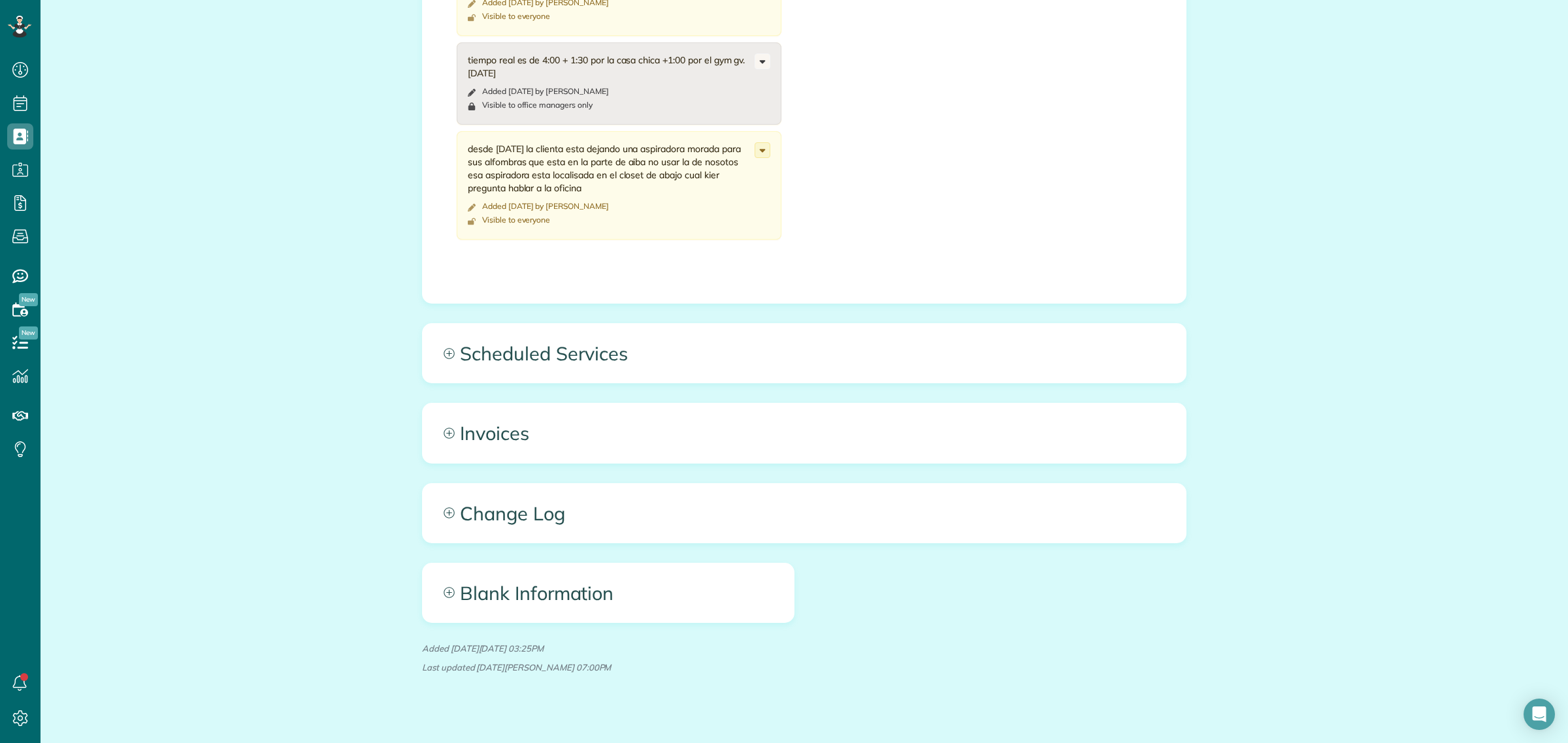
scroll to position [1679, 0]
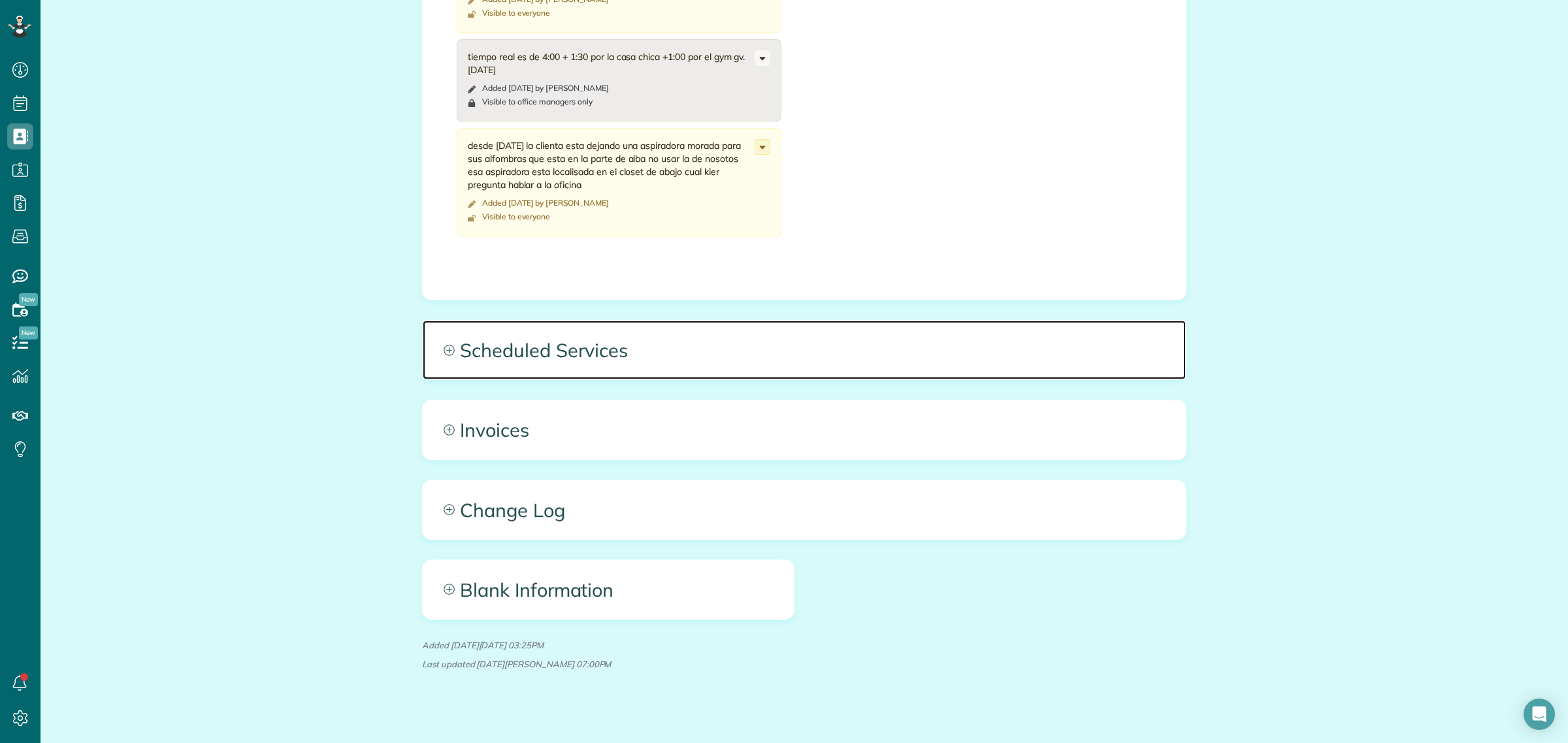
click at [550, 340] on span "Scheduled Services" at bounding box center [805, 350] width 763 height 58
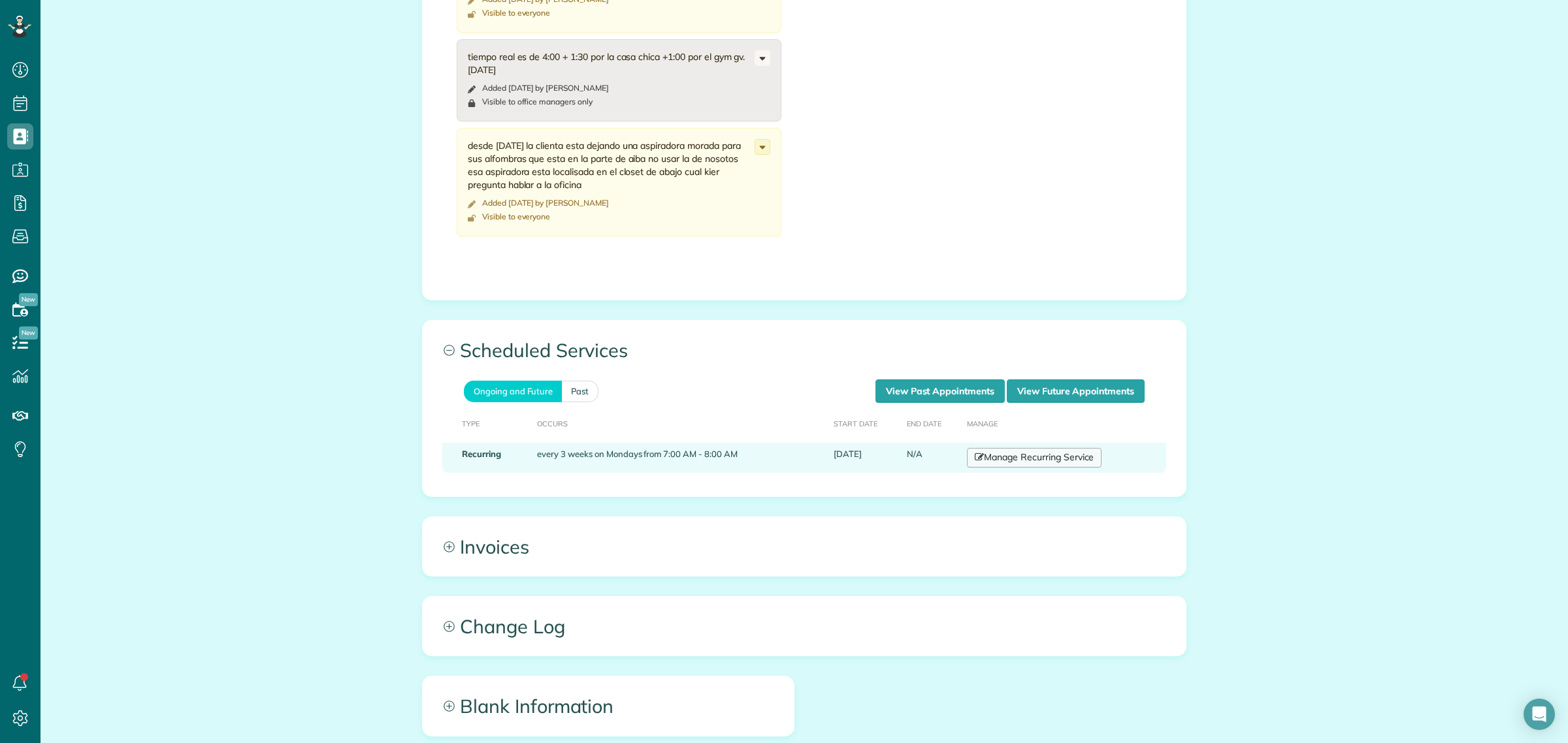
click at [1012, 448] on link "Manage Recurring Service" at bounding box center [1034, 457] width 134 height 20
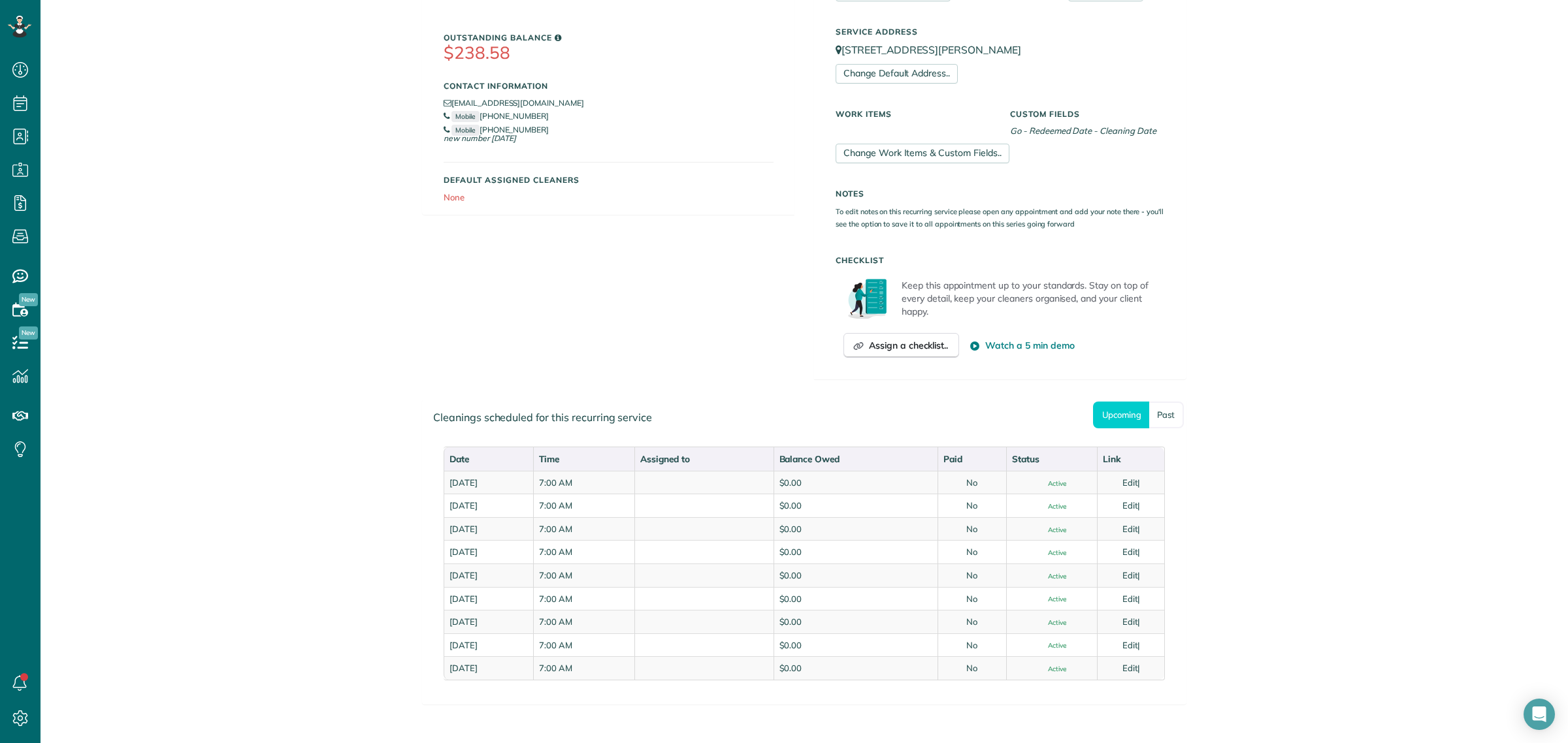
scroll to position [353, 0]
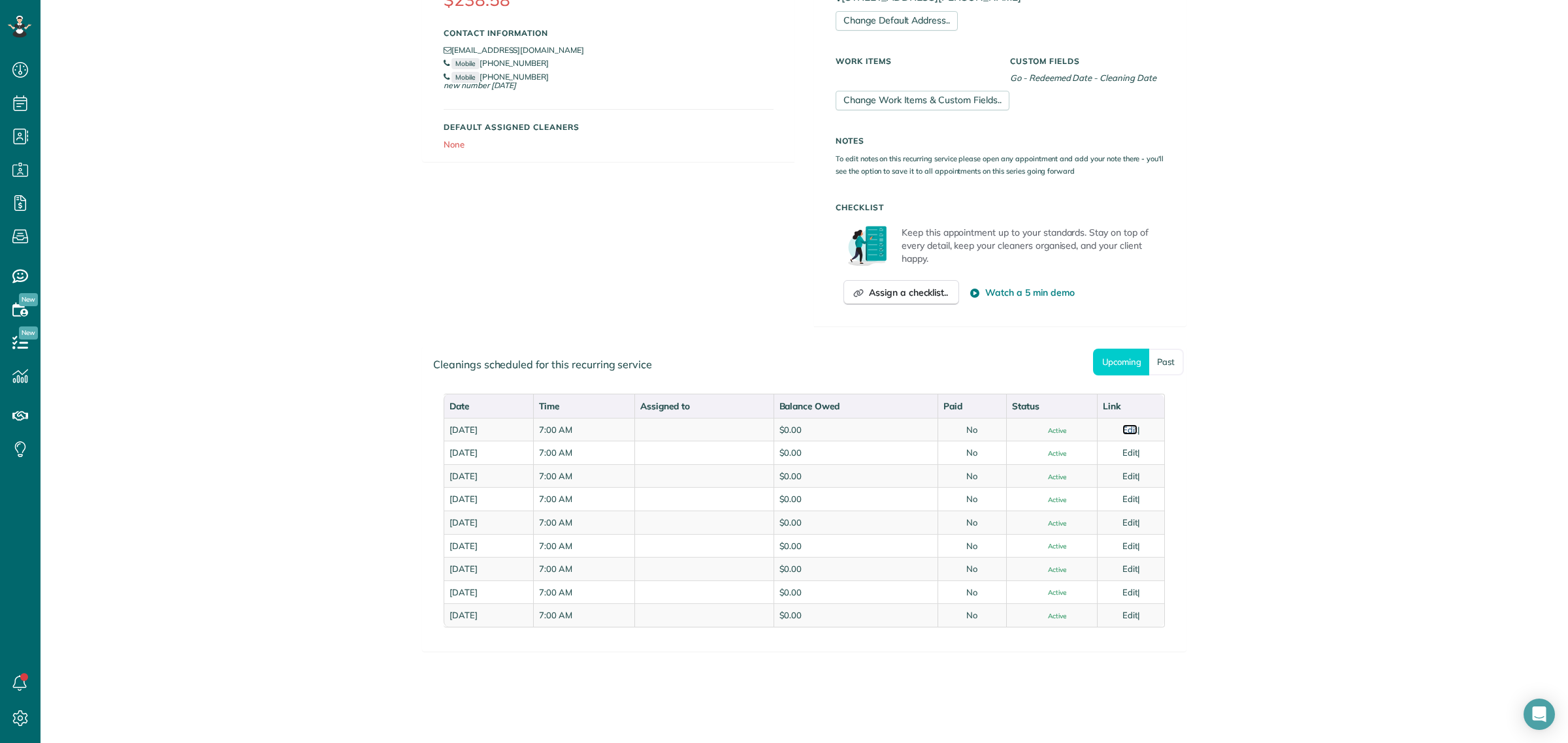
click at [1127, 425] on link "Edit" at bounding box center [1130, 430] width 16 height 11
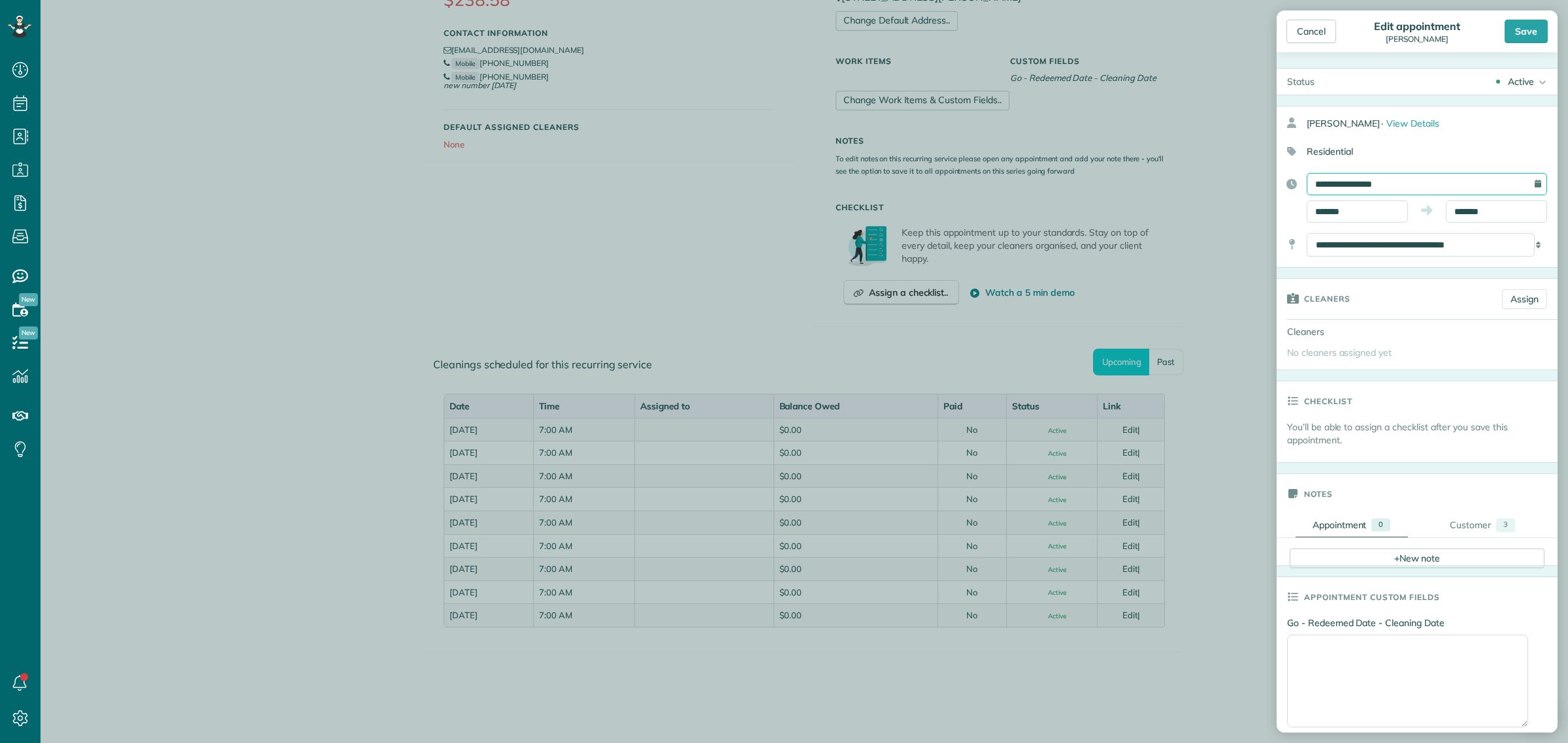
click at [1371, 177] on input "**********" at bounding box center [1427, 184] width 240 height 22
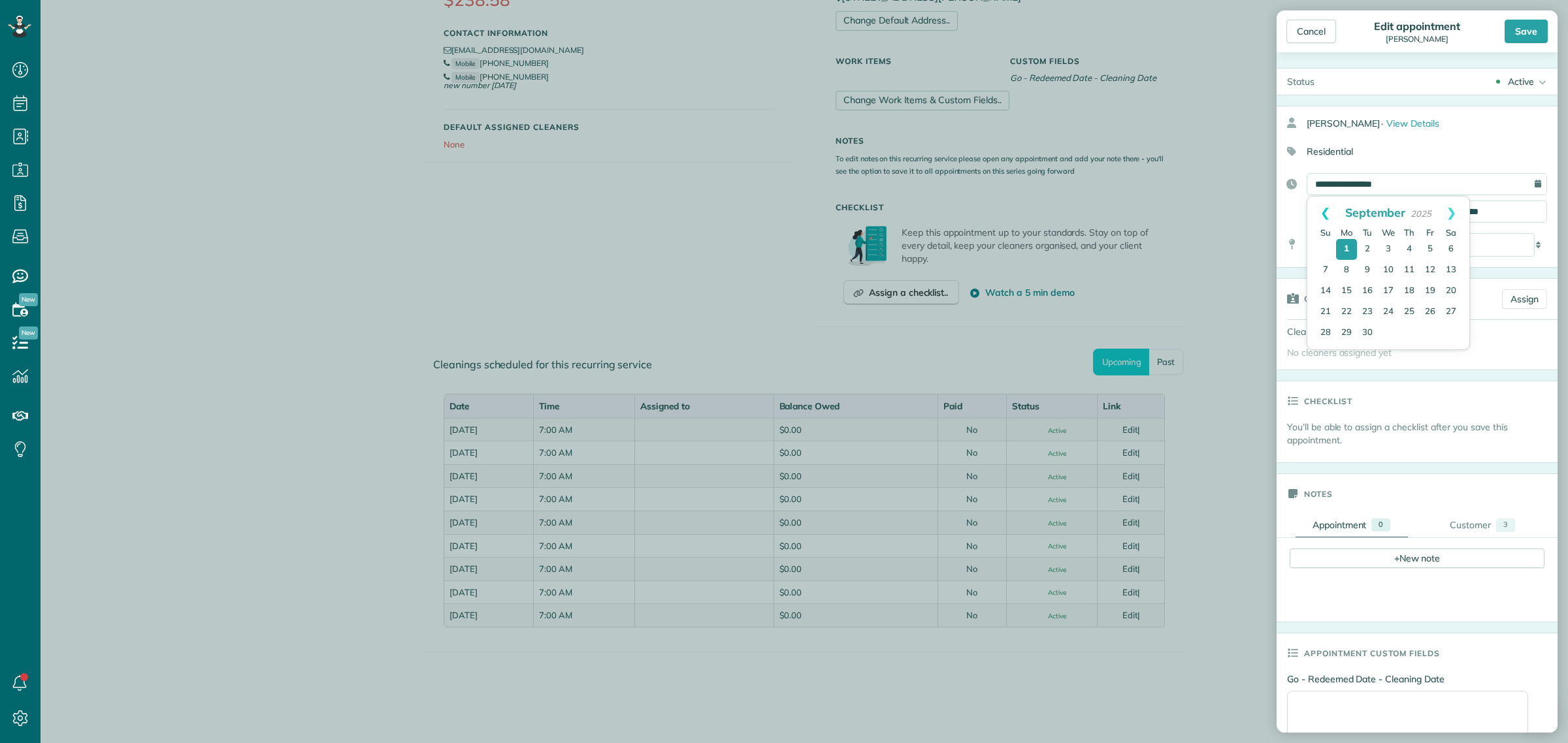
click at [1327, 212] on link "Prev" at bounding box center [1326, 212] width 36 height 33
click at [1370, 328] on link "26" at bounding box center [1367, 333] width 21 height 21
type input "**********"
click at [1530, 36] on div "Save" at bounding box center [1526, 32] width 44 height 24
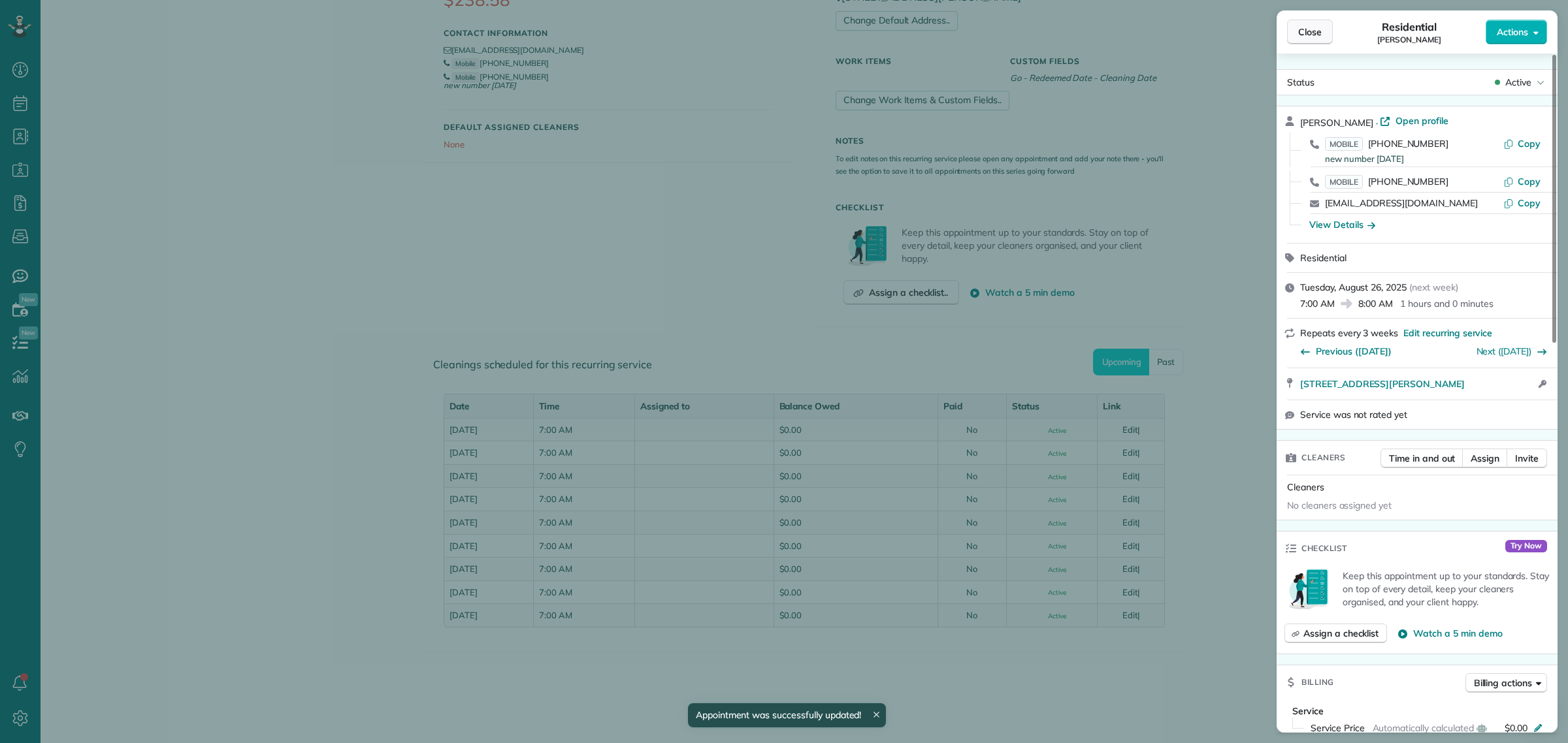
click at [1314, 34] on span "Close" at bounding box center [1310, 32] width 24 height 13
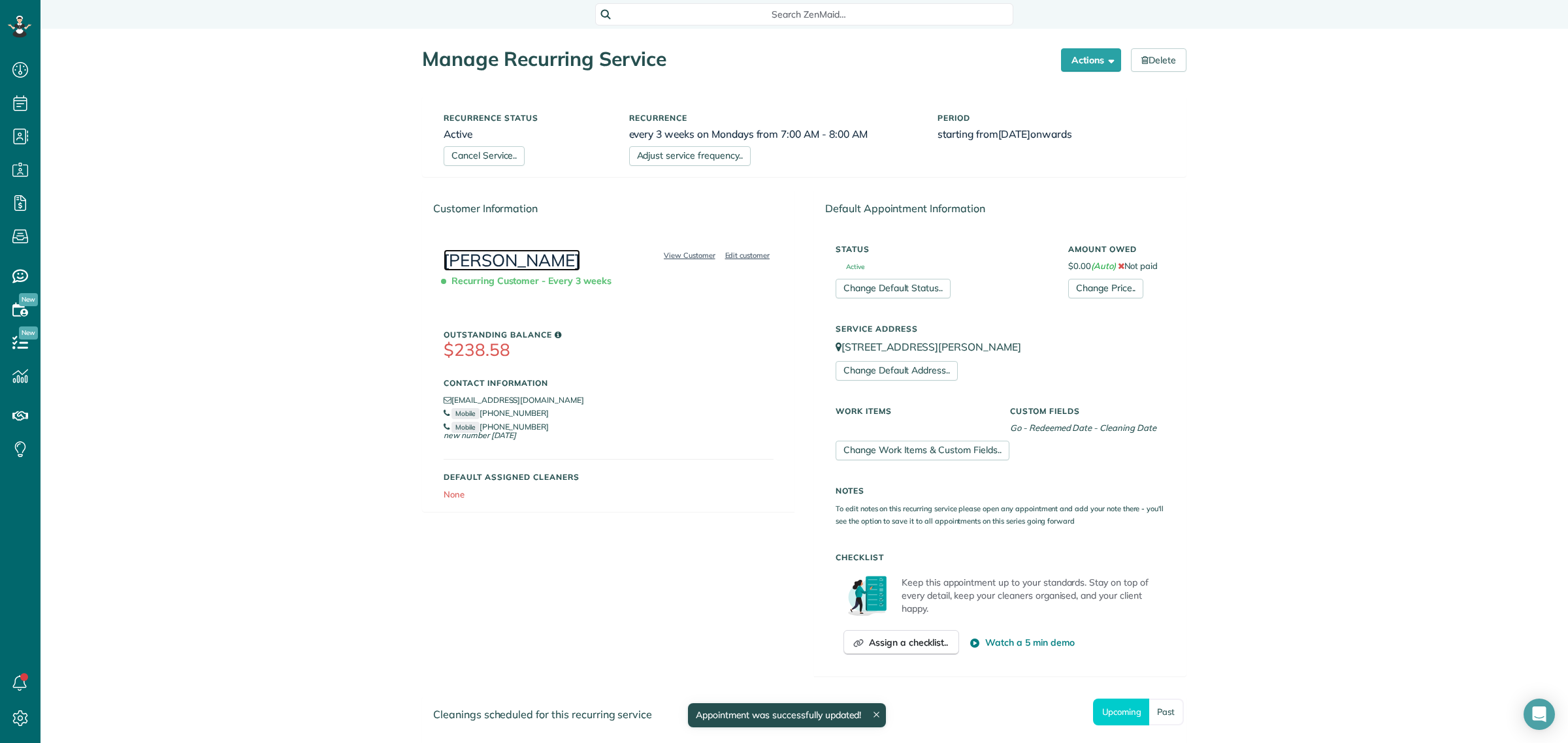
click at [490, 259] on link "[PERSON_NAME]" at bounding box center [512, 260] width 136 height 22
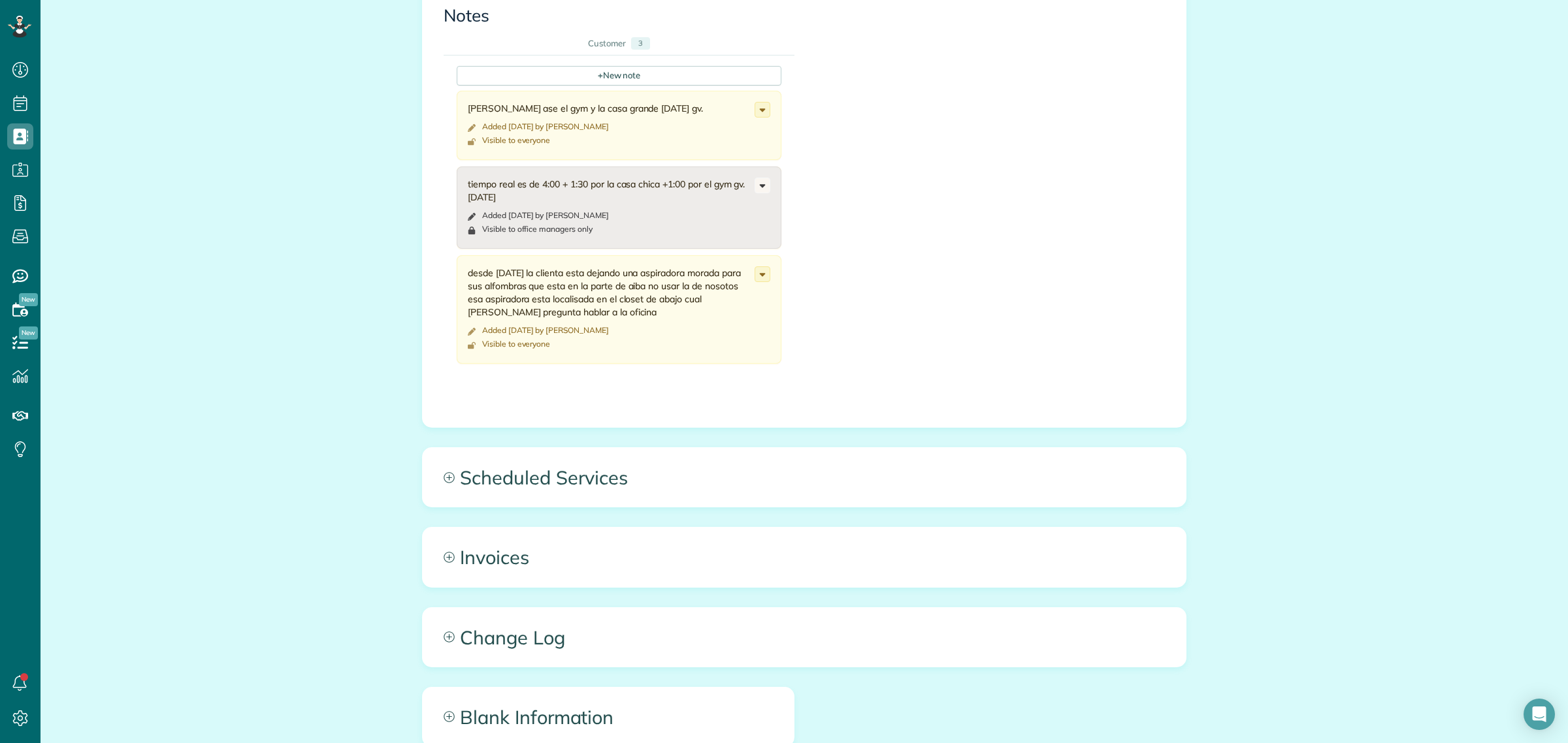
scroll to position [1679, 0]
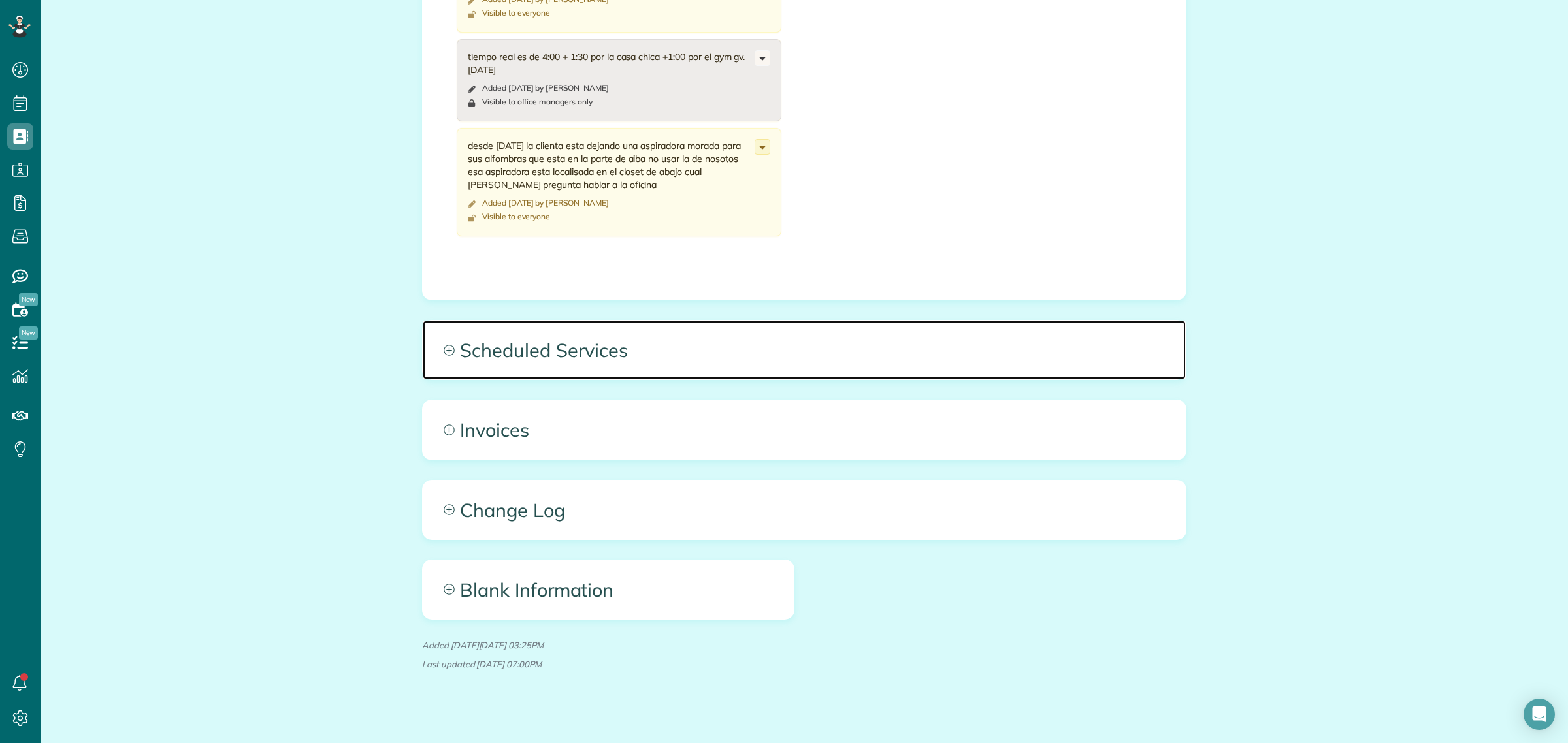
click at [599, 342] on span "Scheduled Services" at bounding box center [805, 350] width 763 height 58
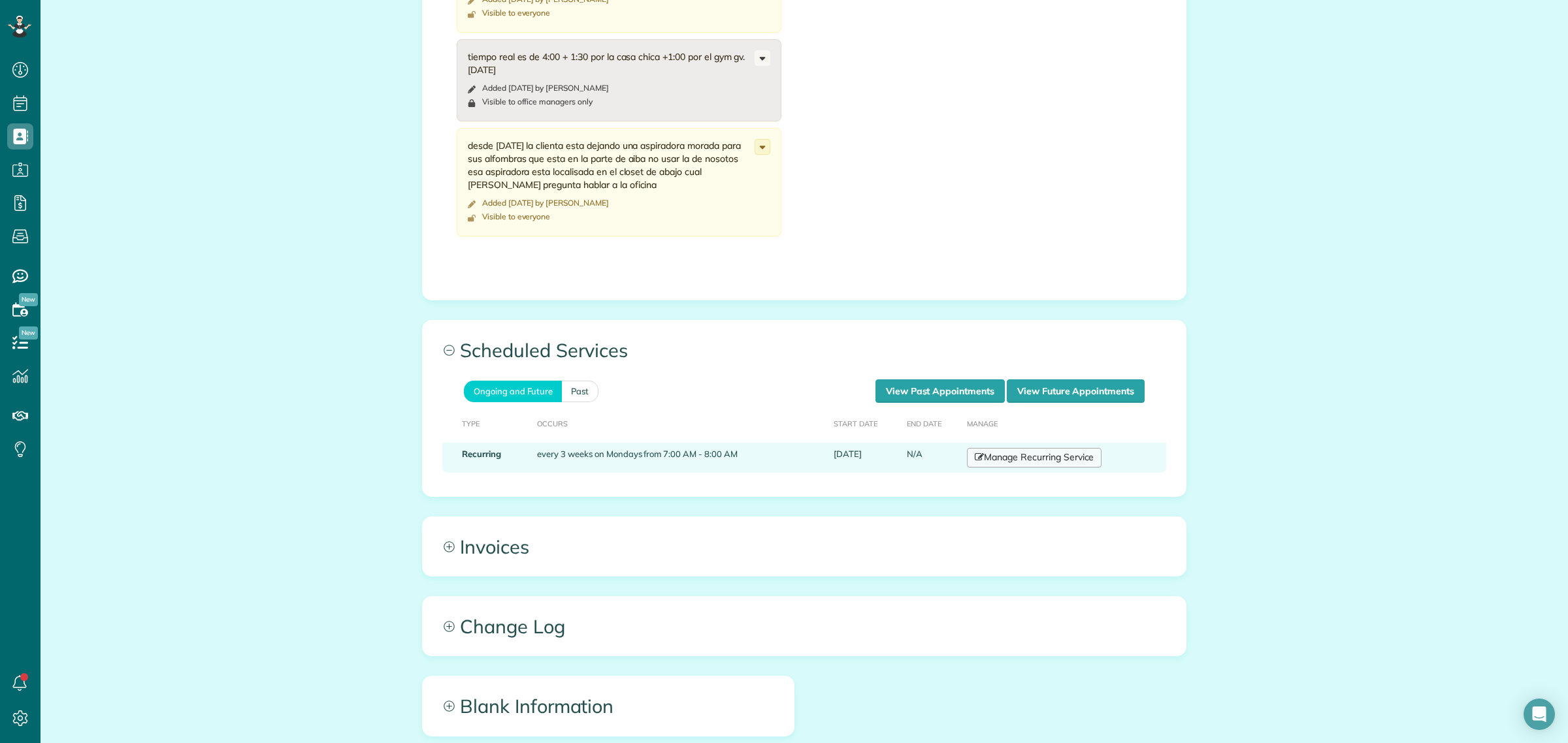
click at [1003, 448] on link "Manage Recurring Service" at bounding box center [1034, 457] width 134 height 20
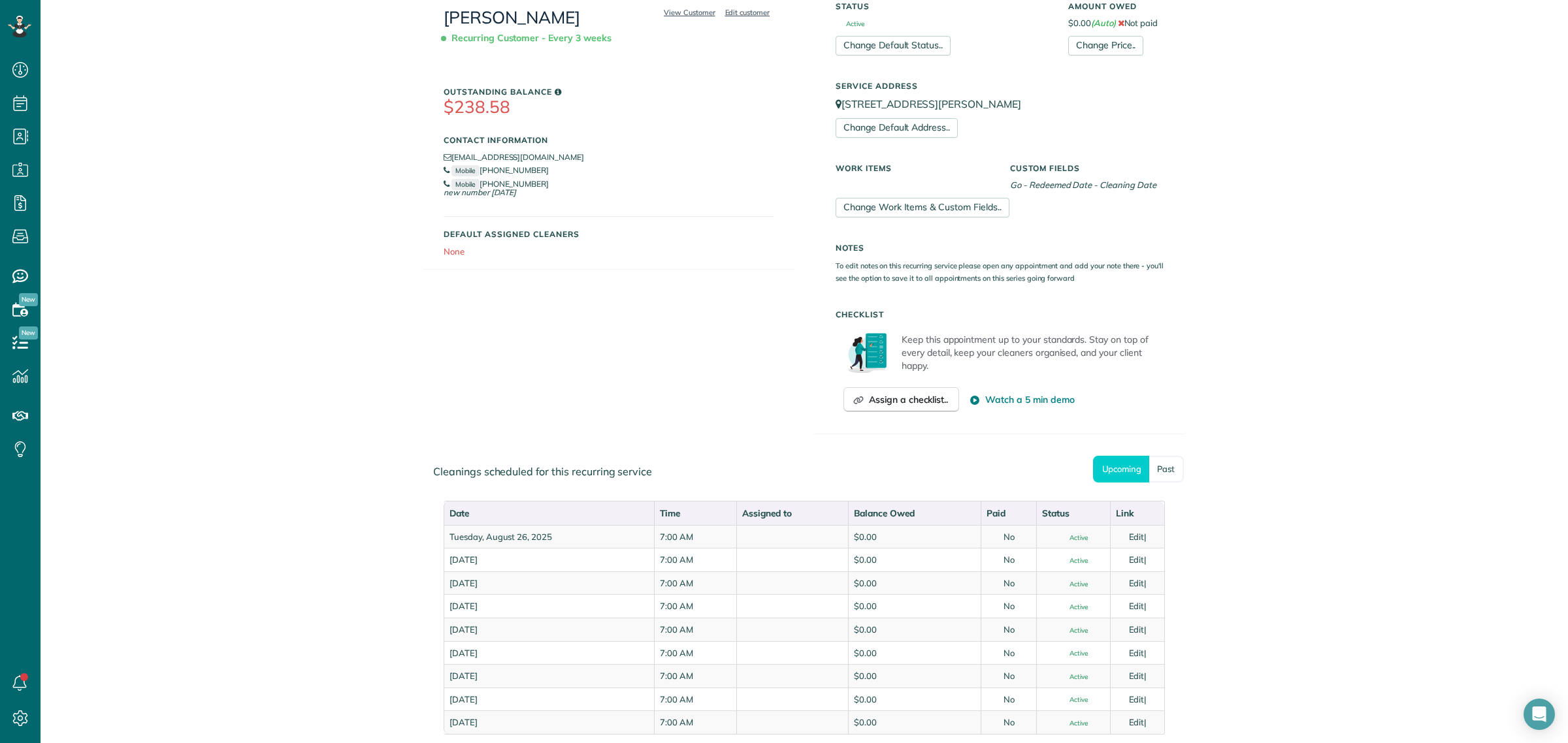
scroll to position [245, 0]
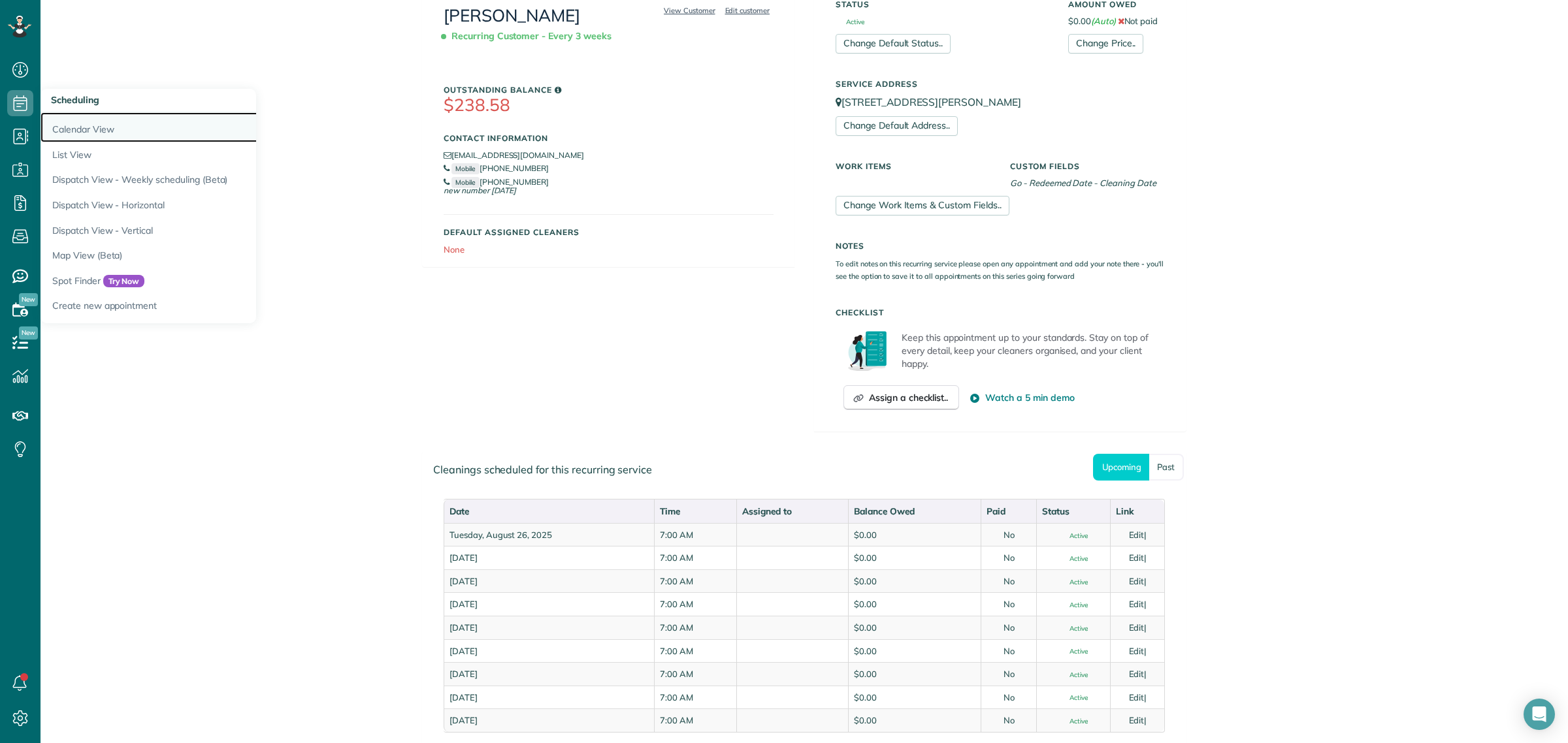
click at [76, 124] on link "Calendar View" at bounding box center [204, 127] width 326 height 30
